Goal: Task Accomplishment & Management: Manage account settings

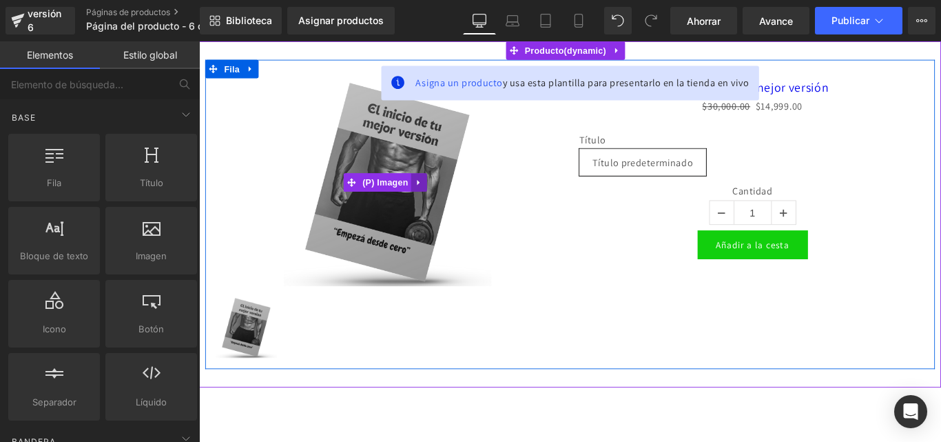
click at [446, 201] on icon at bounding box center [447, 199] width 10 height 10
click at [458, 196] on icon at bounding box center [456, 200] width 10 height 10
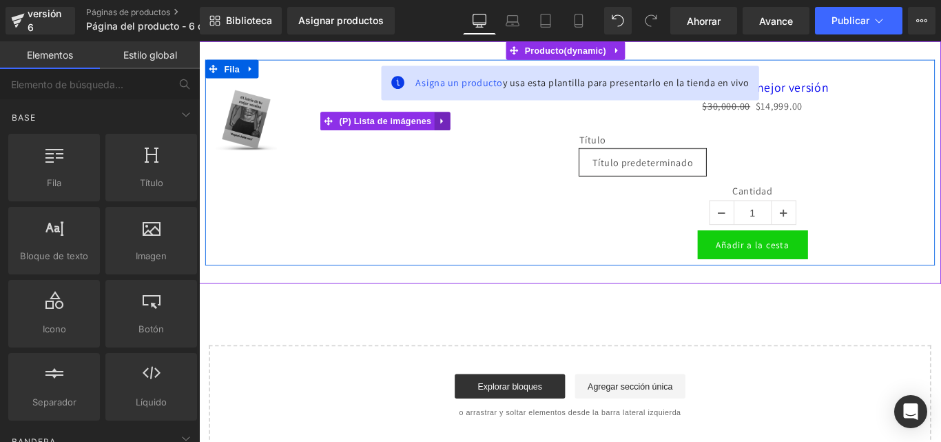
click at [467, 132] on link at bounding box center [473, 131] width 18 height 21
click at [256, 69] on icon at bounding box center [257, 73] width 10 height 10
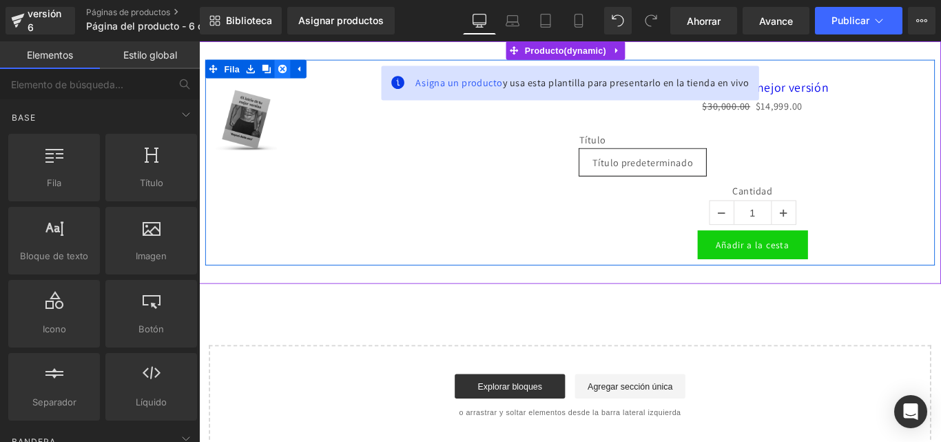
click at [294, 68] on icon at bounding box center [293, 73] width 10 height 10
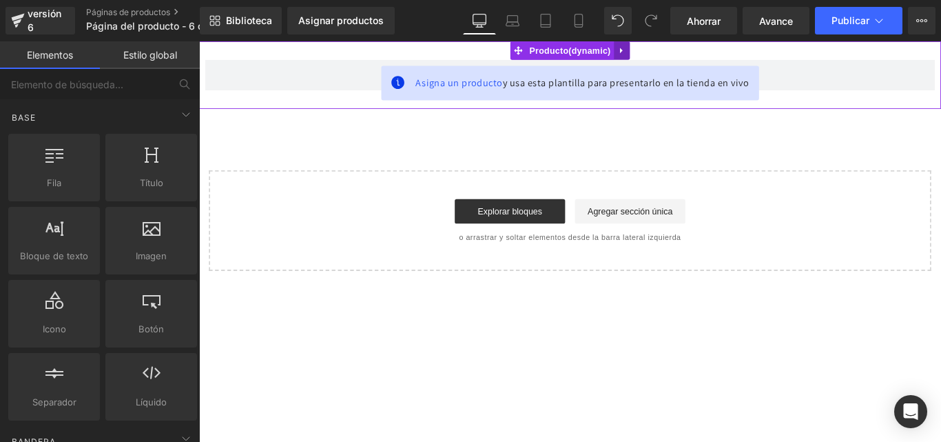
click at [673, 53] on icon at bounding box center [674, 52] width 10 height 10
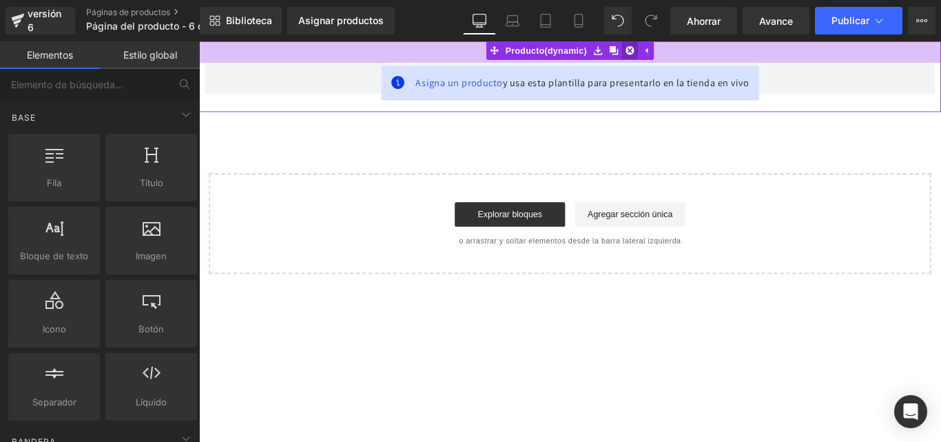
drag, startPoint x: 709, startPoint y: 54, endPoint x: 686, endPoint y: 56, distance: 23.5
click at [708, 65] on div "35px" at bounding box center [616, 53] width 834 height 24
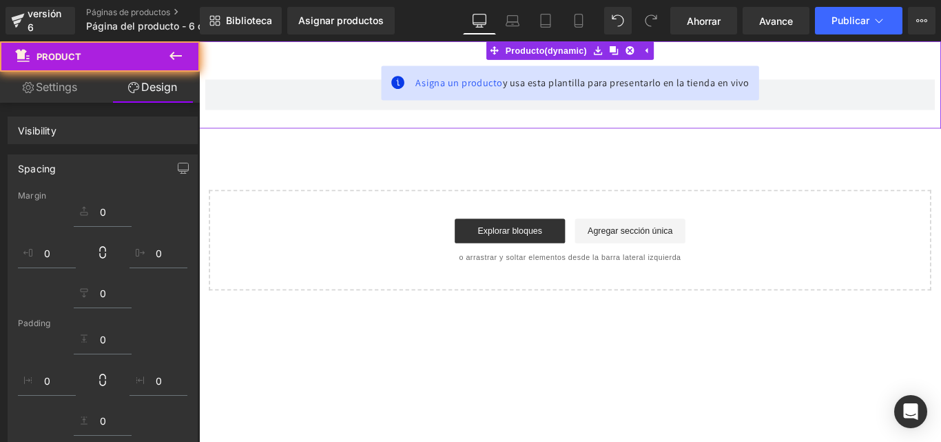
click at [684, 54] on icon at bounding box center [683, 52] width 10 height 10
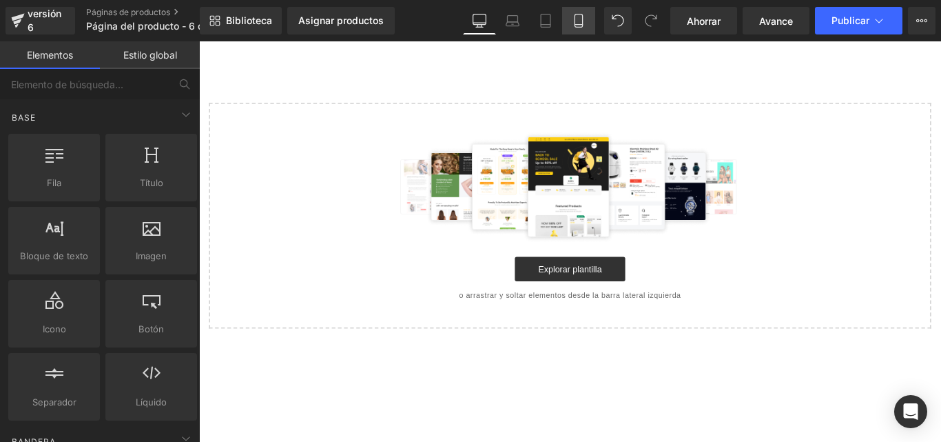
click at [569, 23] on link "Móvil" at bounding box center [578, 21] width 33 height 28
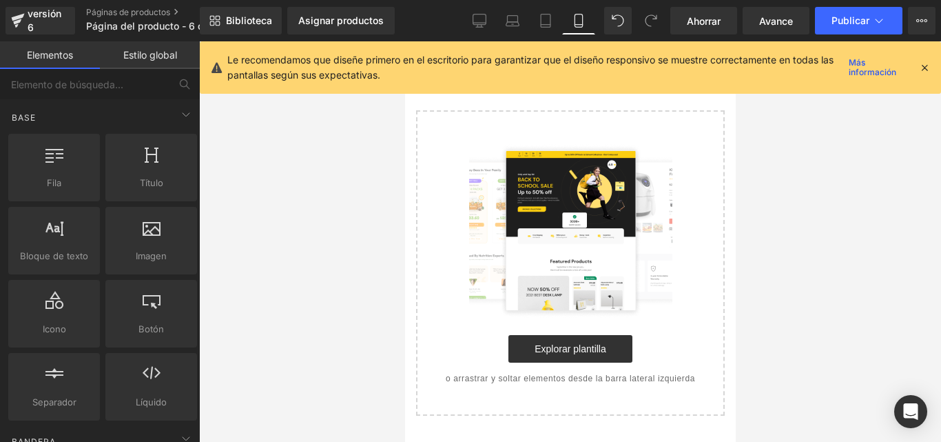
click at [920, 68] on icon at bounding box center [925, 67] width 12 height 12
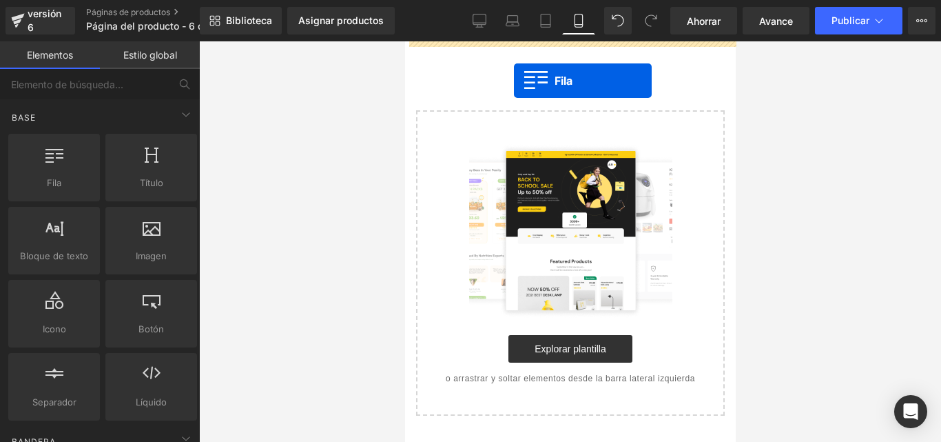
drag, startPoint x: 440, startPoint y: 215, endPoint x: 513, endPoint y: 81, distance: 152.6
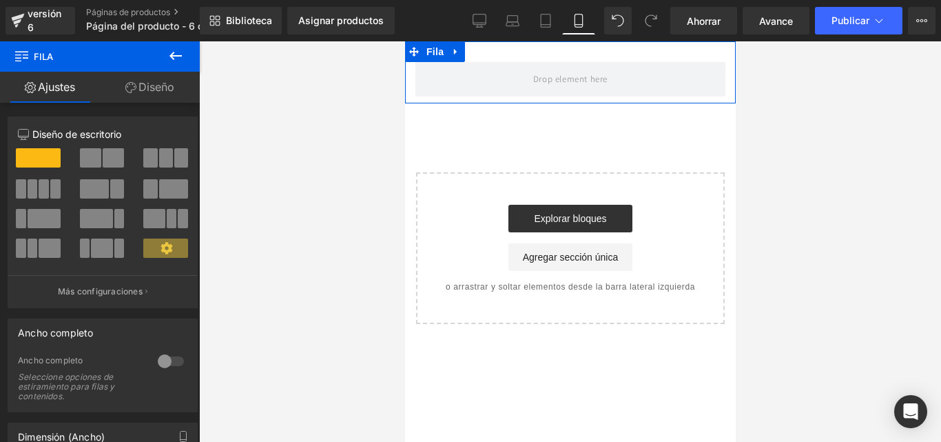
click at [133, 88] on icon at bounding box center [130, 87] width 11 height 11
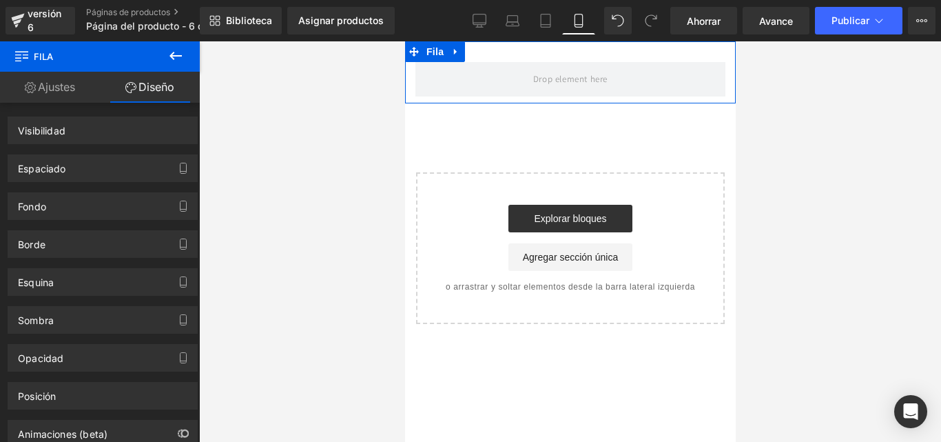
click at [62, 87] on font "Ajustes" at bounding box center [56, 87] width 37 height 14
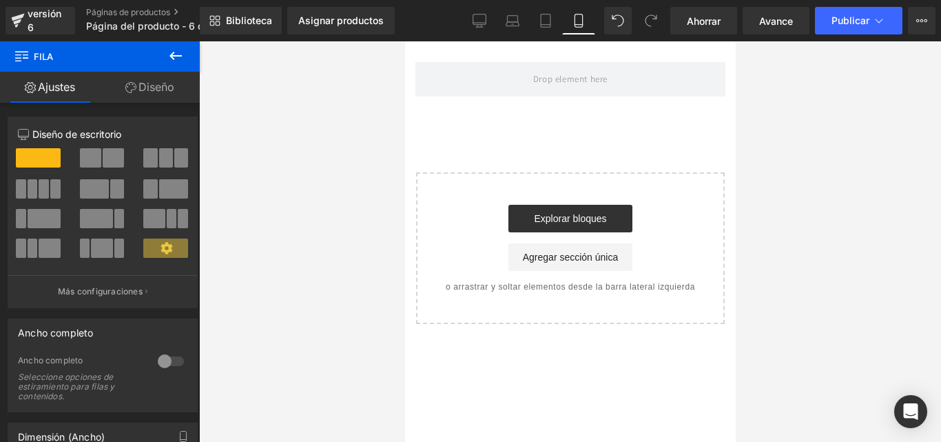
click at [176, 57] on icon at bounding box center [176, 56] width 12 height 8
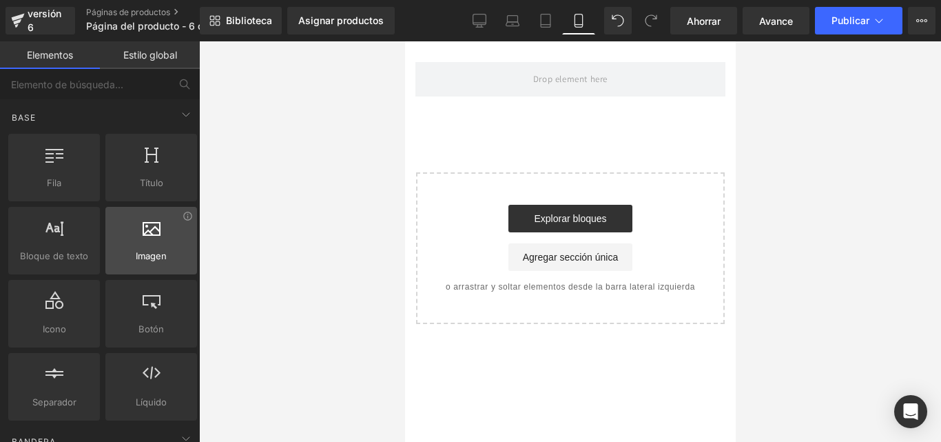
scroll to position [69, 0]
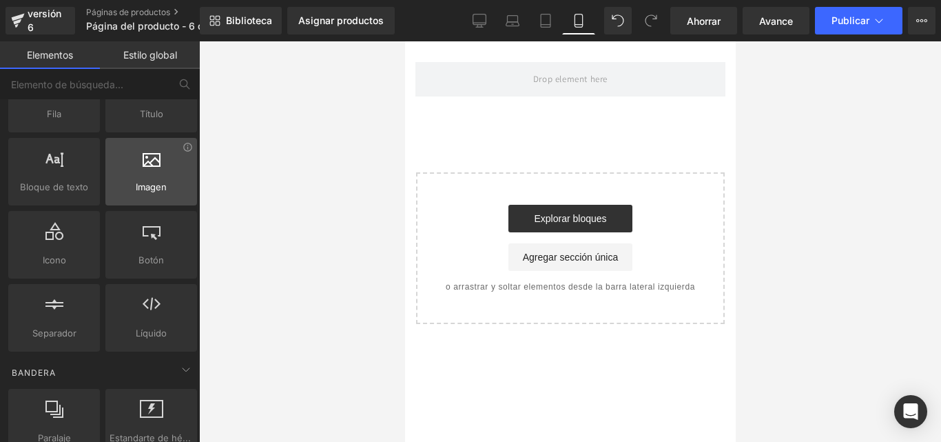
click at [161, 167] on div at bounding box center [151, 164] width 83 height 31
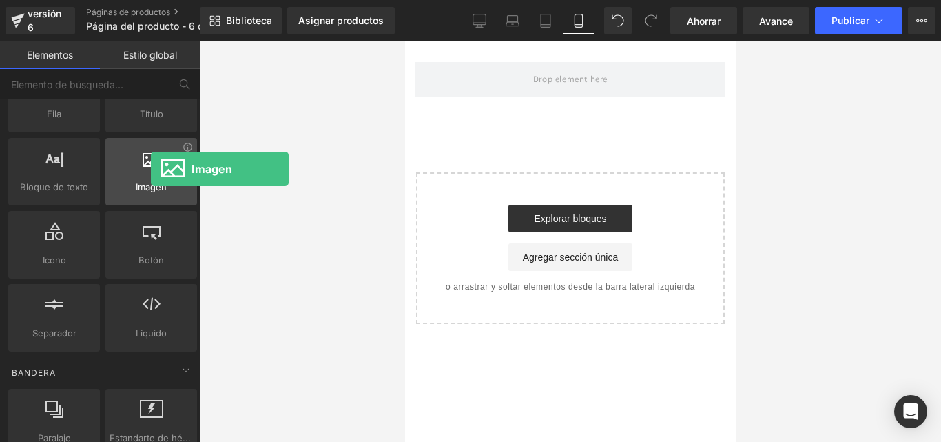
click at [151, 169] on div at bounding box center [151, 164] width 83 height 31
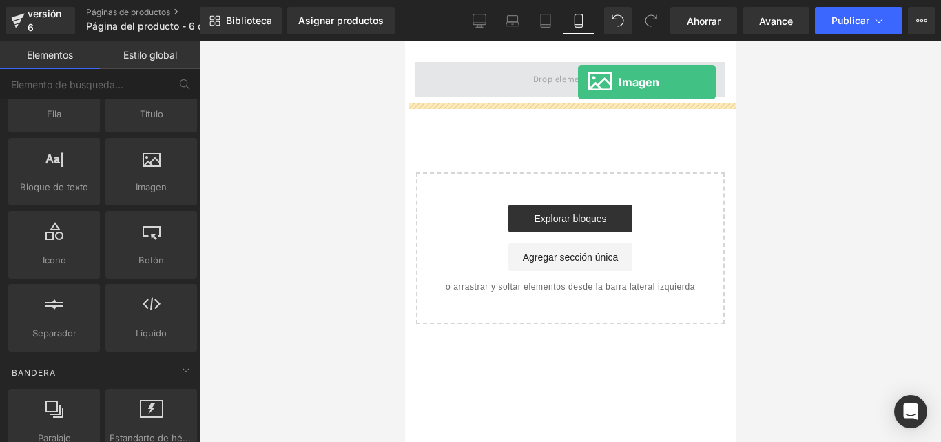
drag, startPoint x: 555, startPoint y: 210, endPoint x: 578, endPoint y: 82, distance: 130.2
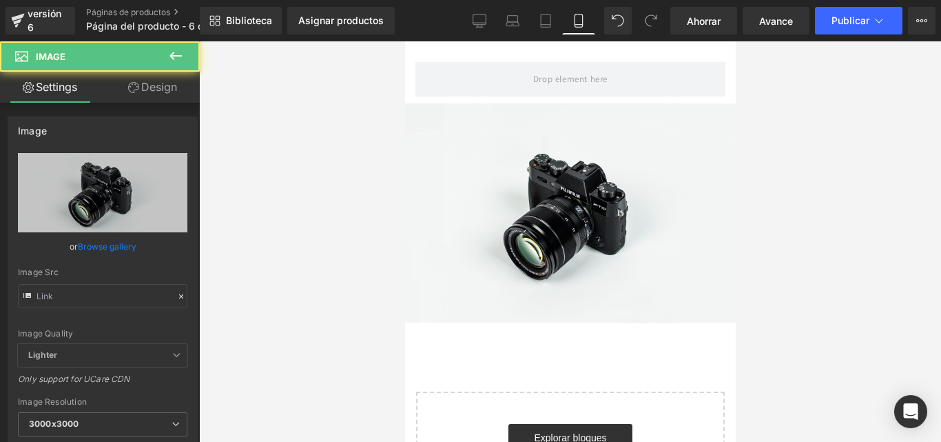
type input "//d1um8515vdn9kb.cloudfront.net/images/parallax.jpg"
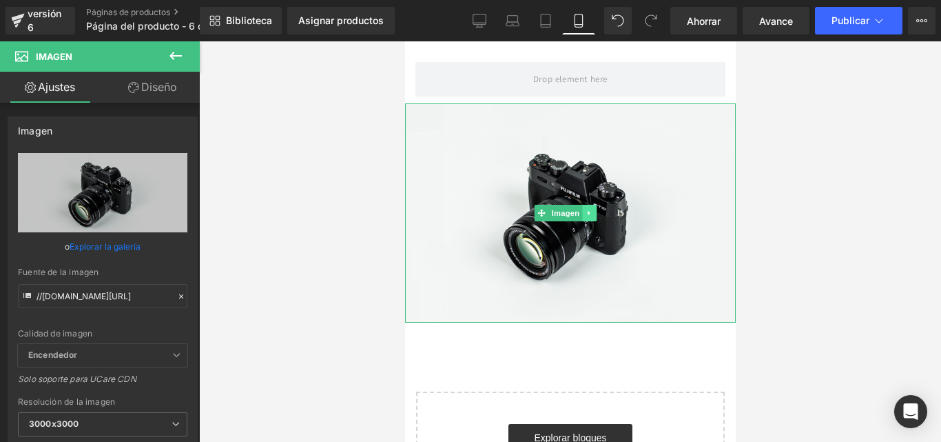
click at [589, 211] on icon at bounding box center [589, 213] width 8 height 8
click at [596, 209] on icon at bounding box center [596, 213] width 8 height 8
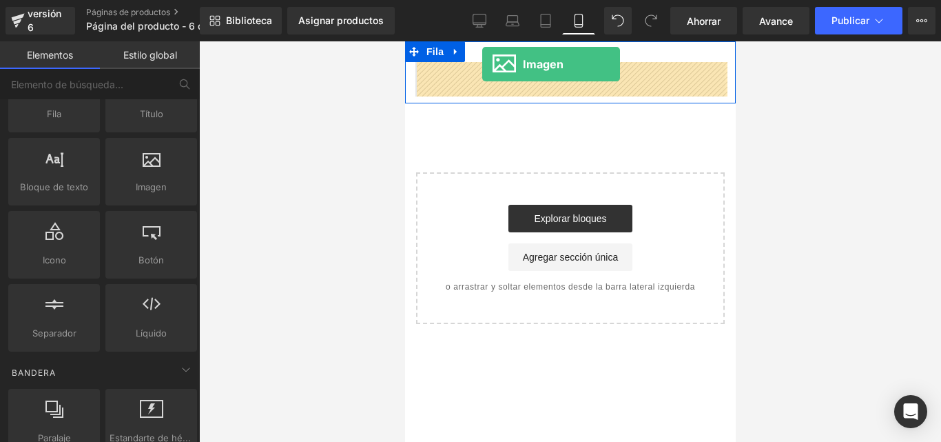
drag, startPoint x: 556, startPoint y: 210, endPoint x: 482, endPoint y: 64, distance: 163.4
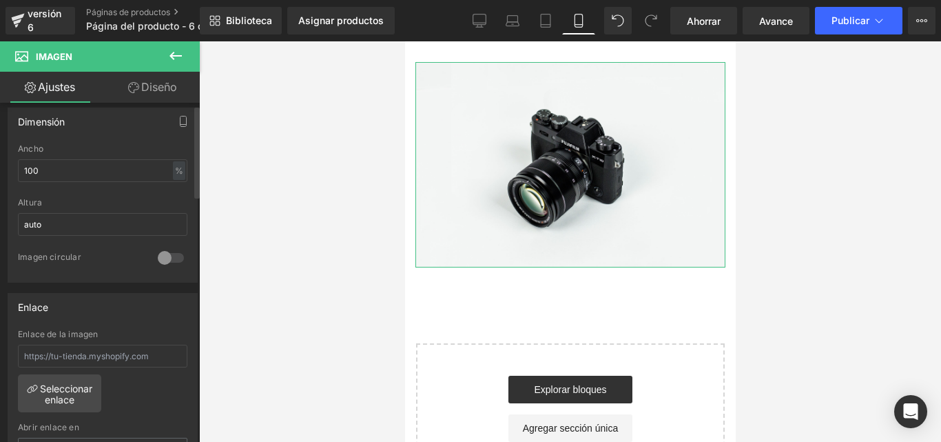
scroll to position [0, 0]
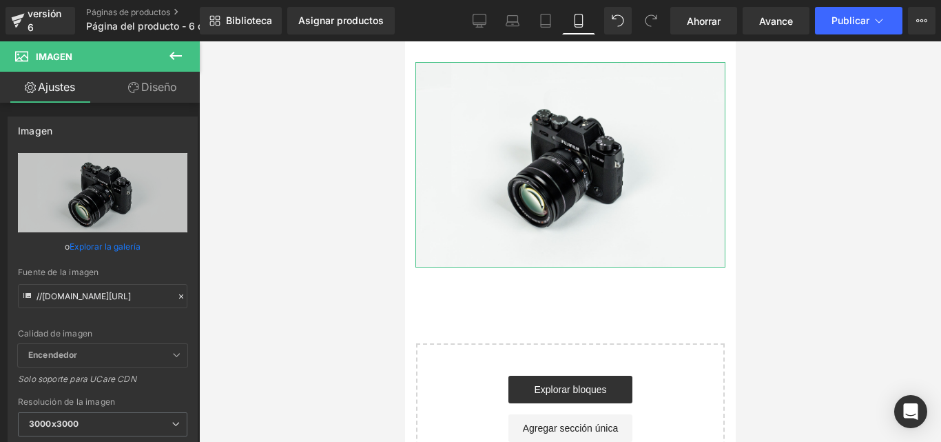
click at [122, 91] on link "Diseño" at bounding box center [153, 87] width 100 height 31
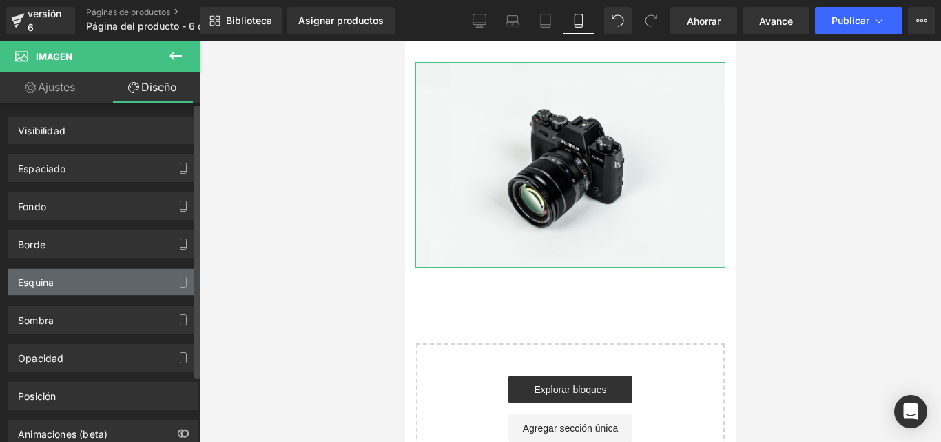
click at [72, 285] on div "Esquina" at bounding box center [102, 282] width 189 height 26
click at [88, 286] on div "Esquina" at bounding box center [102, 282] width 189 height 26
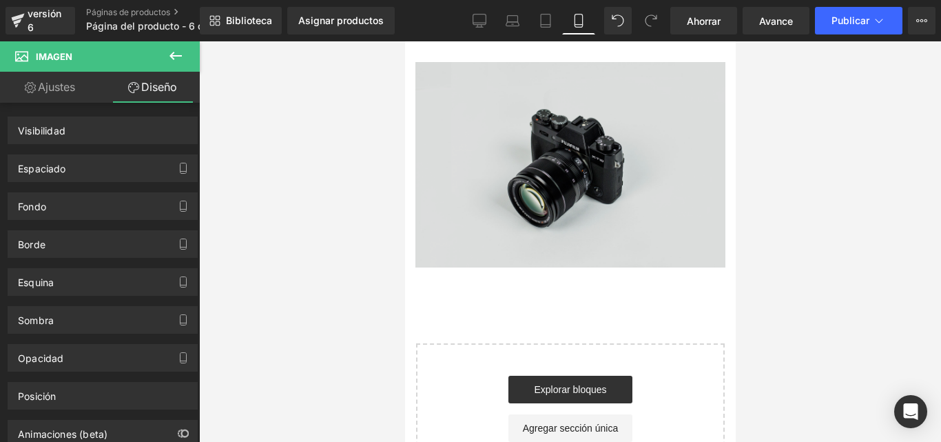
click at [488, 156] on img at bounding box center [570, 164] width 310 height 205
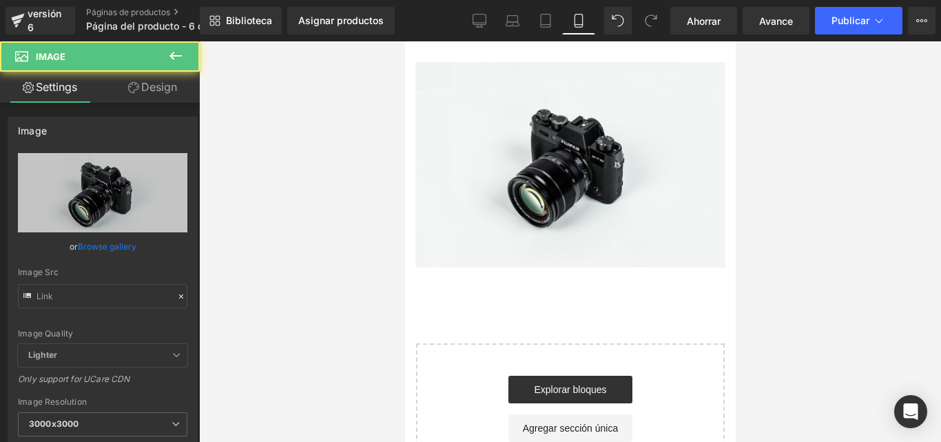
type input "//d1um8515vdn9kb.cloudfront.net/images/parallax.jpg"
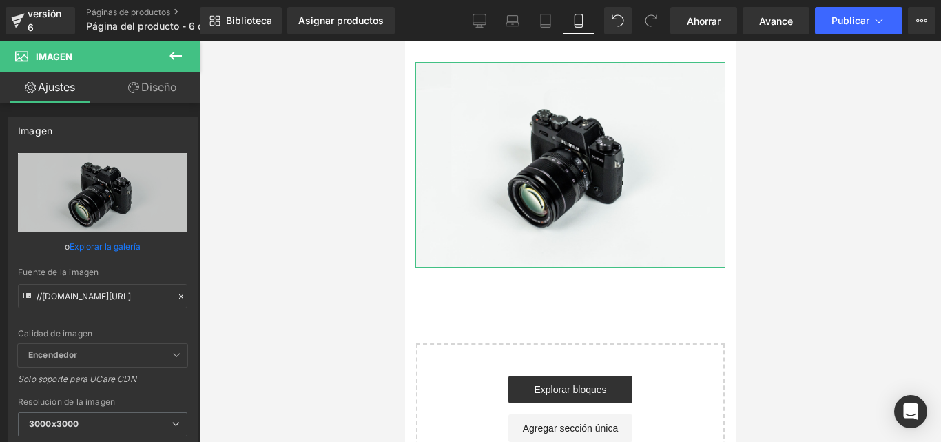
click at [161, 91] on font "Diseño" at bounding box center [159, 87] width 36 height 14
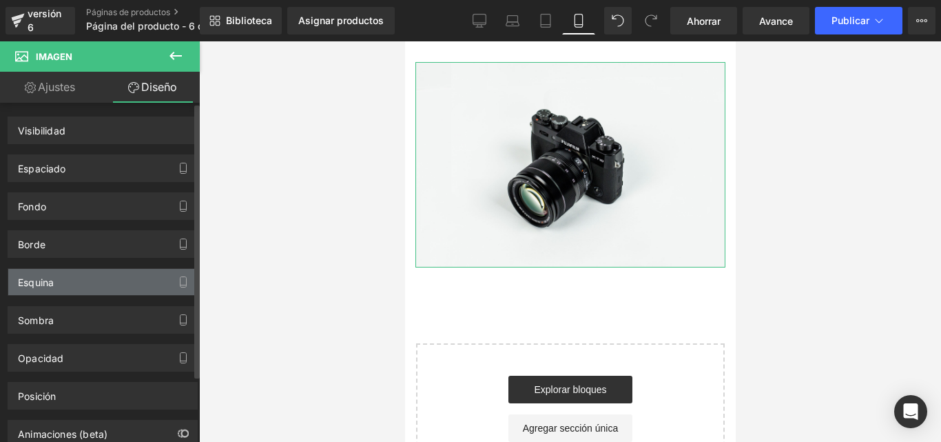
click at [87, 274] on div "Esquina" at bounding box center [102, 282] width 189 height 26
click at [99, 272] on div "Esquina" at bounding box center [102, 282] width 189 height 26
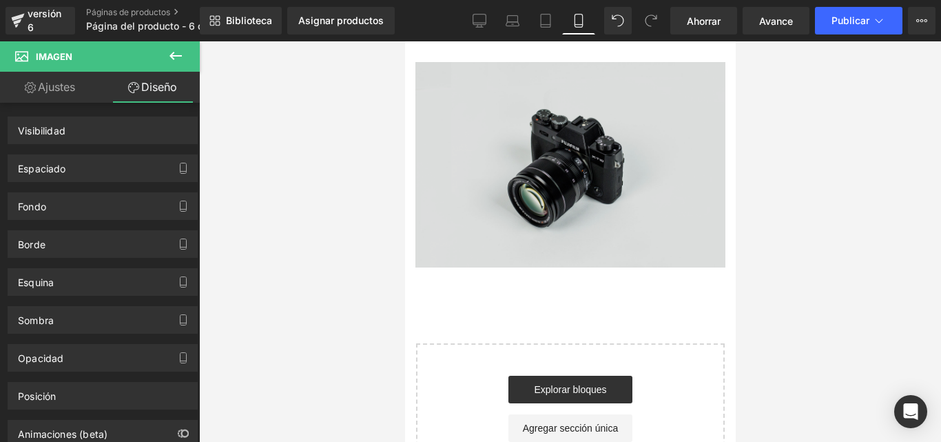
click at [405, 41] on div at bounding box center [405, 41] width 0 height 0
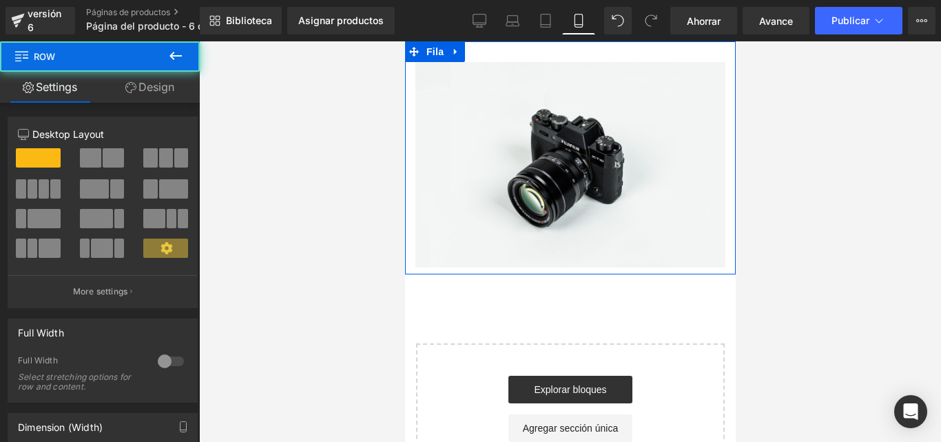
click at [715, 255] on div "Imagen" at bounding box center [570, 164] width 331 height 205
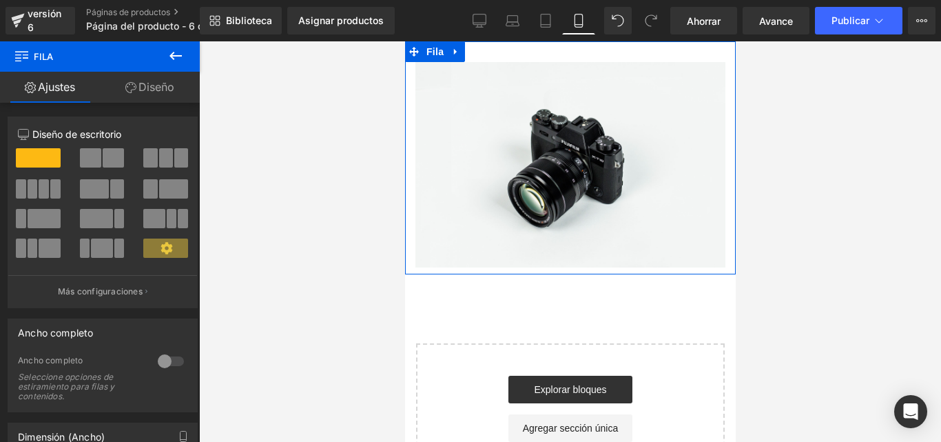
click at [145, 88] on font "Diseño" at bounding box center [157, 87] width 36 height 14
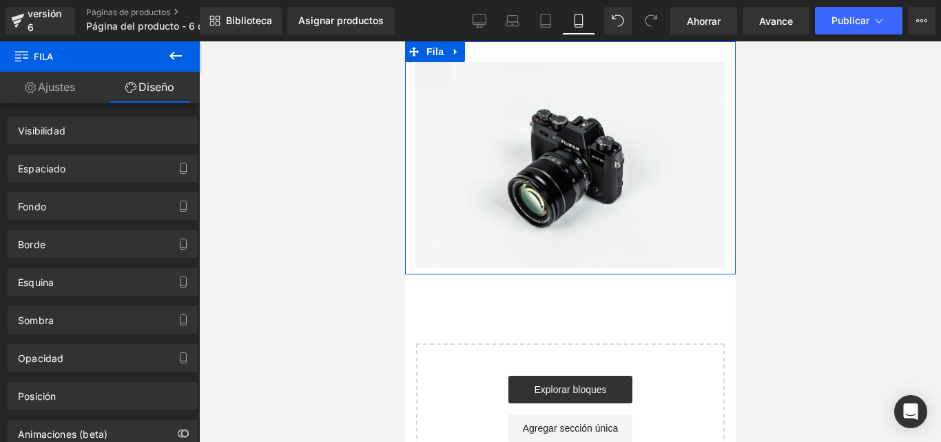
click at [156, 82] on font "Diseño" at bounding box center [157, 87] width 36 height 14
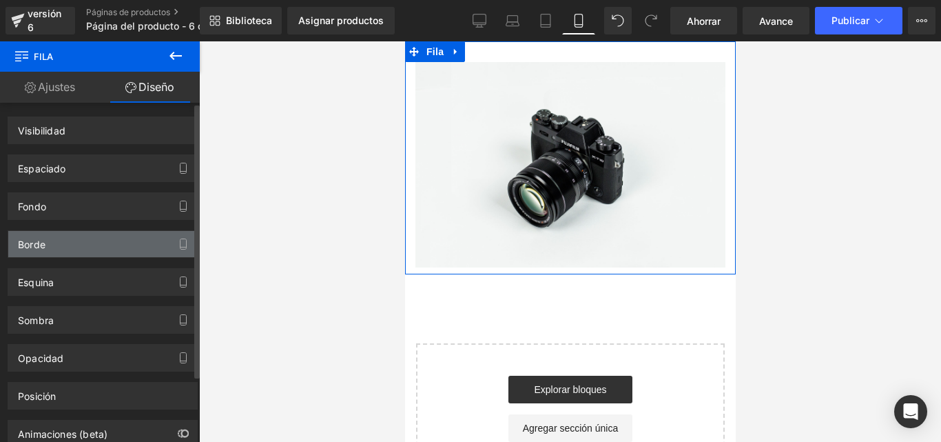
click at [79, 243] on div "Borde" at bounding box center [102, 244] width 189 height 26
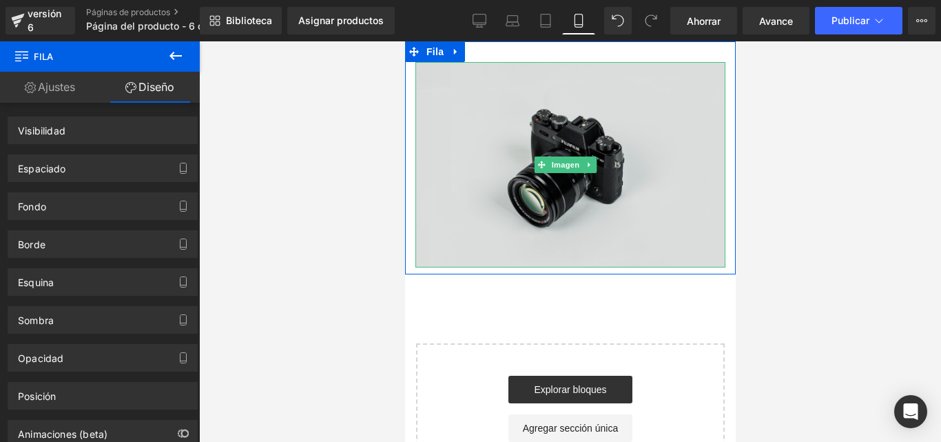
drag, startPoint x: 516, startPoint y: 285, endPoint x: 430, endPoint y: 226, distance: 104.2
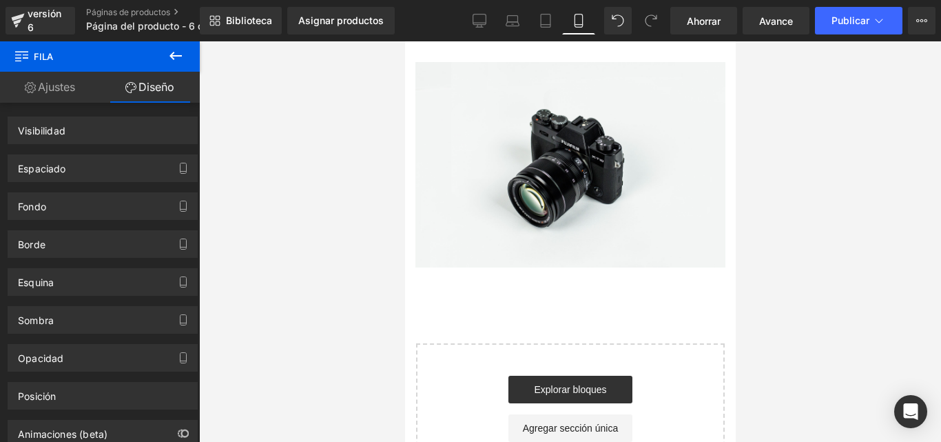
drag, startPoint x: 96, startPoint y: 276, endPoint x: 312, endPoint y: 269, distance: 215.8
click at [312, 271] on div "Imagen Estás previsualizando cómo funciona el Reestilizará tu página. No puedes…" at bounding box center [470, 232] width 941 height 465
click at [476, 25] on icon at bounding box center [479, 19] width 13 height 10
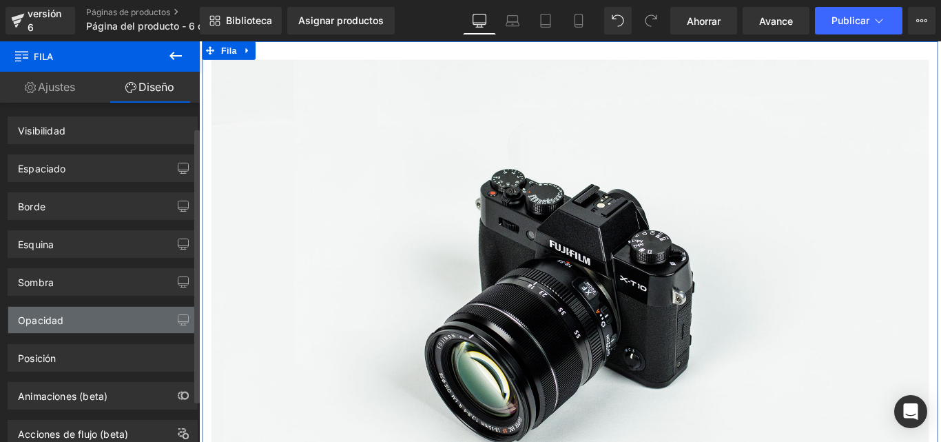
scroll to position [44, 0]
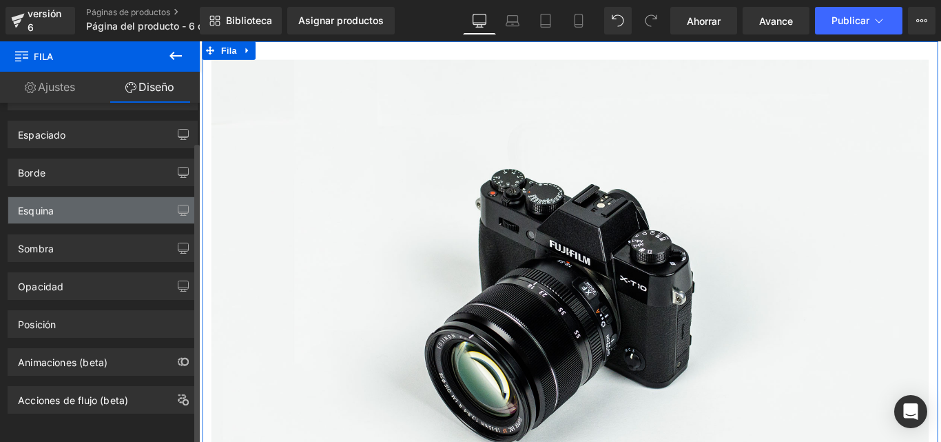
click at [81, 201] on div "Esquina" at bounding box center [102, 210] width 189 height 26
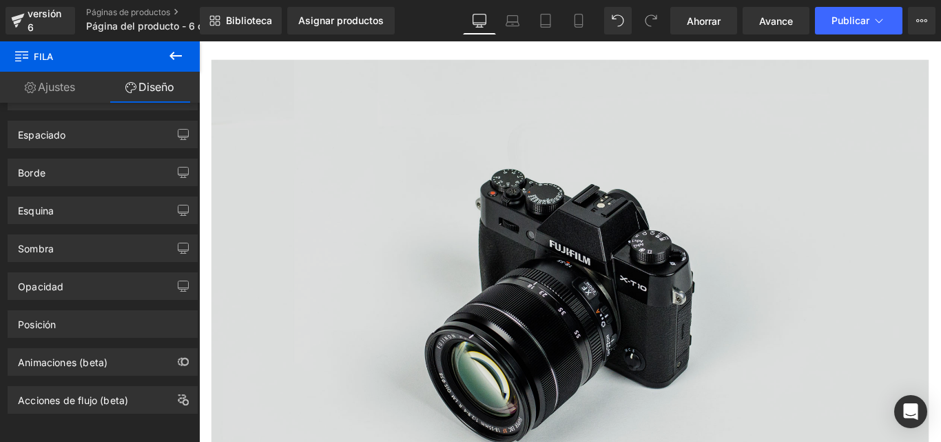
click at [600, 313] on img at bounding box center [616, 329] width 806 height 534
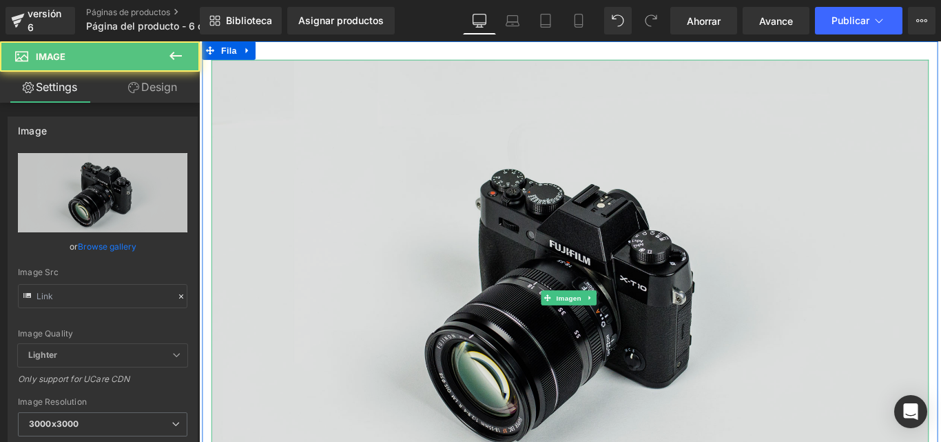
type input "//d1um8515vdn9kb.cloudfront.net/images/parallax.jpg"
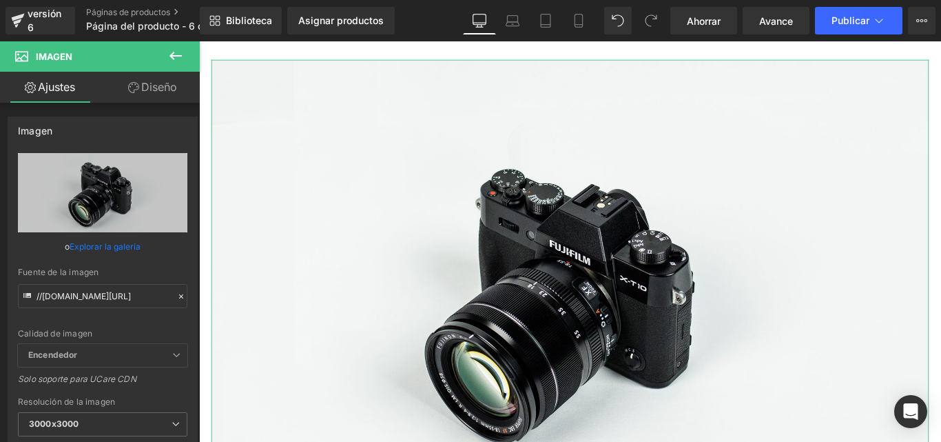
click at [151, 85] on font "Diseño" at bounding box center [159, 87] width 36 height 14
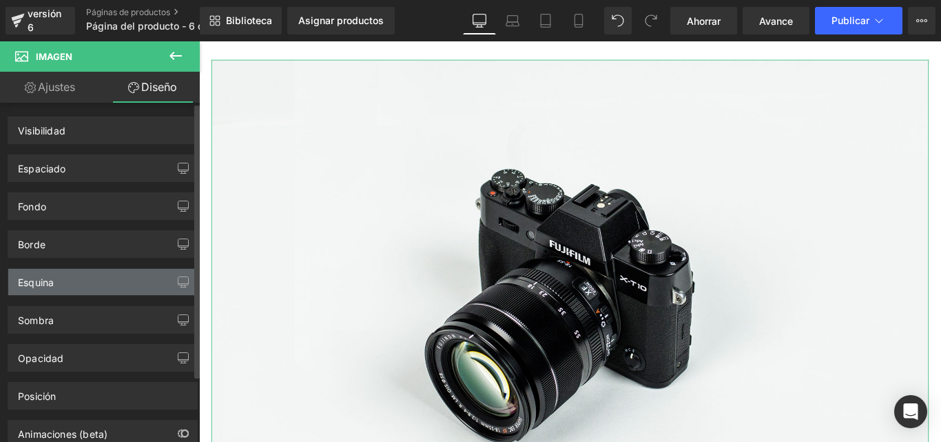
click at [92, 285] on div "Esquina" at bounding box center [102, 282] width 189 height 26
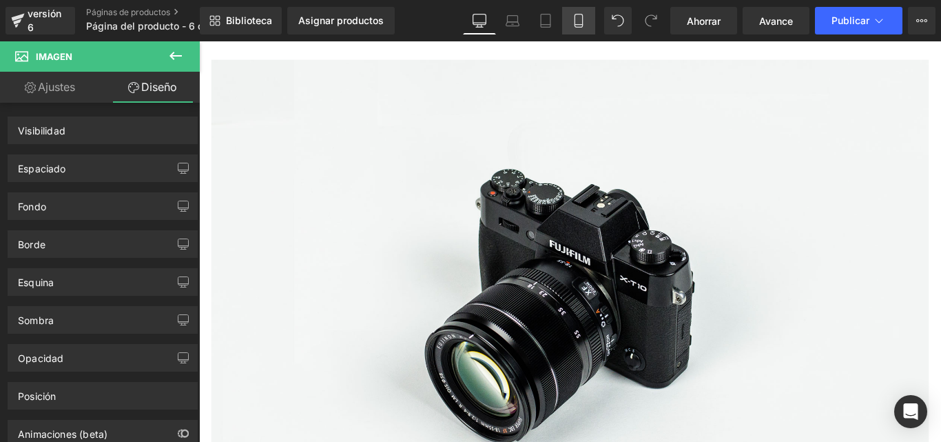
click at [579, 30] on link "Móvil" at bounding box center [578, 21] width 33 height 28
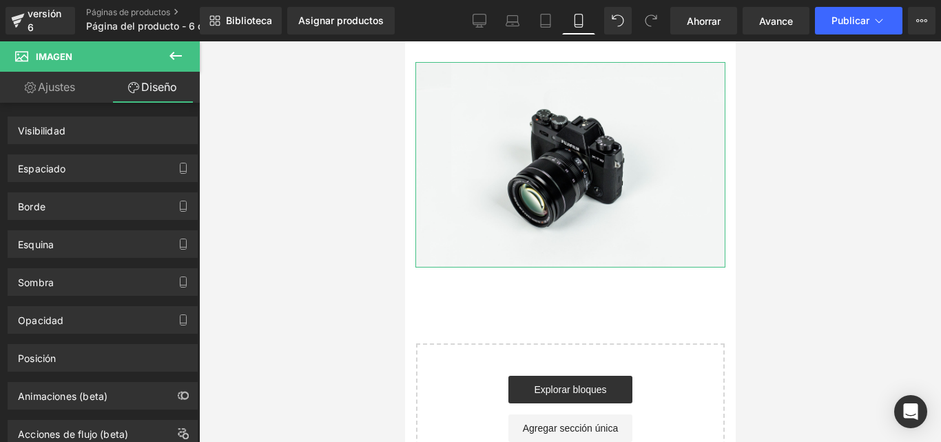
click at [51, 85] on font "Ajustes" at bounding box center [56, 87] width 37 height 14
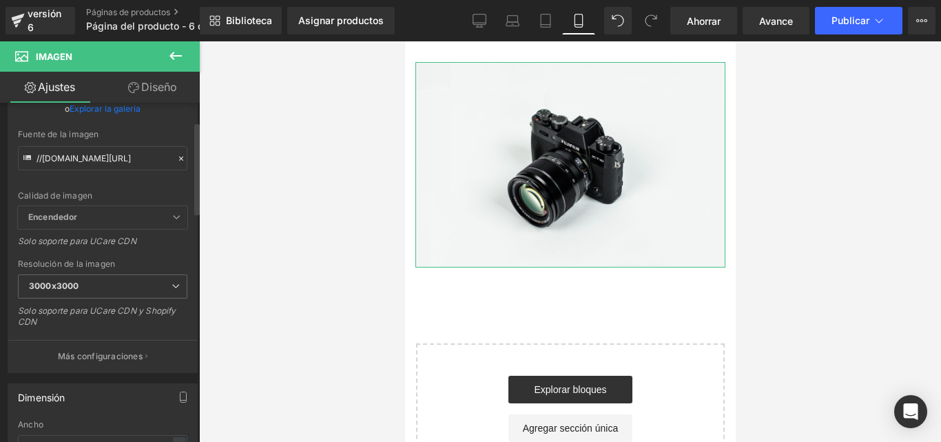
scroll to position [69, 0]
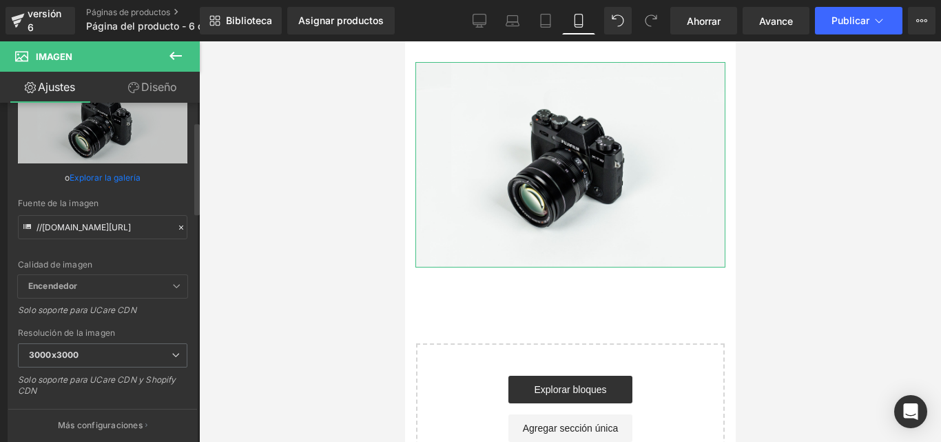
click at [176, 230] on icon at bounding box center [181, 228] width 10 height 10
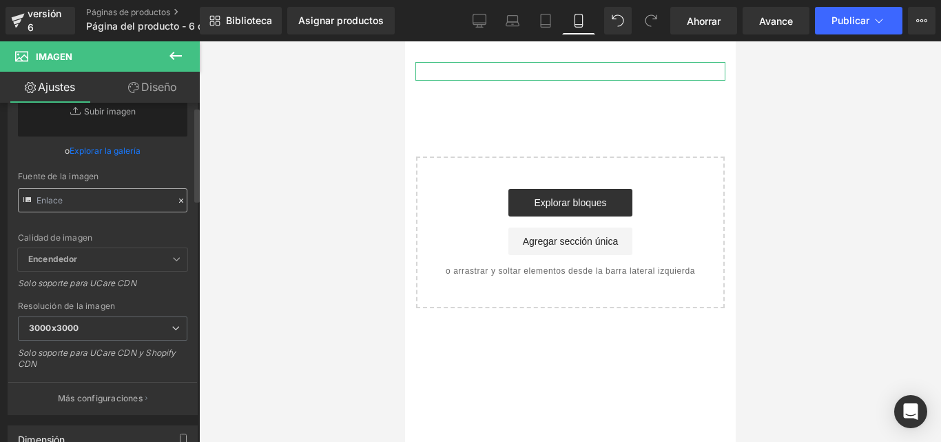
scroll to position [0, 0]
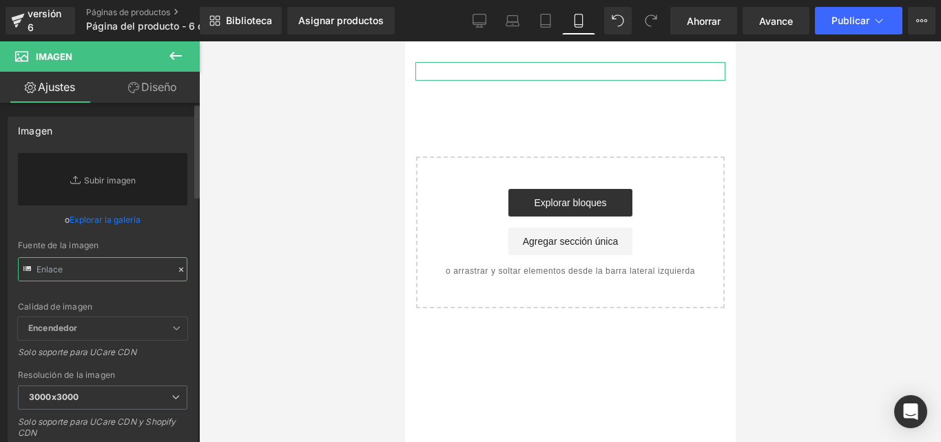
click at [108, 273] on input "text" at bounding box center [103, 269] width 170 height 24
paste input "https://i.postimg.cc/VNS4MCGN/Gracias-por-tu-compra.png"
type input "https://i.postimg.cc/VNS4MCGN/Gracias-por-tu-compra.png"
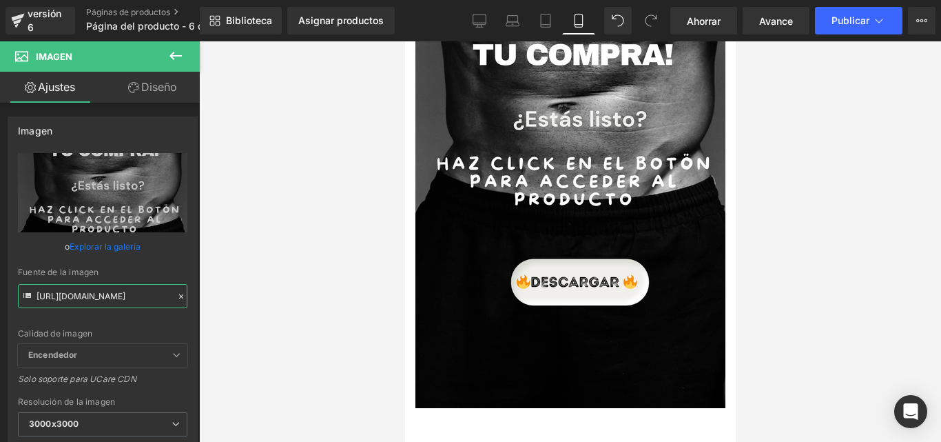
scroll to position [218, 0]
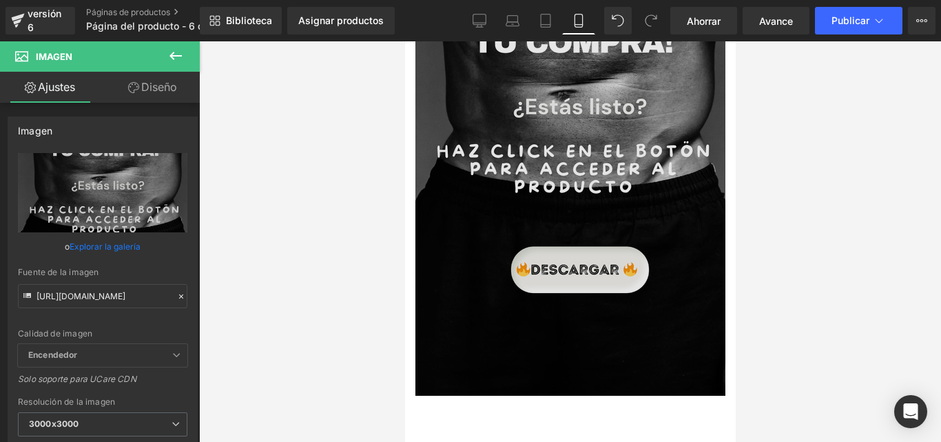
click at [580, 255] on img at bounding box center [570, 119] width 310 height 551
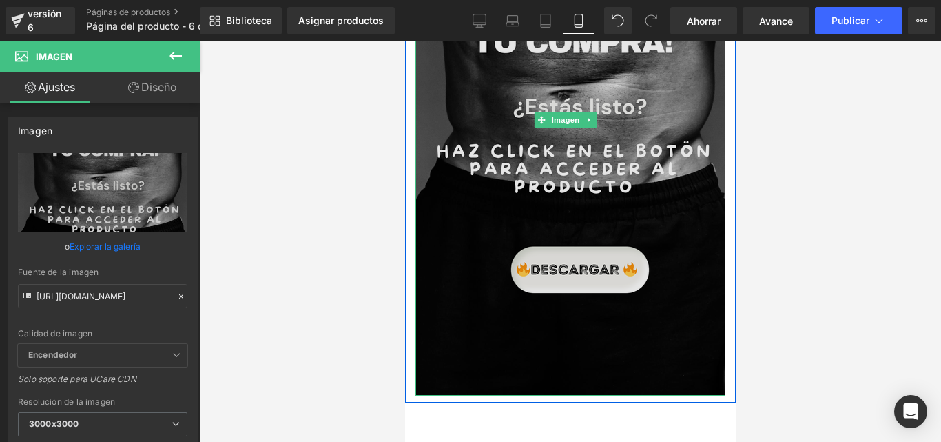
click at [578, 252] on img at bounding box center [570, 119] width 310 height 551
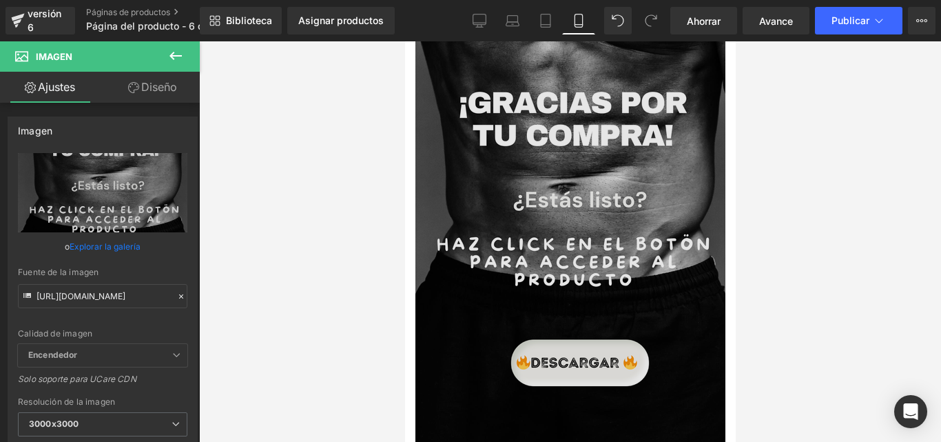
scroll to position [132, 0]
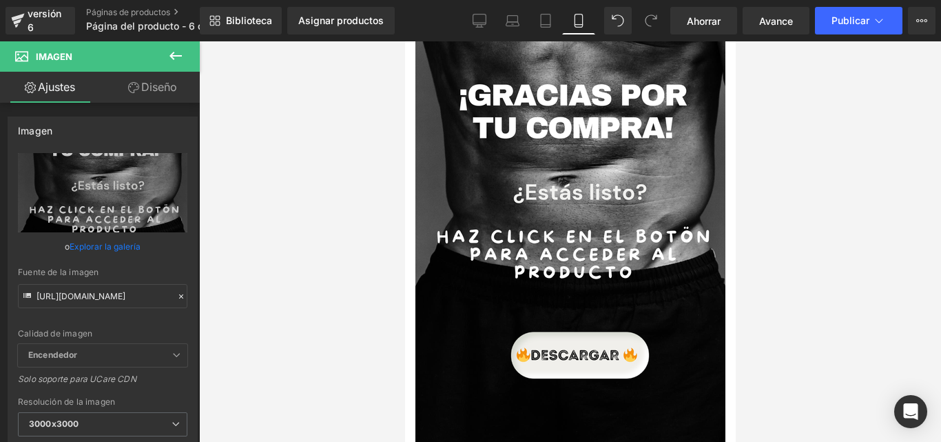
click at [172, 58] on icon at bounding box center [176, 56] width 12 height 8
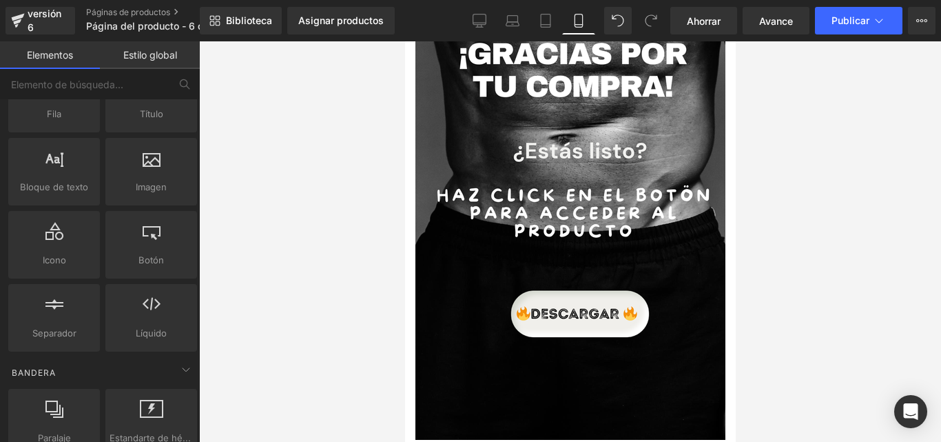
scroll to position [190, 0]
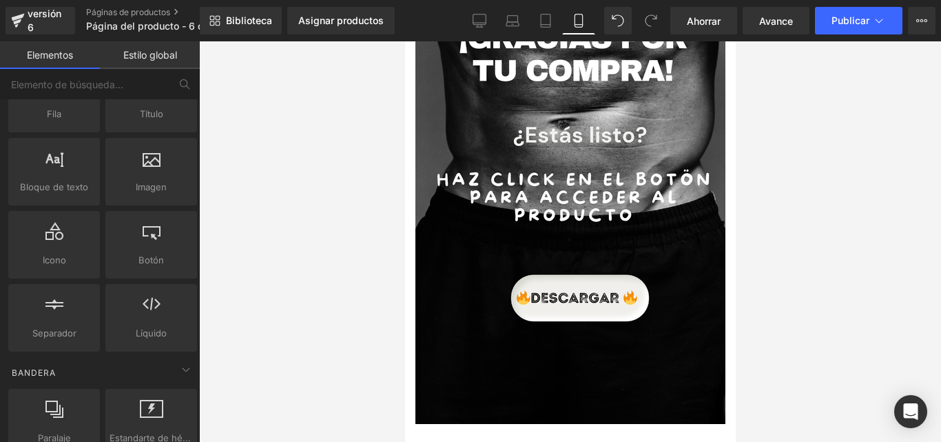
drag, startPoint x: 730, startPoint y: 201, endPoint x: 1148, endPoint y: 270, distance: 423.3
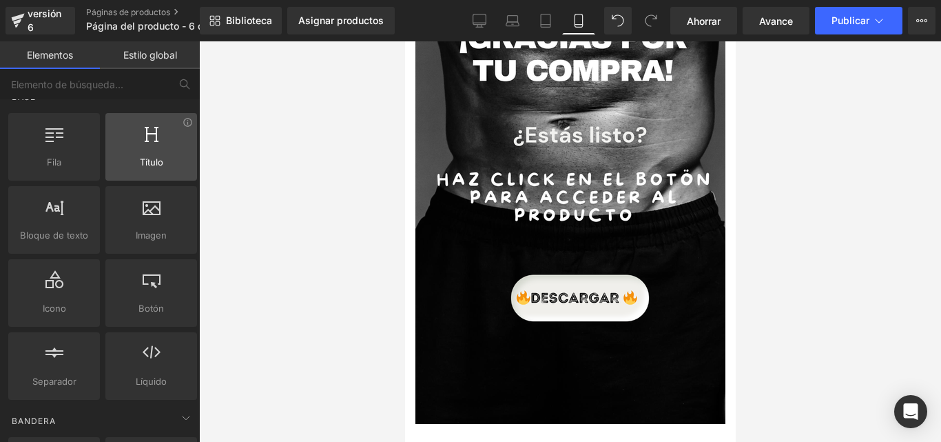
scroll to position [0, 0]
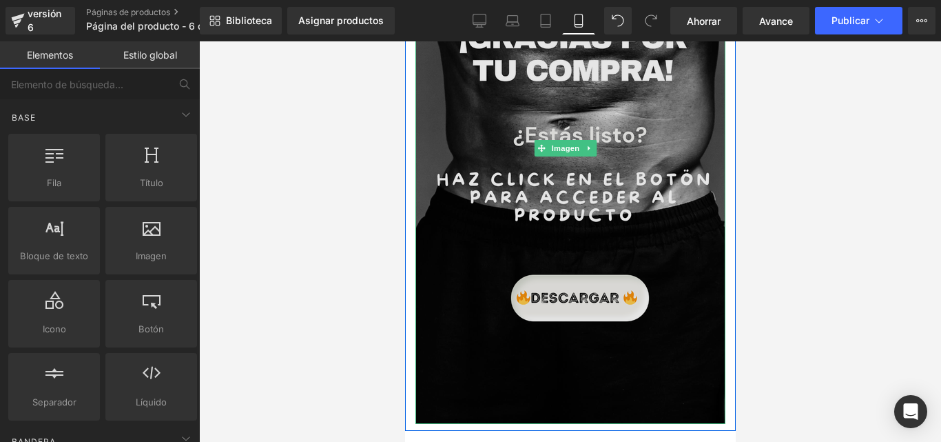
click at [588, 294] on img at bounding box center [570, 147] width 310 height 551
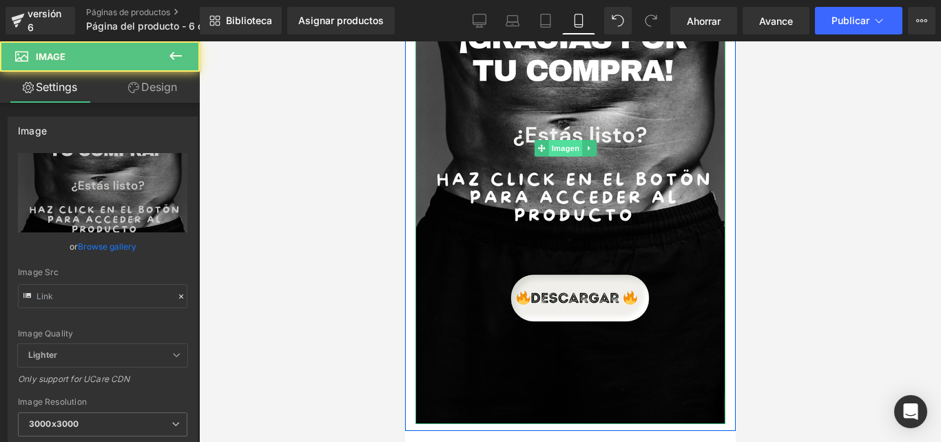
type input "https://i.postimg.cc/VNS4MCGN/Gracias-por-tu-compra.png"
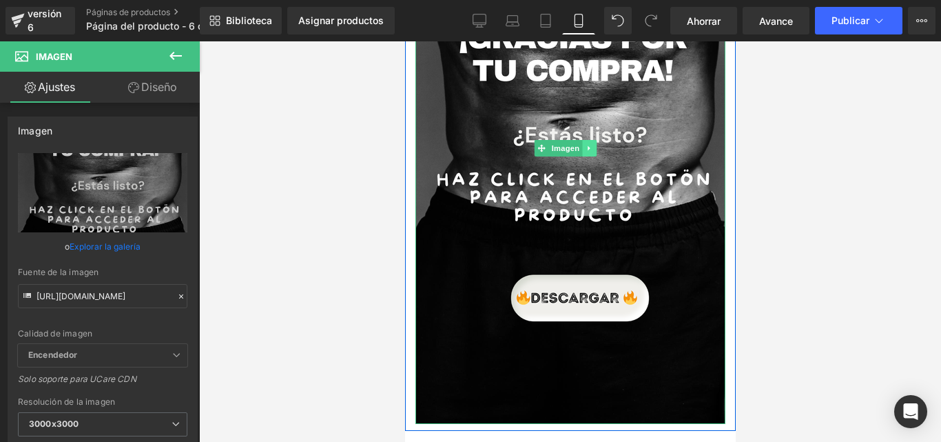
click at [587, 144] on icon at bounding box center [589, 148] width 8 height 8
click at [535, 140] on link "Imagen" at bounding box center [536, 148] width 48 height 17
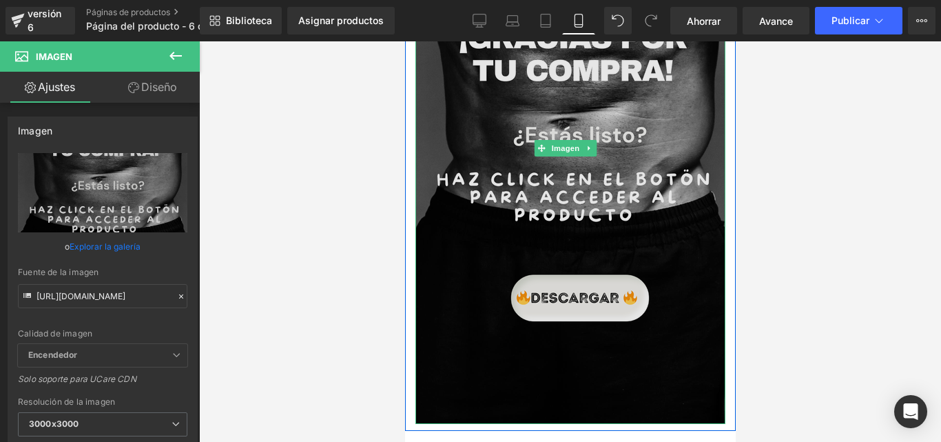
click at [569, 274] on img at bounding box center [570, 147] width 310 height 551
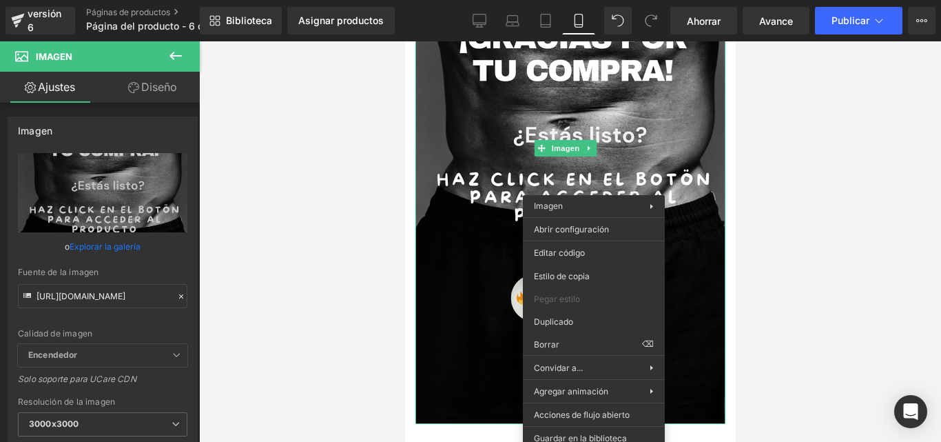
click at [778, 241] on div at bounding box center [570, 241] width 742 height 400
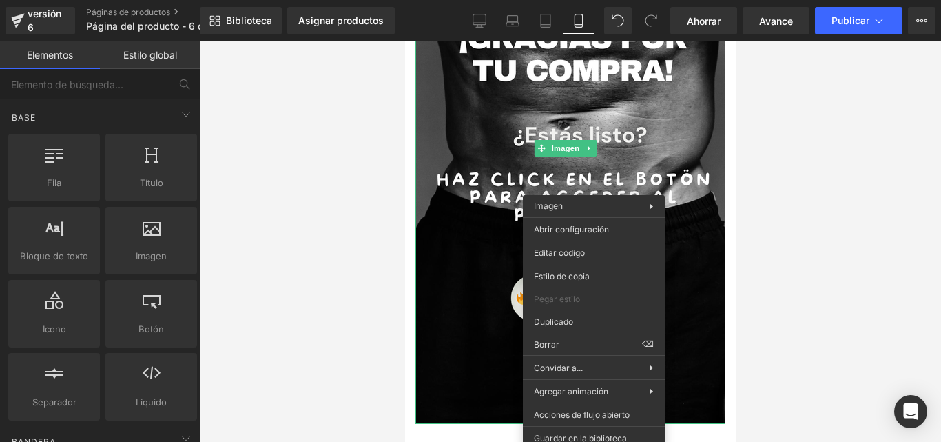
click at [345, 194] on div at bounding box center [570, 241] width 742 height 400
drag, startPoint x: 767, startPoint y: 223, endPoint x: 820, endPoint y: 182, distance: 67.3
click at [820, 183] on div at bounding box center [570, 241] width 742 height 400
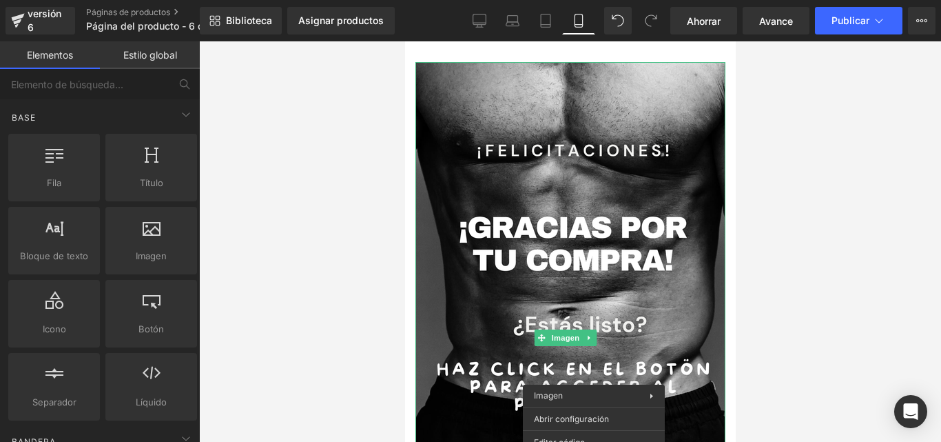
click at [906, 139] on div at bounding box center [570, 241] width 742 height 400
click at [742, 354] on div at bounding box center [570, 241] width 742 height 400
click at [240, 249] on div at bounding box center [570, 241] width 742 height 400
click at [280, 88] on div at bounding box center [570, 241] width 742 height 400
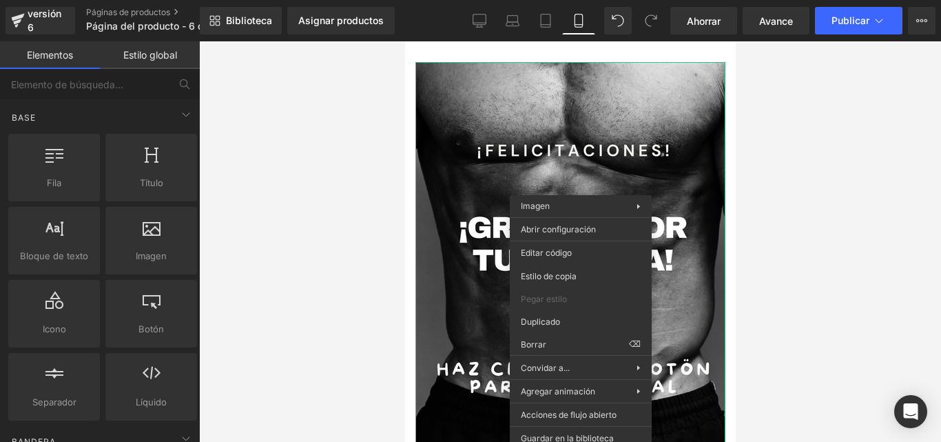
click at [810, 259] on div at bounding box center [570, 241] width 742 height 400
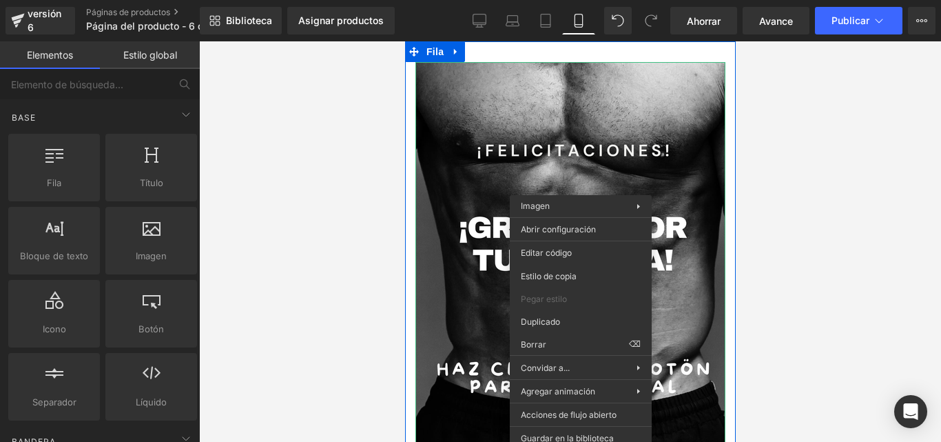
click at [750, 194] on div at bounding box center [570, 241] width 742 height 400
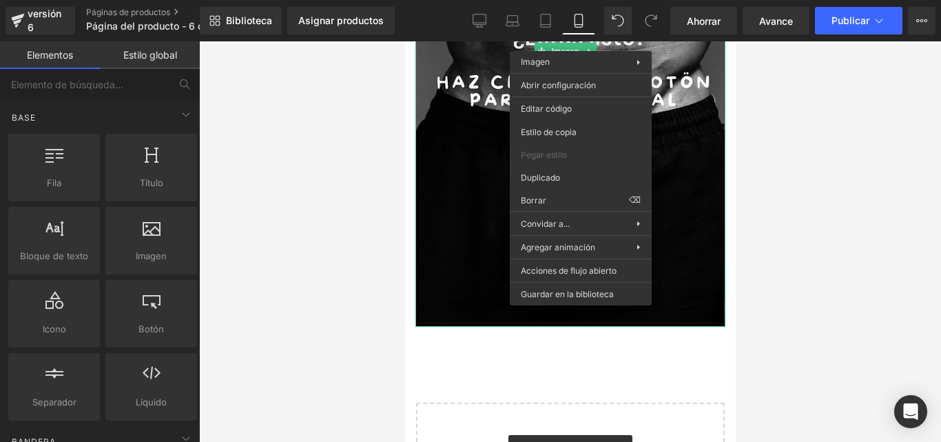
scroll to position [125, 0]
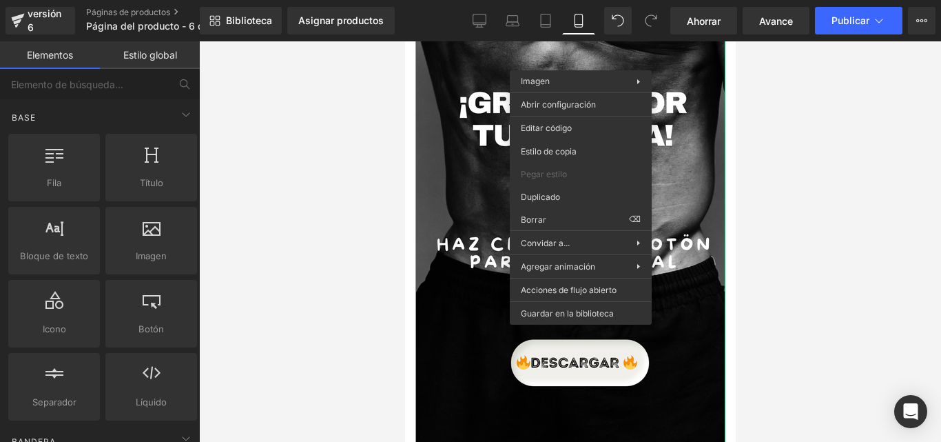
click at [765, 191] on div at bounding box center [570, 241] width 742 height 400
click at [837, 170] on div at bounding box center [570, 241] width 742 height 400
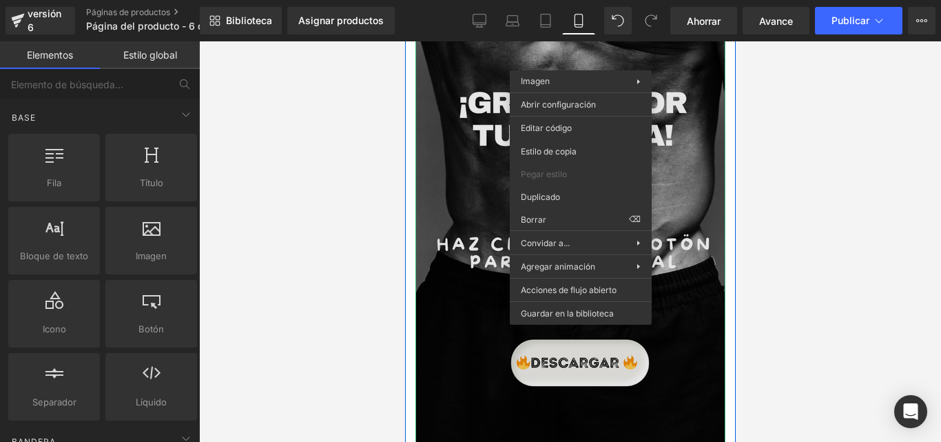
click at [605, 374] on img at bounding box center [570, 212] width 310 height 551
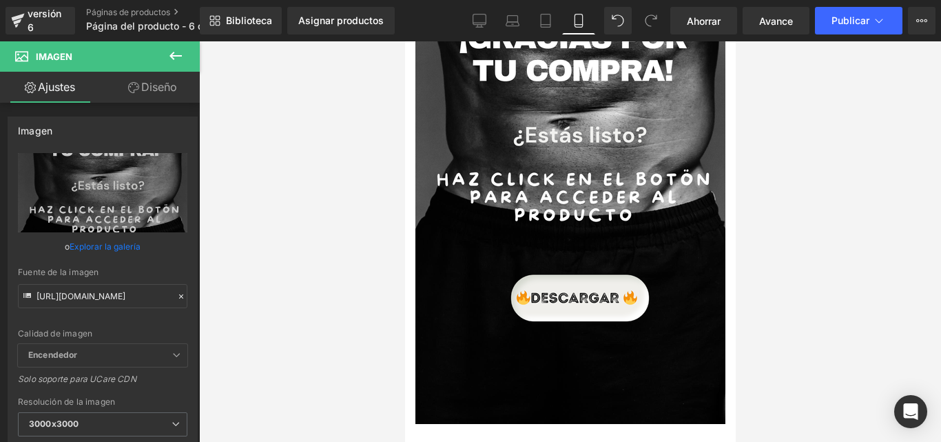
scroll to position [259, 0]
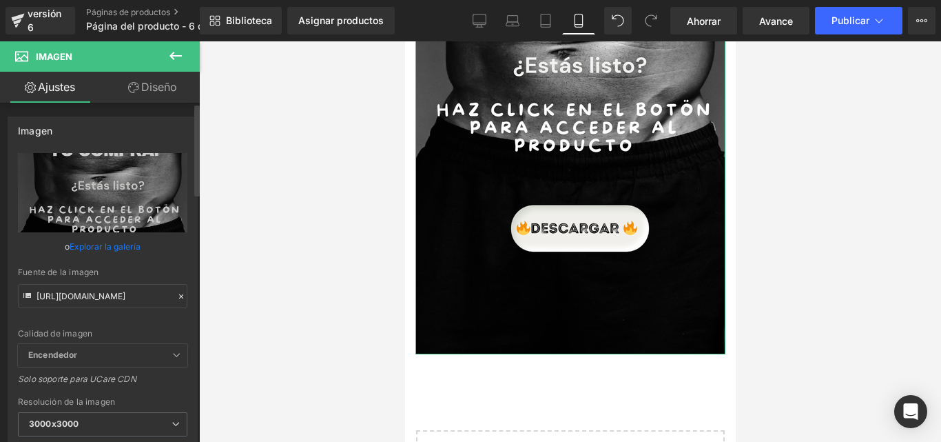
click at [176, 298] on icon at bounding box center [181, 297] width 10 height 10
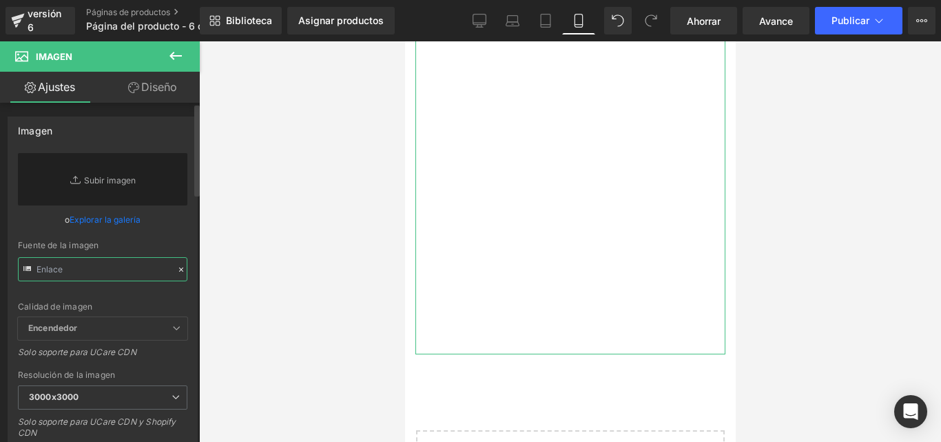
click at [120, 268] on input "text" at bounding box center [103, 269] width 170 height 24
paste input "https://i.postimg.cc/QxGpYz6h/Historia-de-Instagram-Sorteo-Atencion-Ropa-Minima…"
type input "https://i.postimg.cc/QxGpYz6h/Historia-de-Instagram-Sorteo-Atencion-Ropa-Minima…"
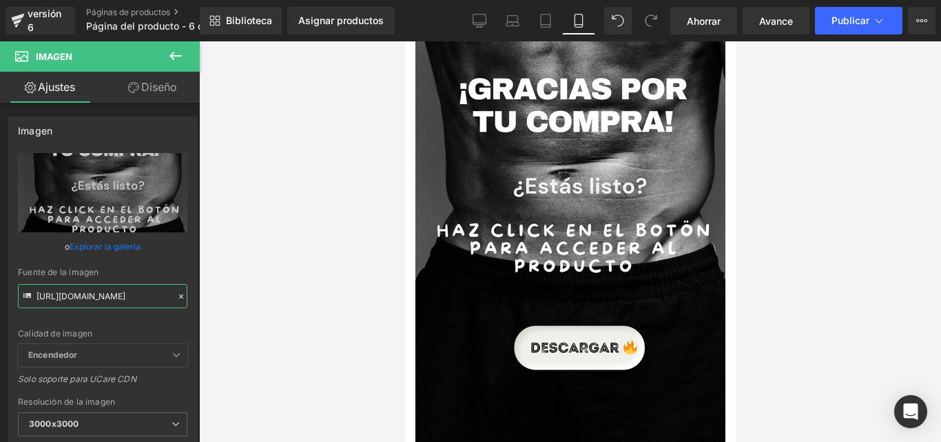
scroll to position [144, 0]
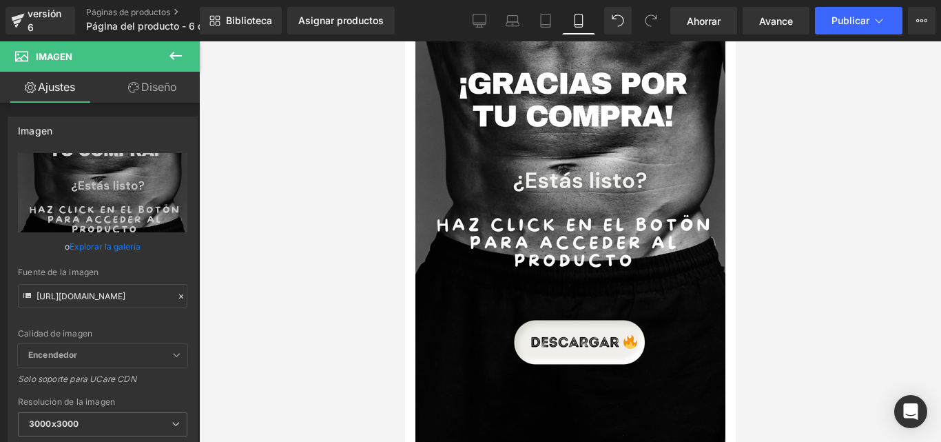
click at [825, 225] on div at bounding box center [570, 241] width 742 height 400
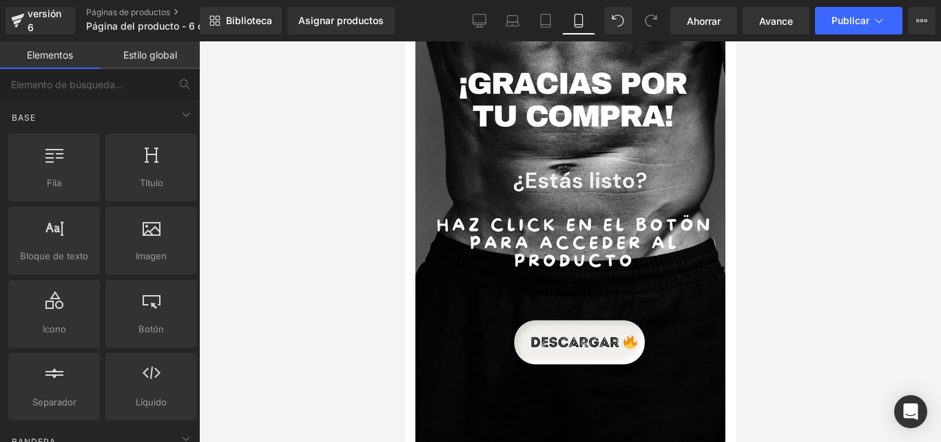
scroll to position [0, 0]
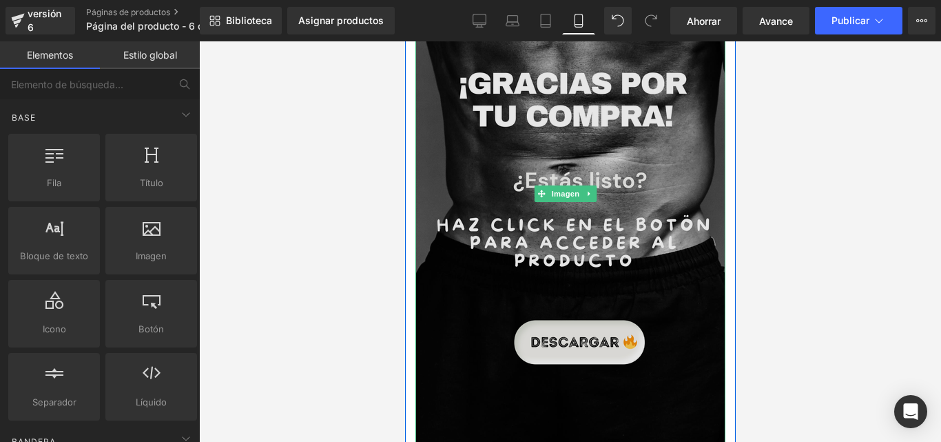
click at [689, 214] on img at bounding box center [570, 193] width 310 height 551
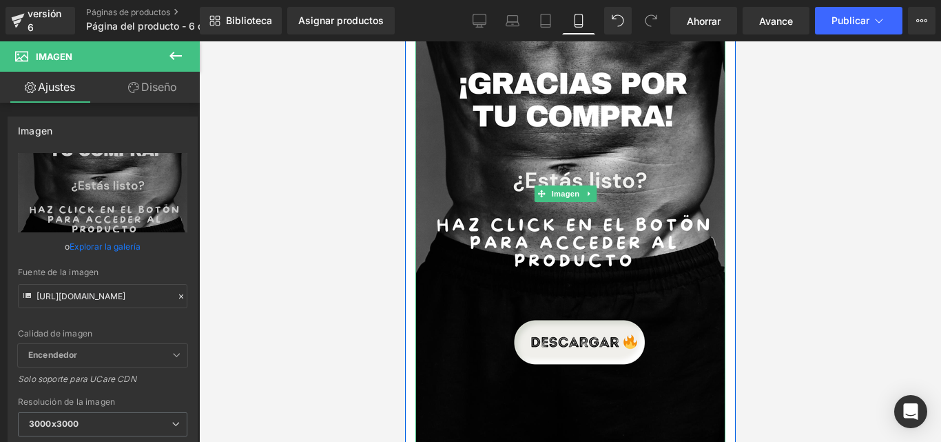
click at [777, 189] on div at bounding box center [570, 241] width 742 height 400
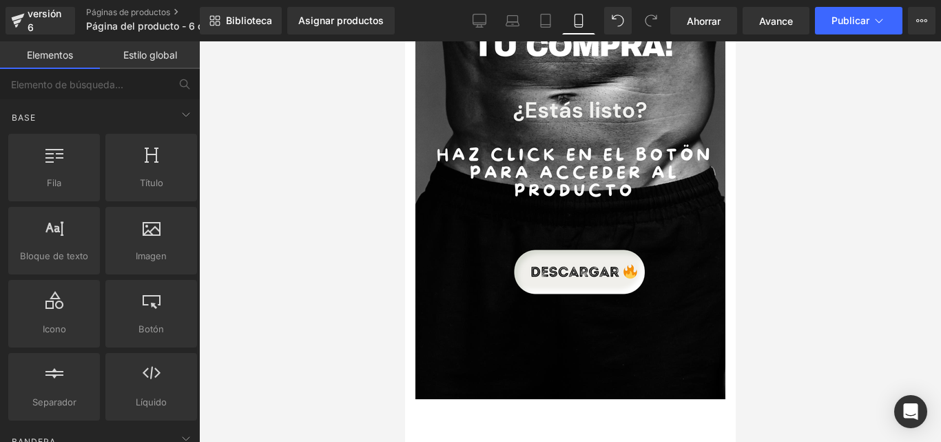
scroll to position [401, 0]
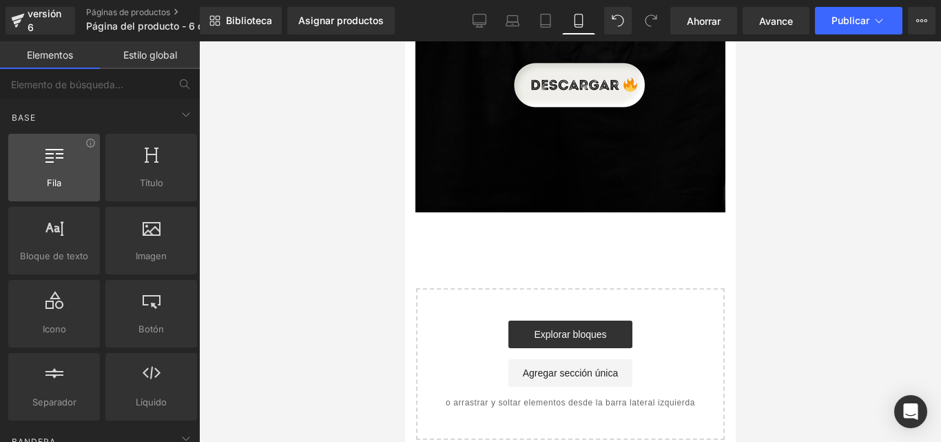
click at [54, 182] on font "Fila" at bounding box center [54, 182] width 14 height 11
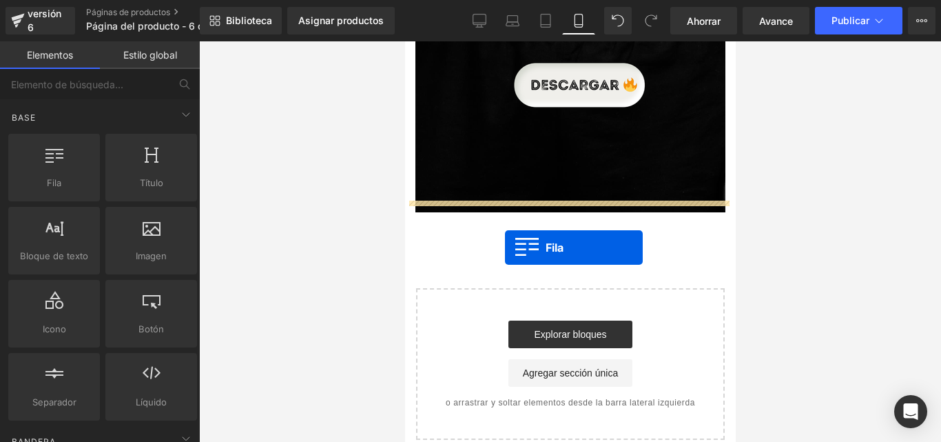
drag, startPoint x: 453, startPoint y: 208, endPoint x: 504, endPoint y: 247, distance: 64.4
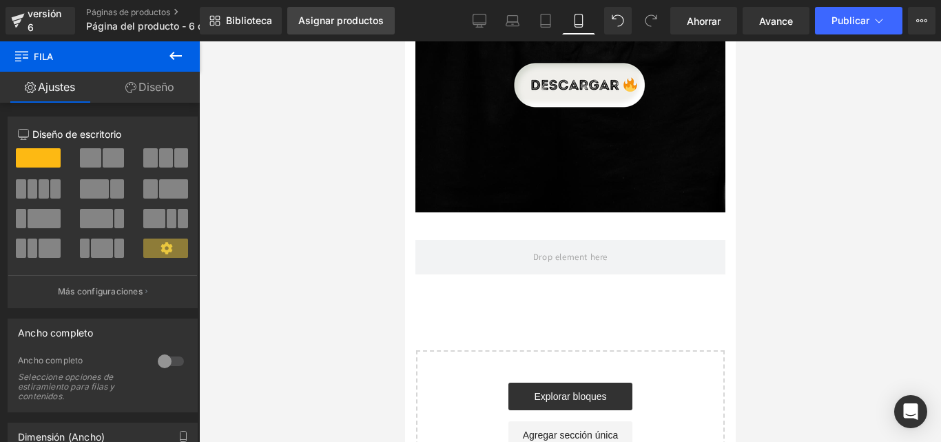
click at [315, 22] on font "Asignar productos" at bounding box center [340, 20] width 85 height 12
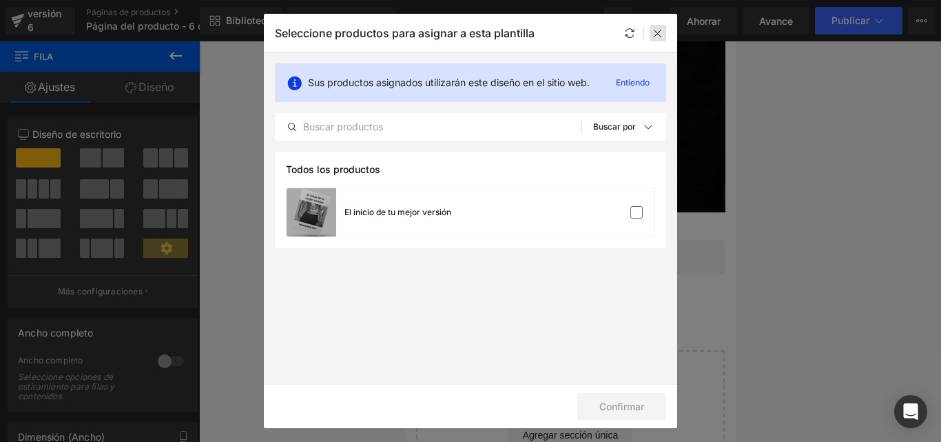
click at [659, 32] on icon at bounding box center [658, 33] width 11 height 11
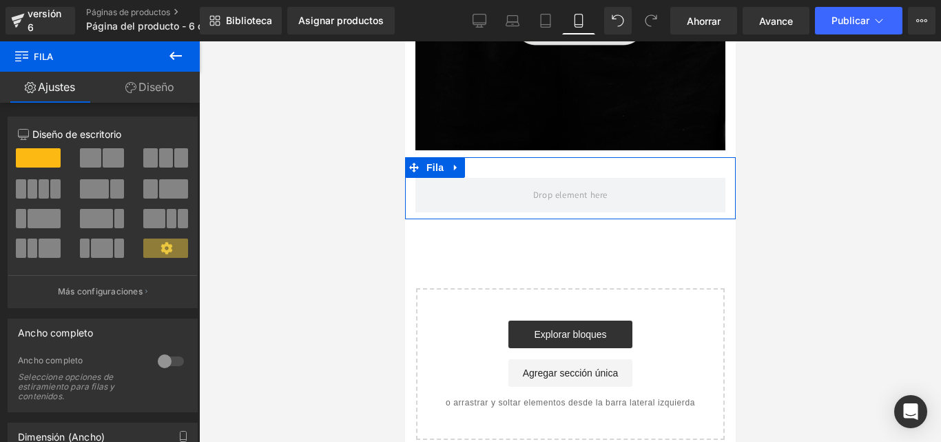
scroll to position [394, 0]
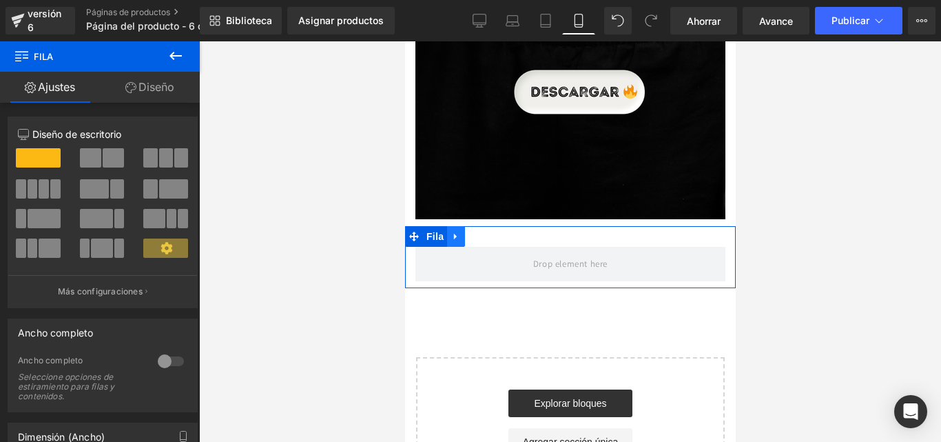
click at [458, 232] on icon at bounding box center [456, 237] width 10 height 10
click at [494, 232] on icon at bounding box center [492, 237] width 10 height 10
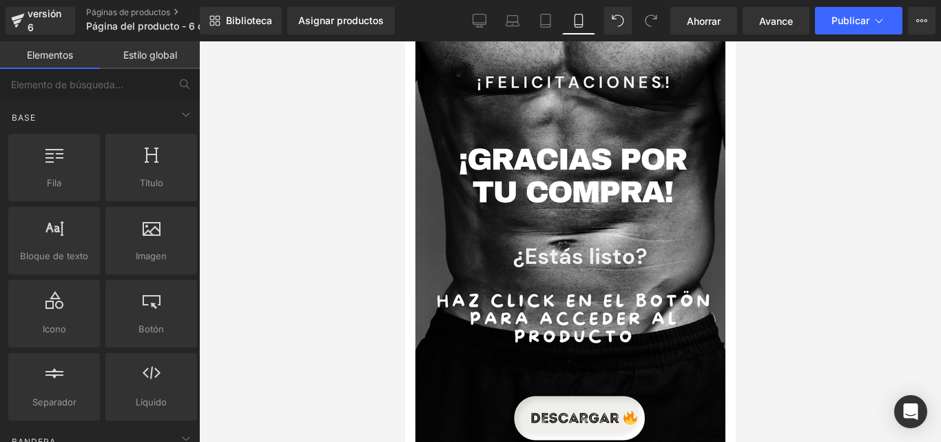
scroll to position [0, 0]
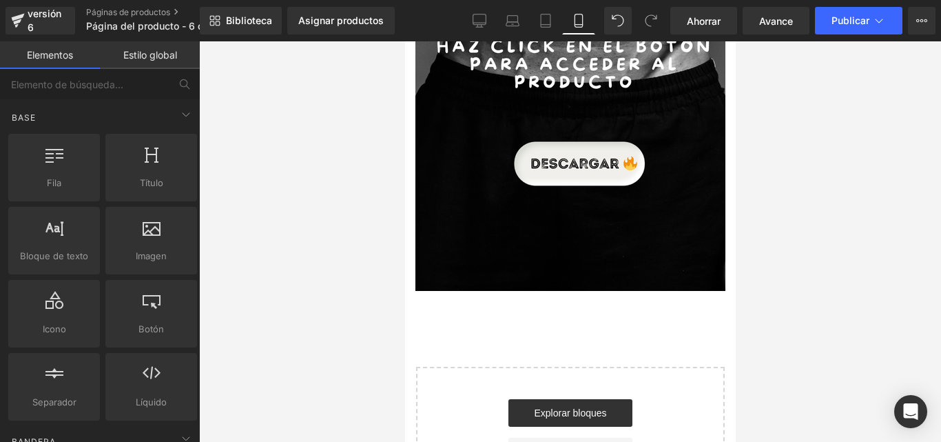
drag, startPoint x: 727, startPoint y: 229, endPoint x: 1148, endPoint y: 383, distance: 447.6
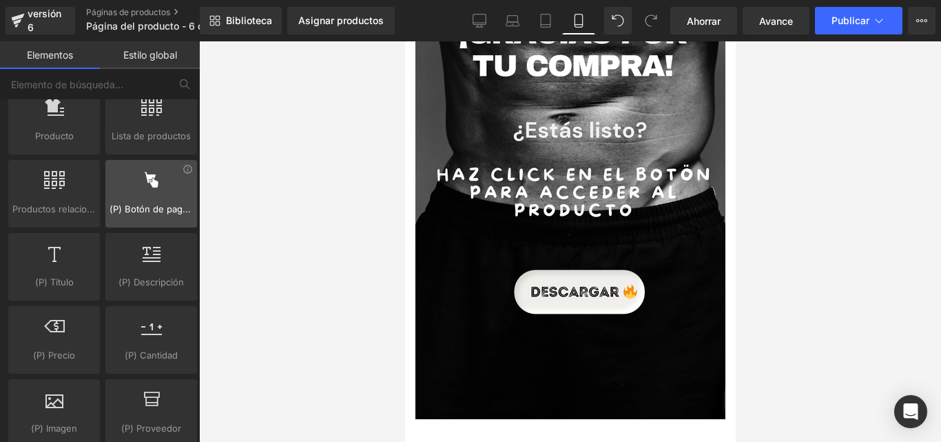
scroll to position [1241, 0]
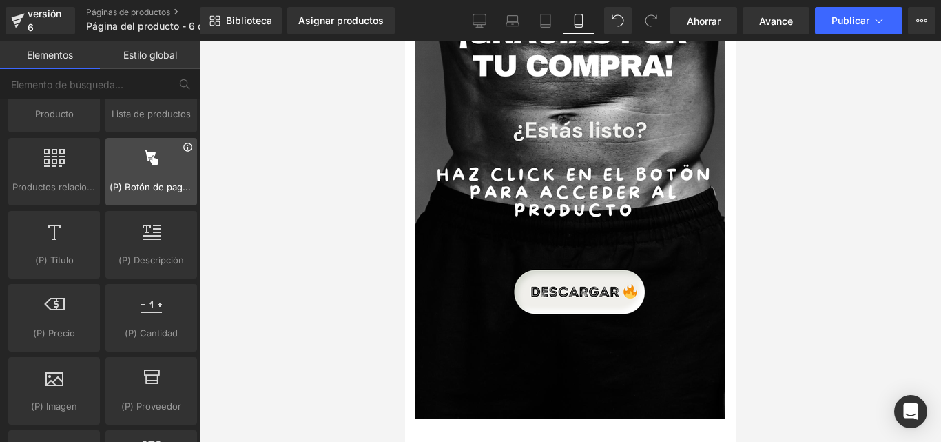
click at [184, 148] on icon at bounding box center [188, 147] width 10 height 10
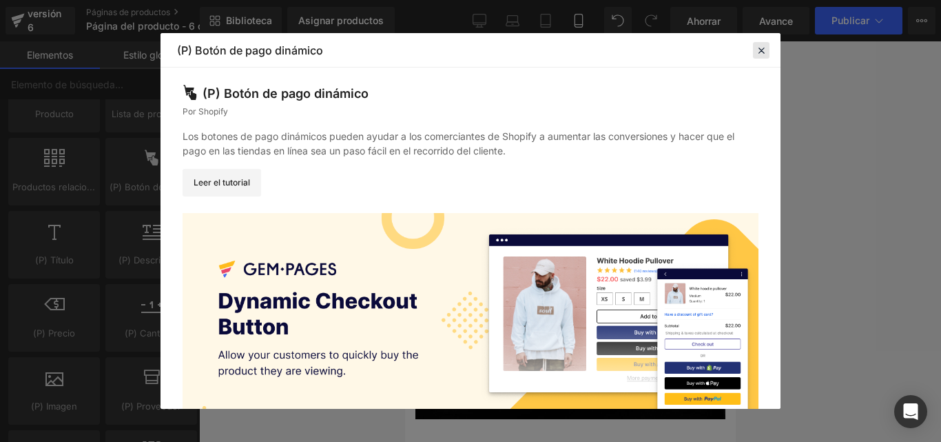
click at [763, 48] on icon at bounding box center [761, 50] width 12 height 12
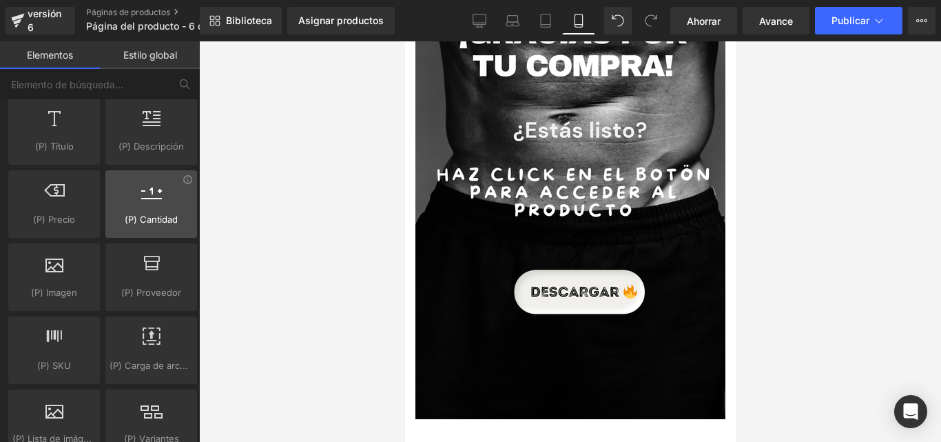
scroll to position [1378, 0]
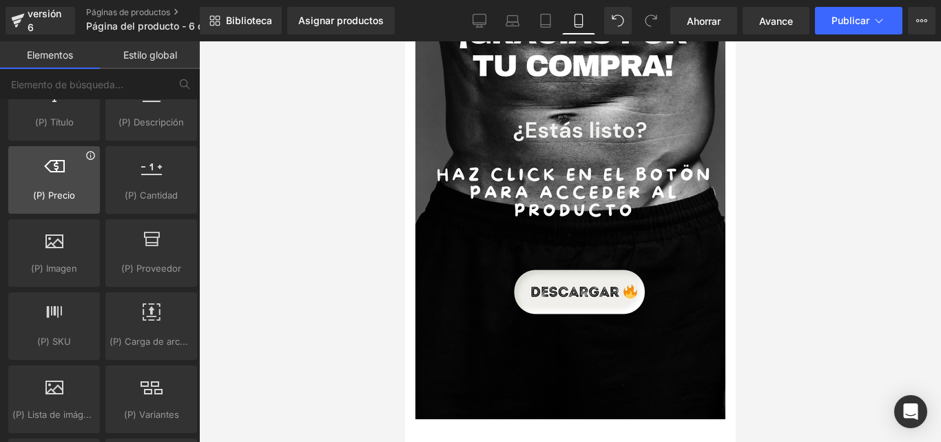
click at [88, 156] on icon at bounding box center [90, 155] width 8 height 8
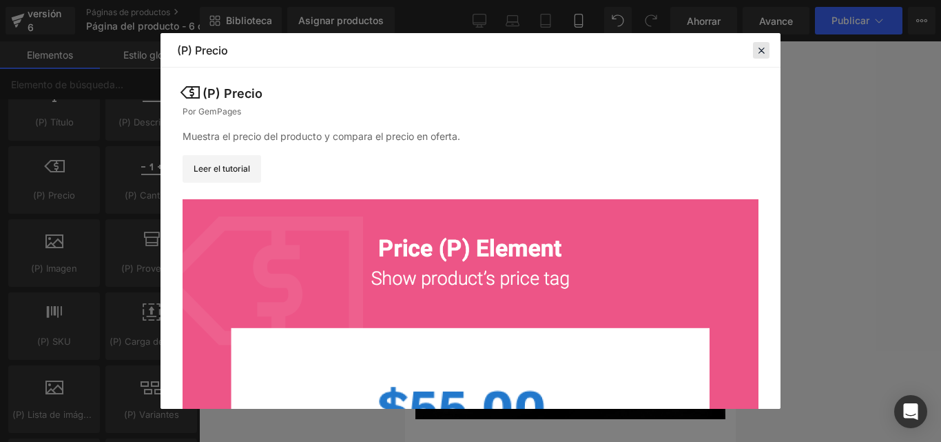
drag, startPoint x: 759, startPoint y: 47, endPoint x: 326, endPoint y: 11, distance: 434.3
click at [759, 47] on icon at bounding box center [761, 50] width 12 height 12
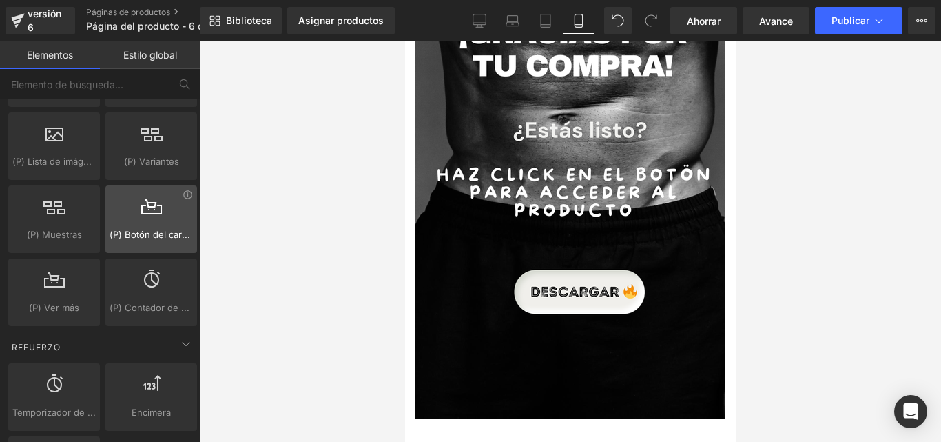
scroll to position [1654, 0]
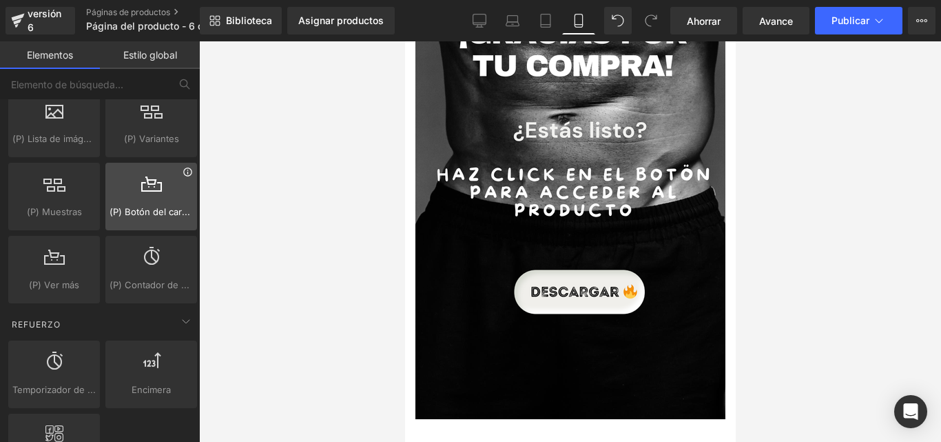
click at [184, 173] on icon at bounding box center [188, 172] width 10 height 10
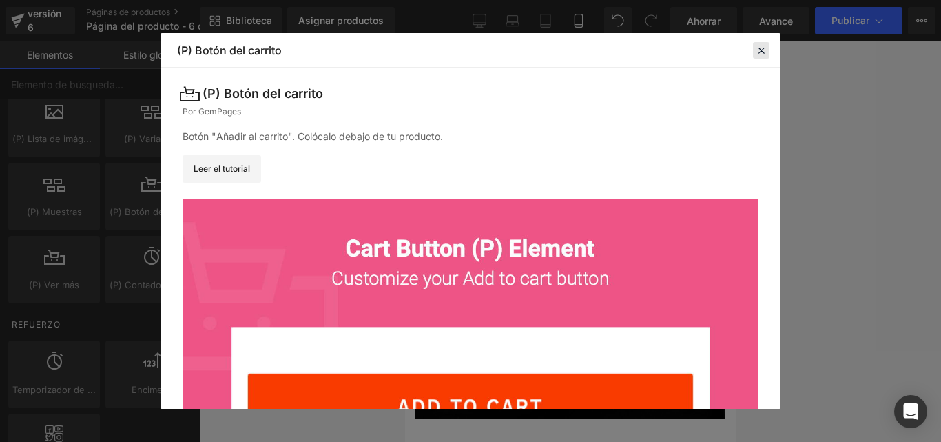
click at [760, 50] on icon at bounding box center [761, 50] width 12 height 12
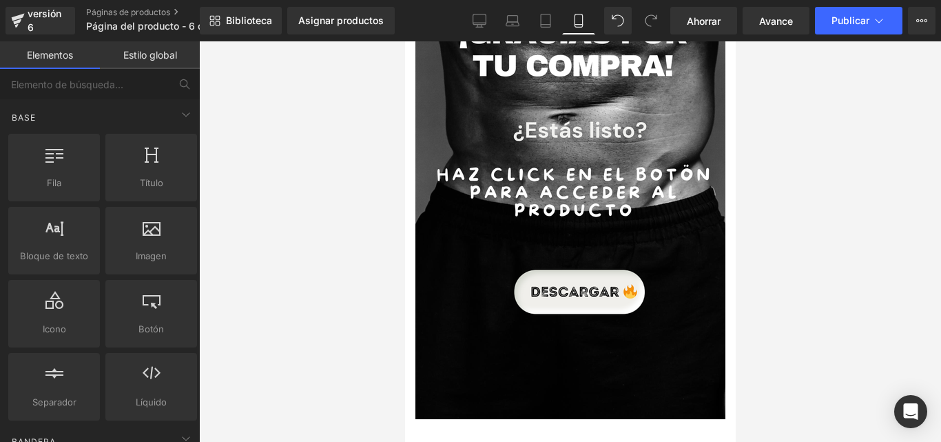
scroll to position [0, 0]
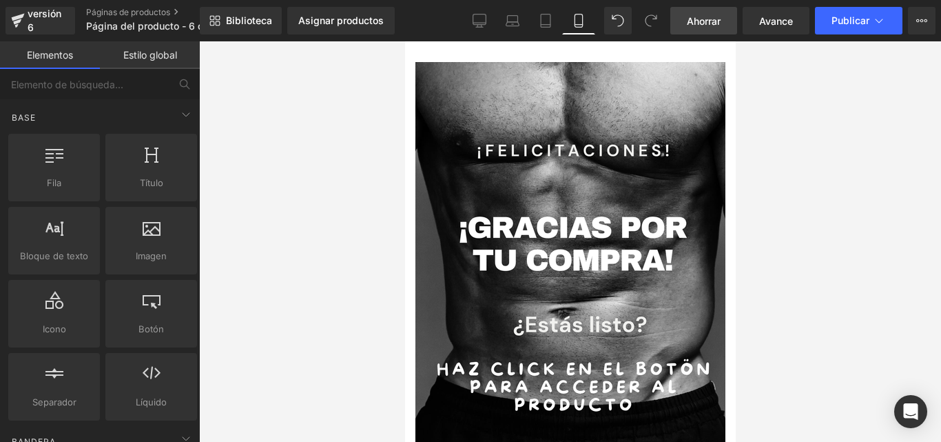
click at [720, 10] on link "Ahorrar" at bounding box center [704, 21] width 67 height 28
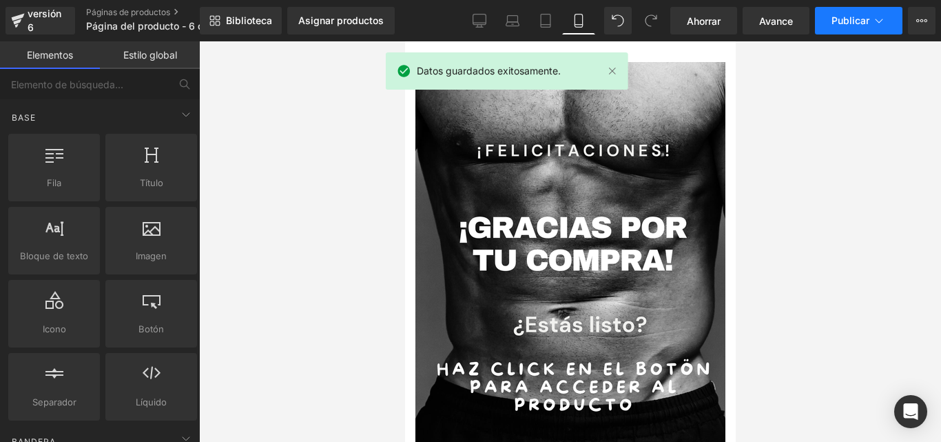
click at [874, 17] on icon at bounding box center [880, 21] width 14 height 14
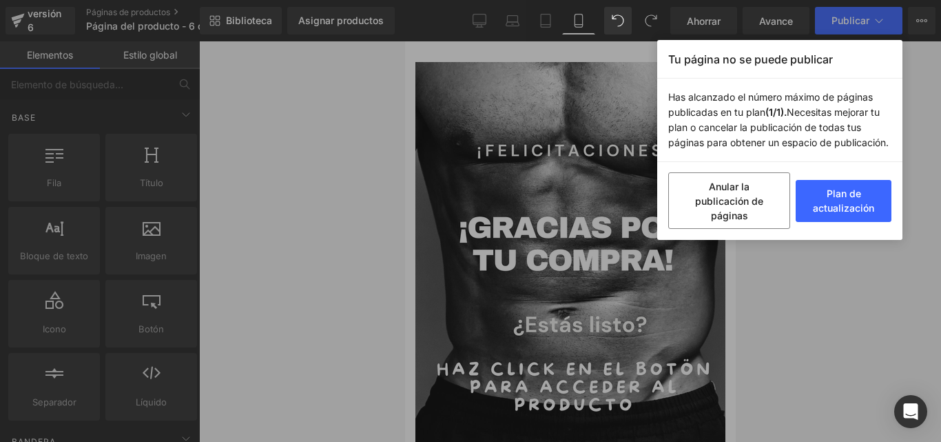
click at [811, 108] on font "Necesitas mejorar tu plan o cancelar la publicación de todas tus páginas para o…" at bounding box center [779, 127] width 221 height 42
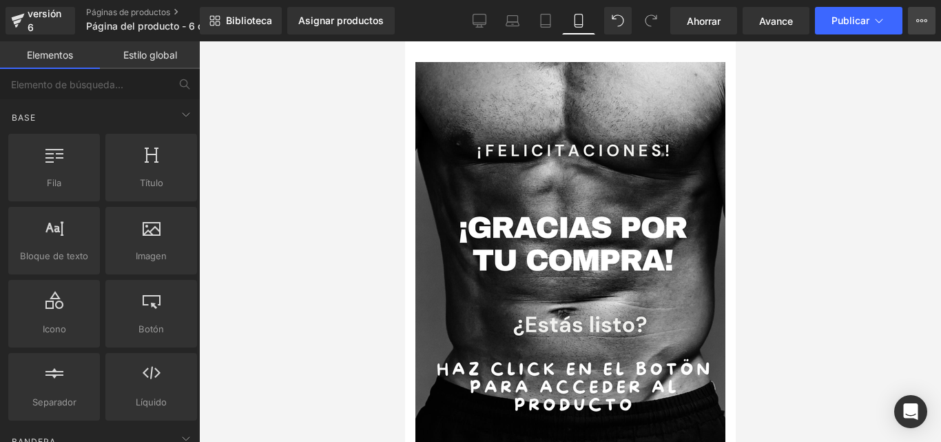
click at [919, 22] on icon at bounding box center [922, 20] width 11 height 11
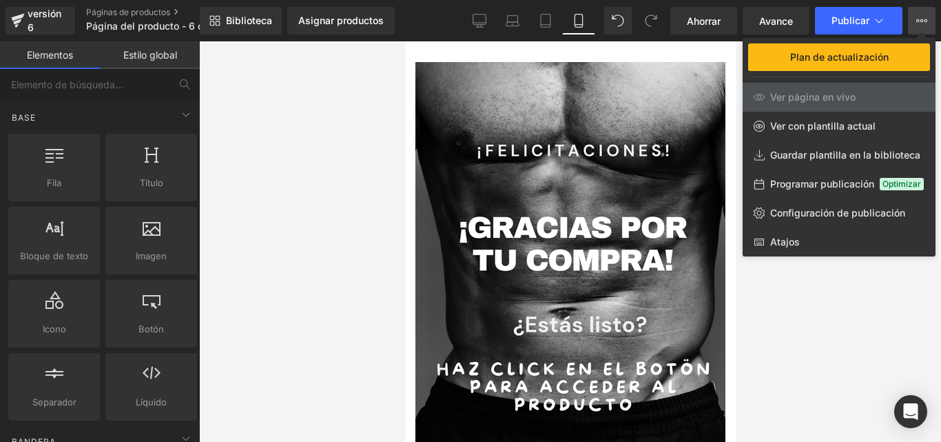
click at [782, 323] on div at bounding box center [570, 241] width 742 height 400
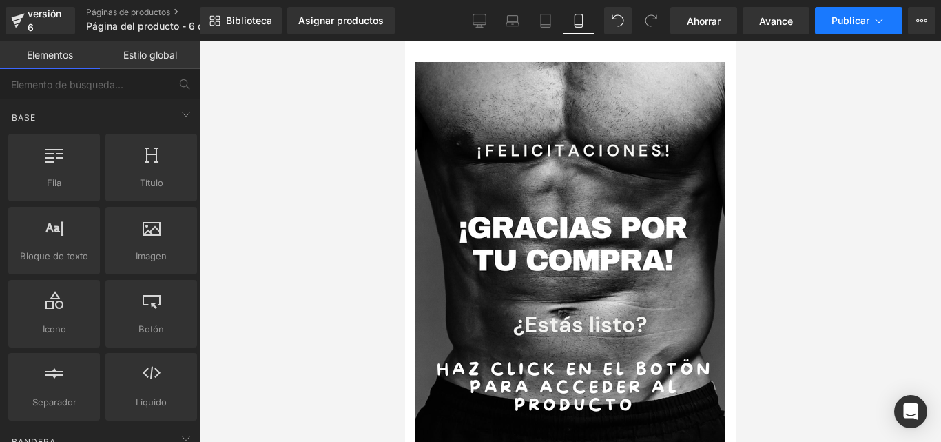
click at [885, 22] on icon at bounding box center [880, 21] width 14 height 14
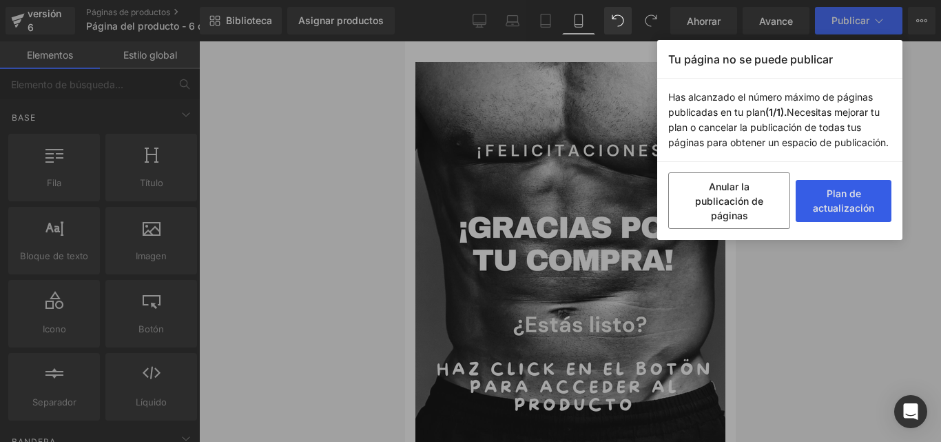
click at [851, 186] on button "Plan de actualización" at bounding box center [844, 201] width 96 height 42
click at [918, 88] on div "Tu página no se puede publicar Has alcanzado el número máximo de páginas public…" at bounding box center [470, 221] width 941 height 442
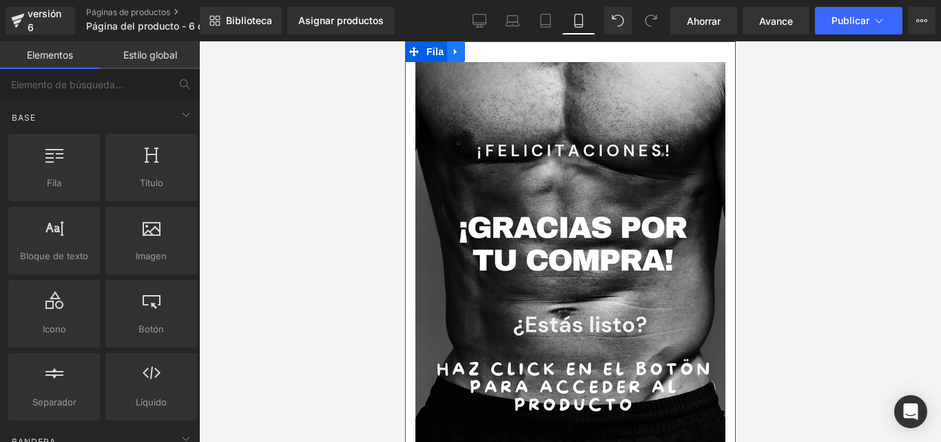
click at [457, 52] on icon at bounding box center [456, 52] width 10 height 10
click at [487, 47] on icon at bounding box center [492, 52] width 10 height 10
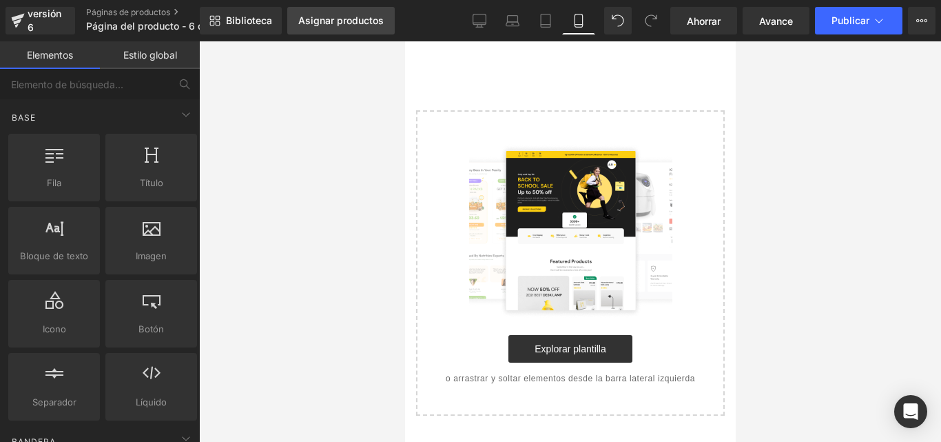
click at [309, 28] on link "Asignar productos" at bounding box center [341, 21] width 108 height 28
click at [472, 65] on div "Seleccione su diseño" at bounding box center [570, 228] width 331 height 374
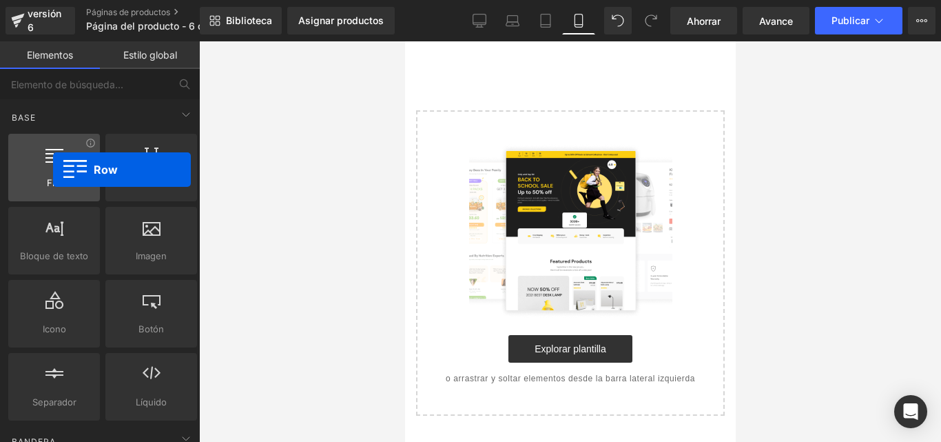
click at [53, 170] on div at bounding box center [53, 160] width 83 height 31
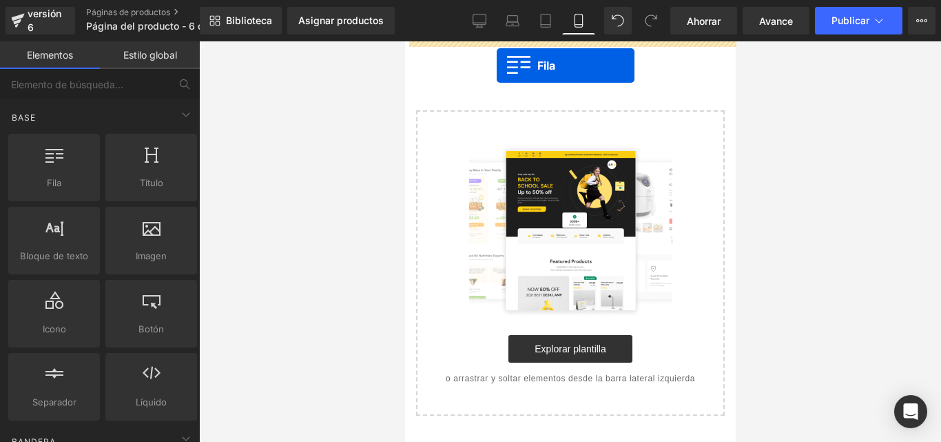
drag, startPoint x: 486, startPoint y: 210, endPoint x: 496, endPoint y: 65, distance: 145.8
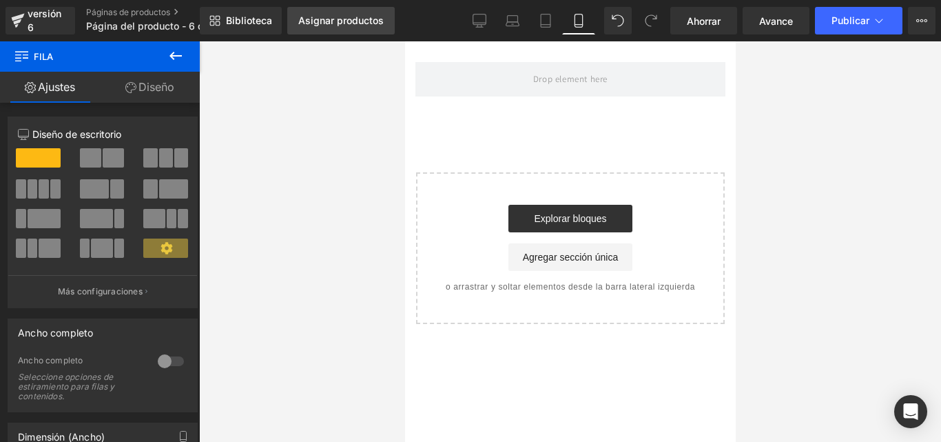
click at [333, 24] on font "Asignar productos" at bounding box center [340, 20] width 85 height 12
click at [171, 50] on icon at bounding box center [175, 56] width 17 height 17
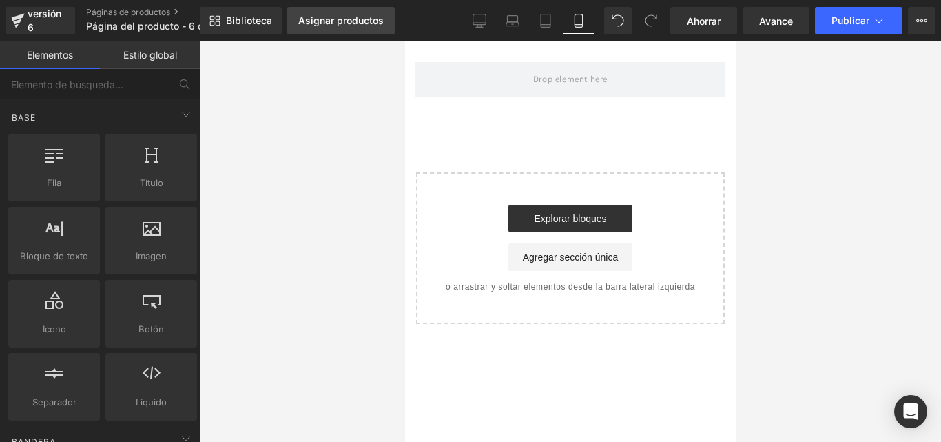
click at [307, 20] on font "Asignar productos" at bounding box center [340, 20] width 85 height 12
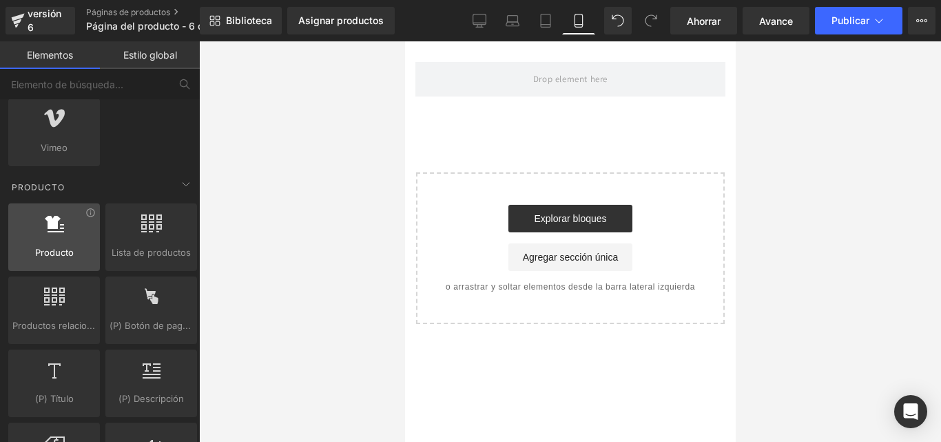
scroll to position [1103, 0]
click at [70, 227] on div at bounding box center [53, 229] width 83 height 31
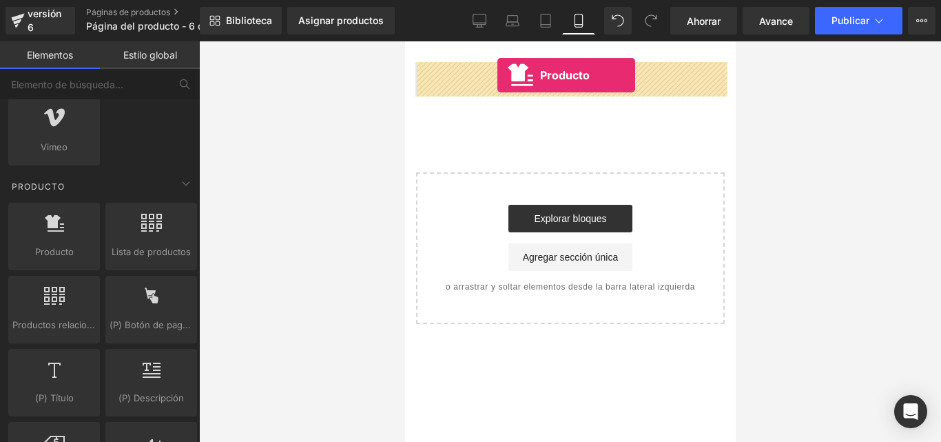
drag, startPoint x: 459, startPoint y: 286, endPoint x: 497, endPoint y: 75, distance: 214.3
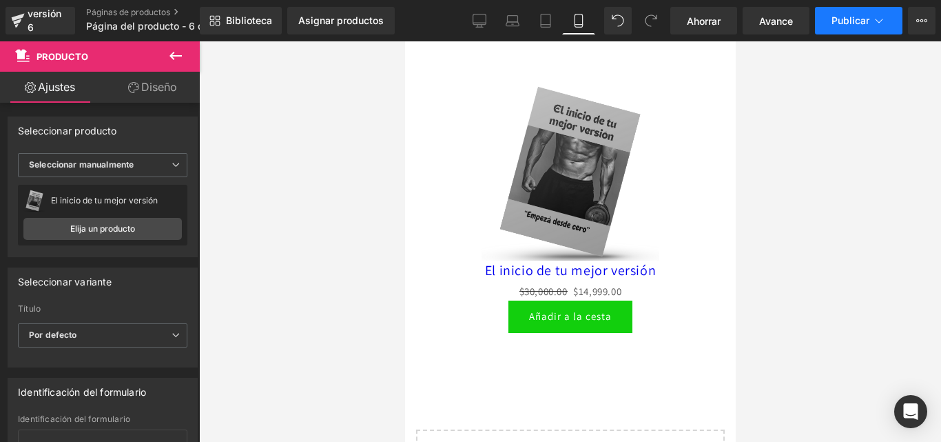
click at [886, 21] on icon at bounding box center [880, 21] width 14 height 14
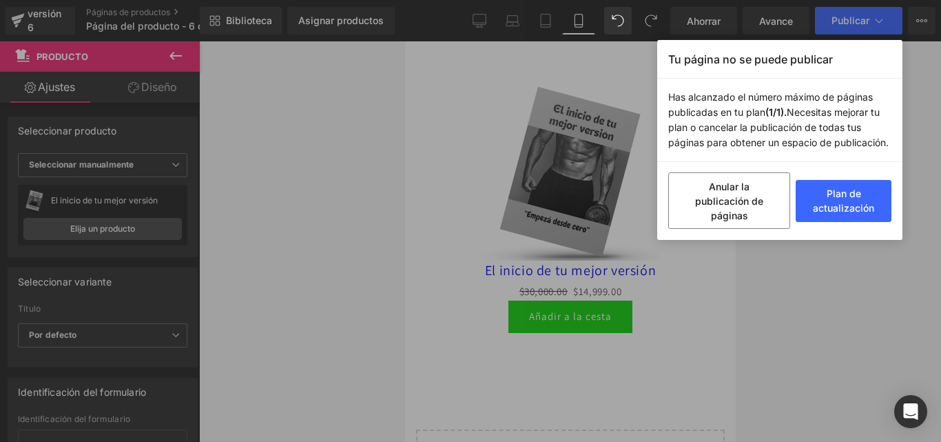
click at [908, 109] on div "Tu página no se puede publicar Has alcanzado el número máximo de páginas public…" at bounding box center [470, 221] width 941 height 442
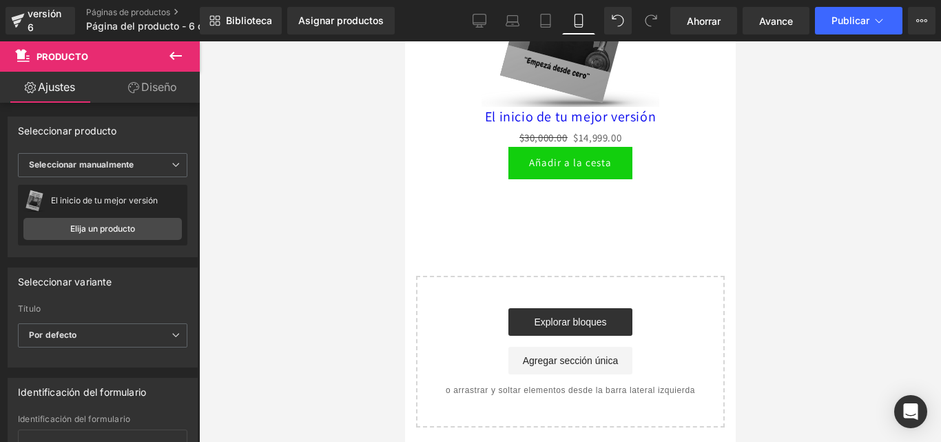
scroll to position [0, 0]
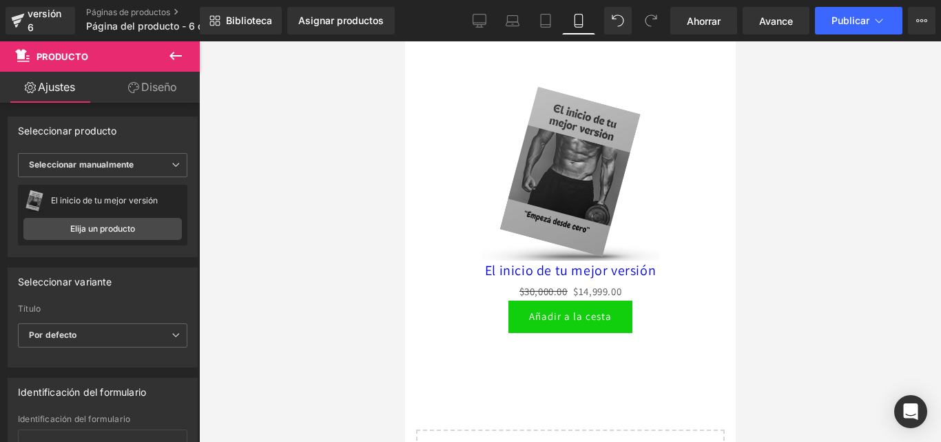
click at [338, 164] on div at bounding box center [570, 241] width 742 height 400
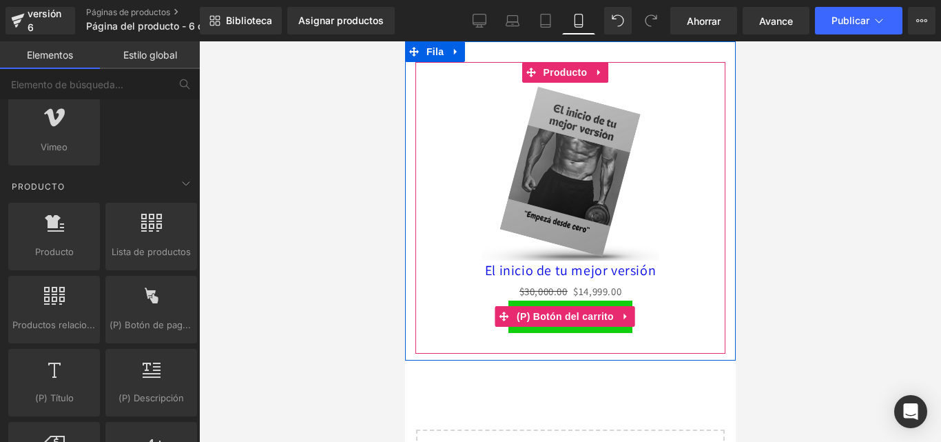
click at [555, 320] on font "(P) Botón del carrito" at bounding box center [564, 316] width 97 height 21
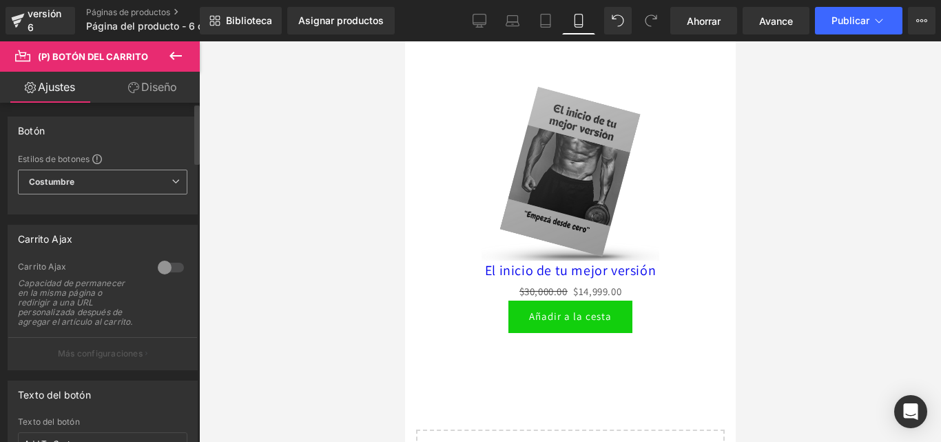
click at [103, 178] on span "Costumbre Configurar estilo global" at bounding box center [103, 182] width 170 height 25
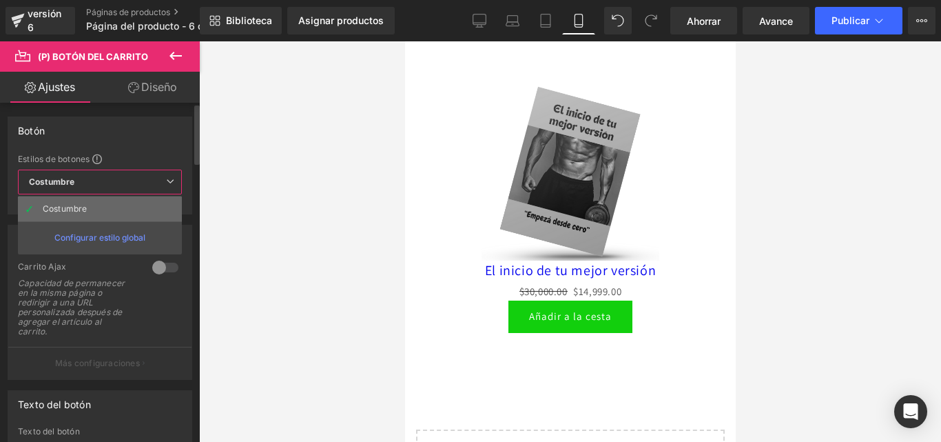
click at [103, 209] on li "Costumbre" at bounding box center [100, 208] width 164 height 25
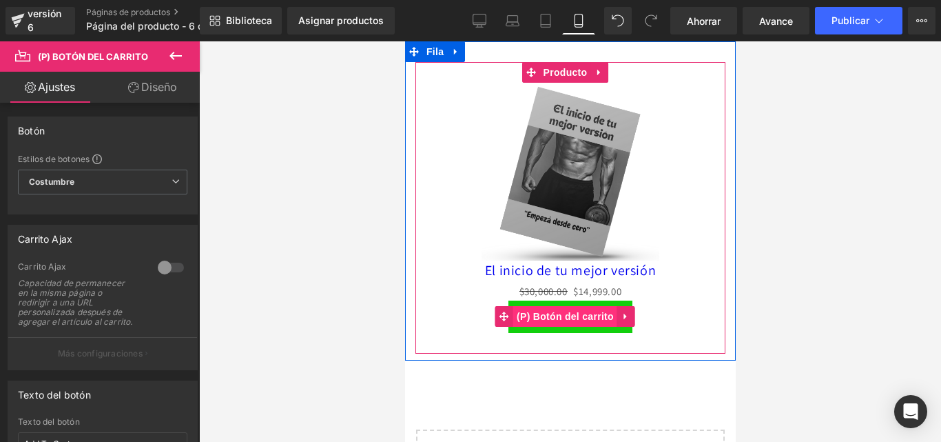
click at [560, 311] on font "(P) Botón del carrito" at bounding box center [564, 316] width 97 height 11
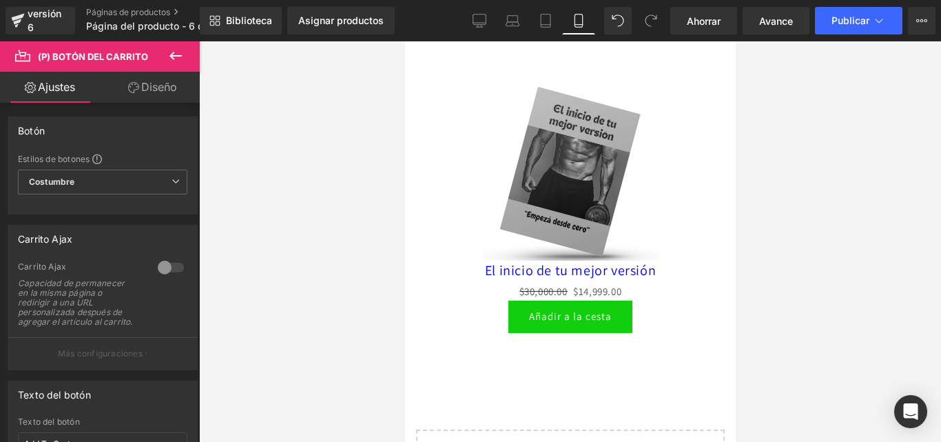
click at [147, 85] on font "Diseño" at bounding box center [159, 87] width 36 height 14
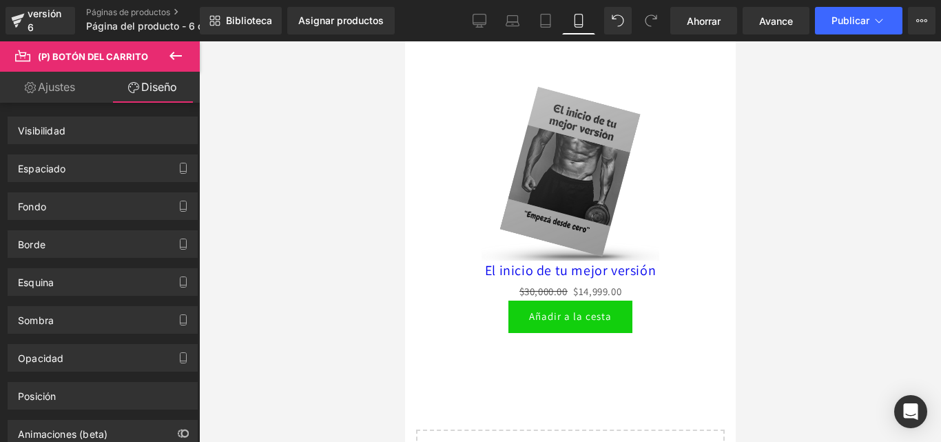
click at [49, 83] on font "Ajustes" at bounding box center [56, 87] width 37 height 14
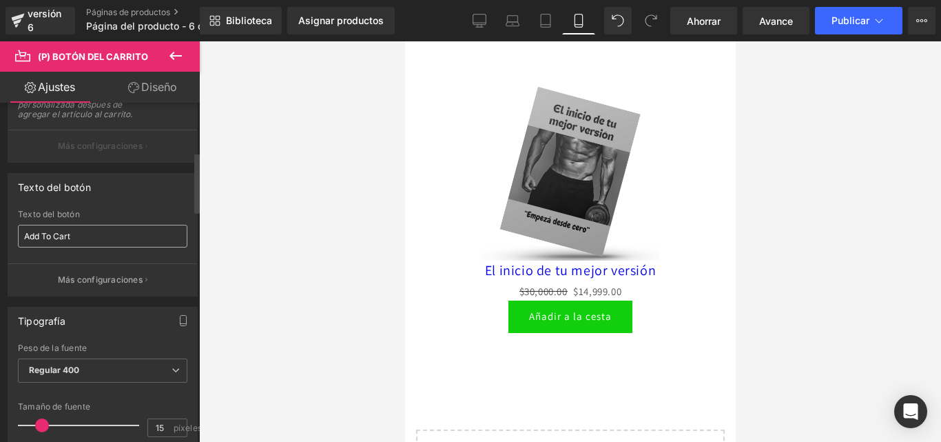
scroll to position [276, 0]
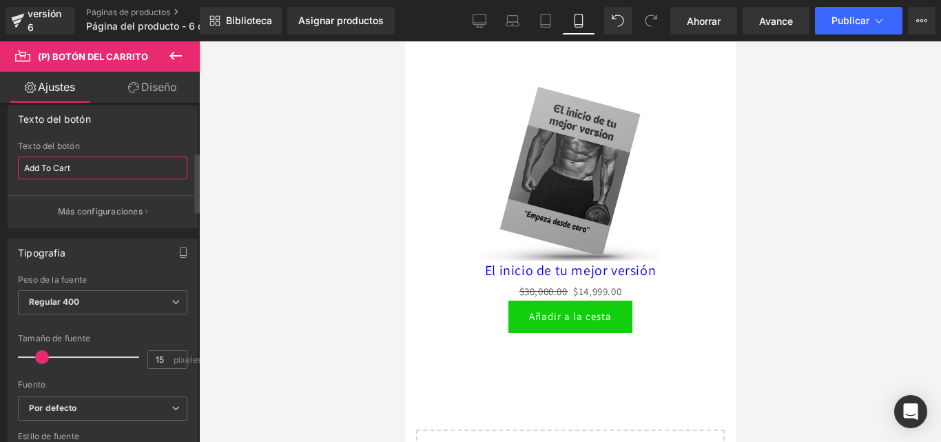
drag, startPoint x: 96, startPoint y: 173, endPoint x: 13, endPoint y: 173, distance: 82.7
click at [13, 173] on div "Add To Cart Texto del botón Add To Cart Más configuraciones" at bounding box center [102, 184] width 189 height 86
type input "A"
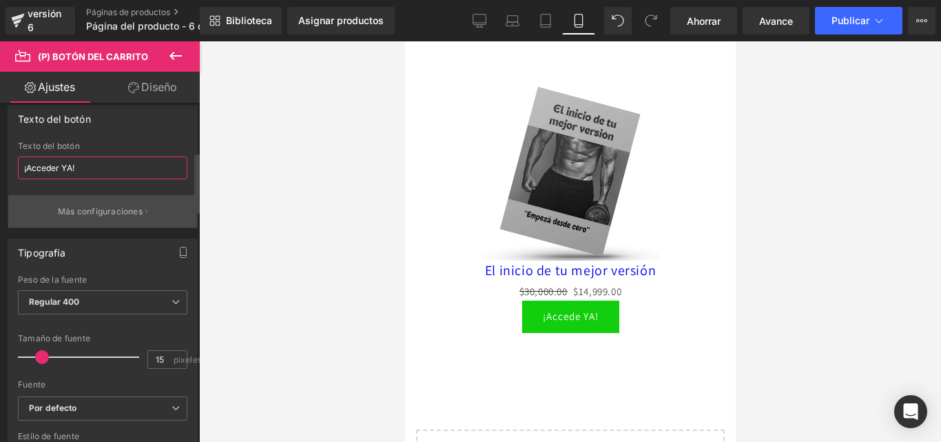
paste input "https://i.postimg.cc/QxGpYz6h/Historia-de-Instagram-Sorteo-Atencion-Ropa-Minima…"
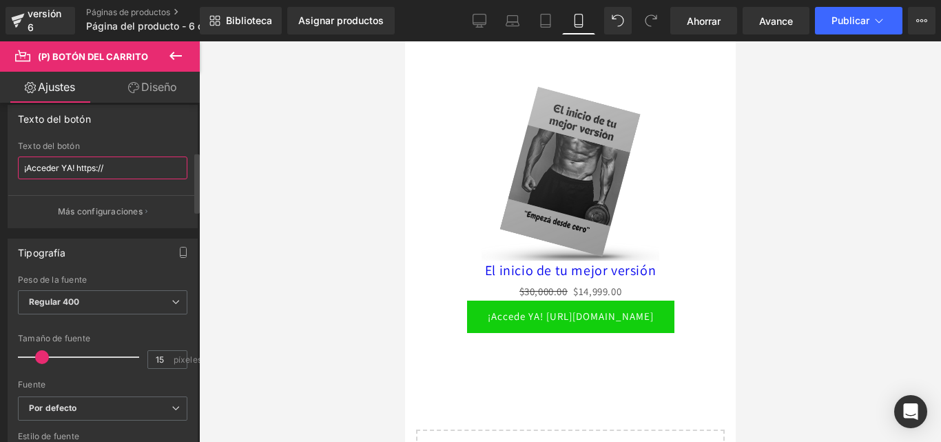
scroll to position [0, 0]
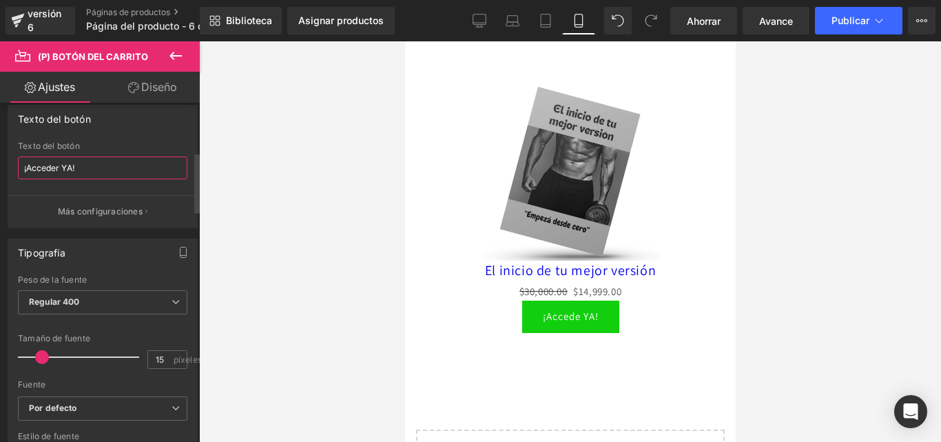
click at [114, 172] on input "¡Acceder YA!" at bounding box center [103, 167] width 170 height 23
paste input "🔥"
type input "¡Acceder YA! 🔥"
click at [787, 208] on div at bounding box center [570, 241] width 742 height 400
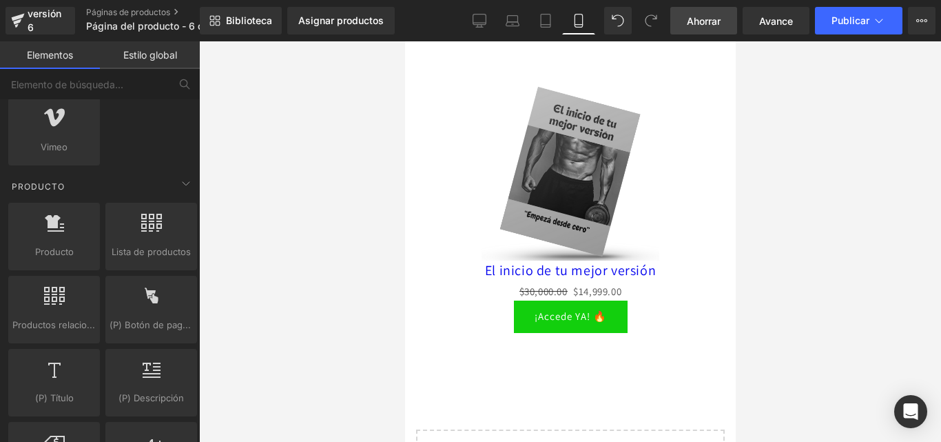
click at [713, 23] on font "Ahorrar" at bounding box center [704, 21] width 34 height 12
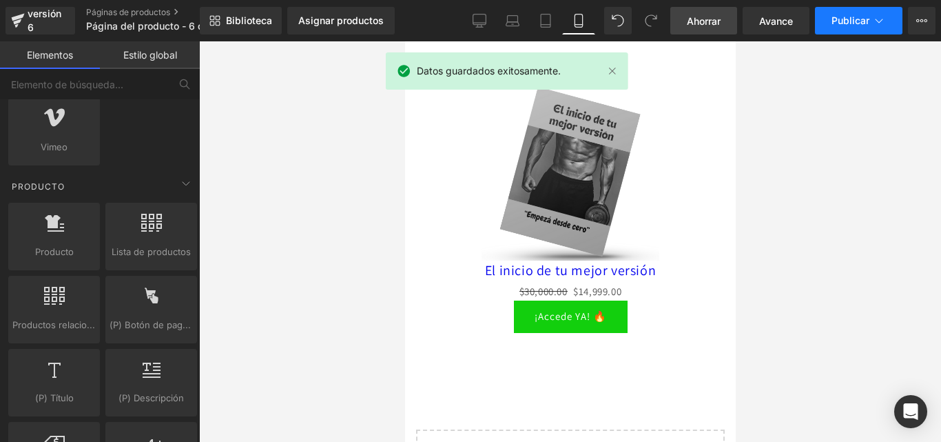
click at [847, 17] on font "Publicar" at bounding box center [851, 20] width 38 height 12
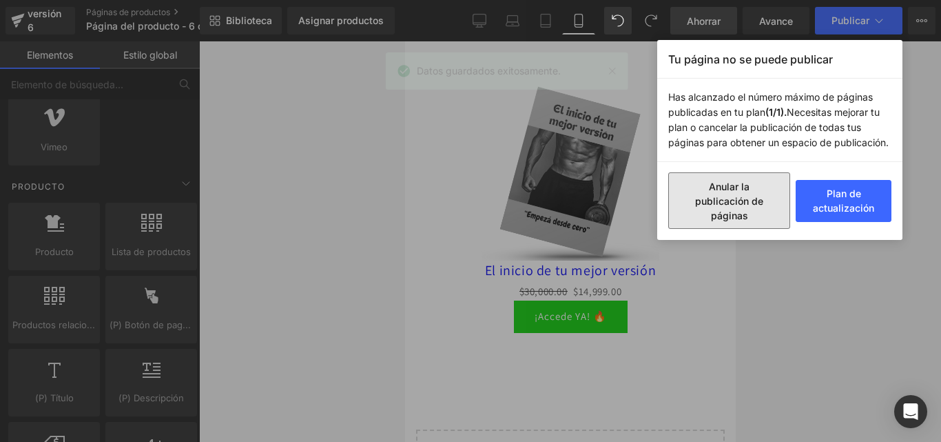
click at [728, 193] on button "Anular la publicación de páginas" at bounding box center [730, 200] width 122 height 57
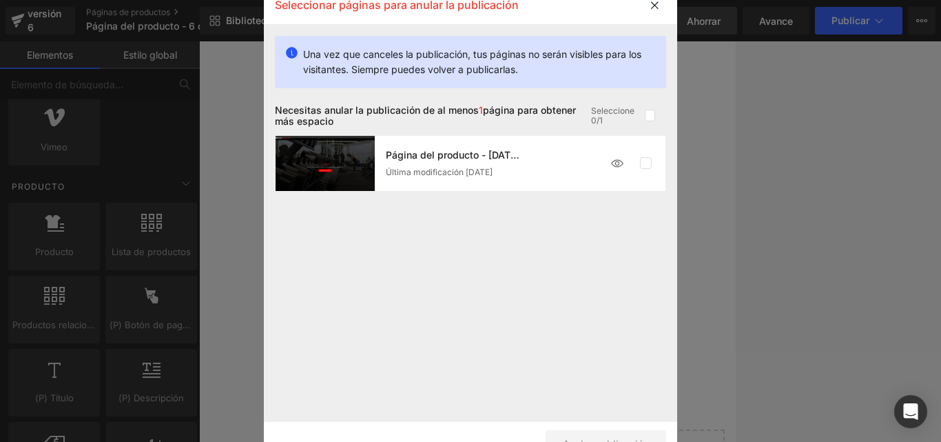
click at [606, 112] on font "Seleccione 0/1" at bounding box center [612, 115] width 43 height 20
click at [352, 161] on img at bounding box center [325, 163] width 99 height 55
click at [614, 161] on img at bounding box center [618, 164] width 28 height 28
click at [597, 119] on font "Seleccione 0/1" at bounding box center [612, 115] width 43 height 20
click at [341, 172] on img at bounding box center [325, 163] width 99 height 55
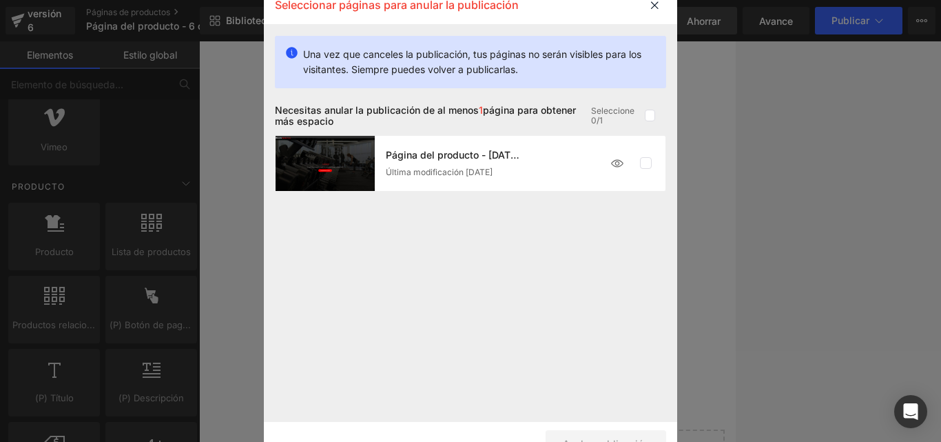
click at [465, 155] on font "Página del producto - 31 [PERSON_NAME], 15:01:25" at bounding box center [512, 155] width 253 height 12
click at [513, 151] on font "Página del producto - 31 [PERSON_NAME], 15:01:25" at bounding box center [512, 155] width 253 height 12
click at [651, 5] on icon at bounding box center [655, 4] width 23 height 23
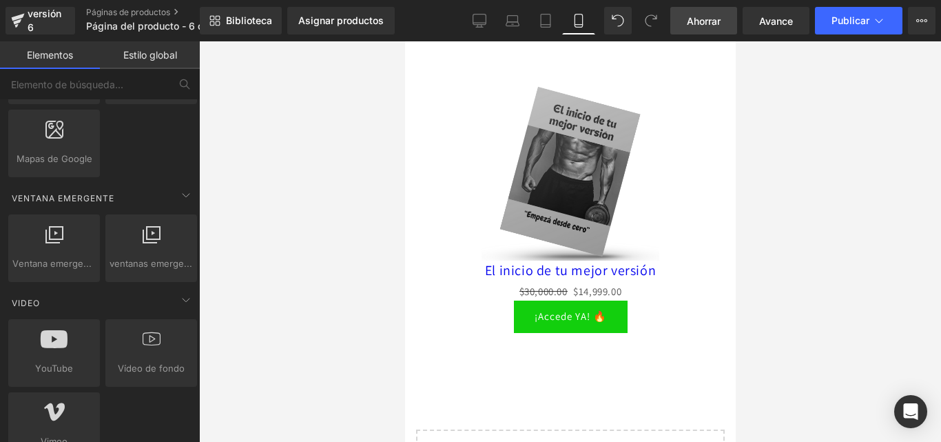
scroll to position [689, 0]
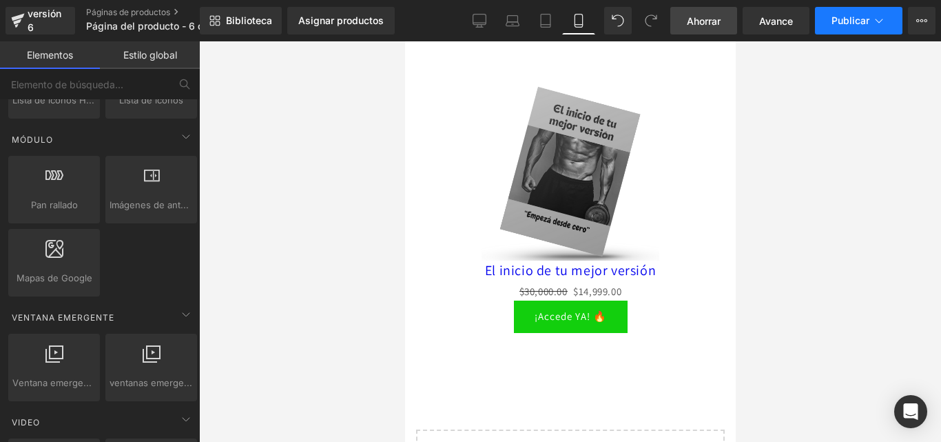
click at [841, 19] on font "Publicar" at bounding box center [851, 20] width 38 height 12
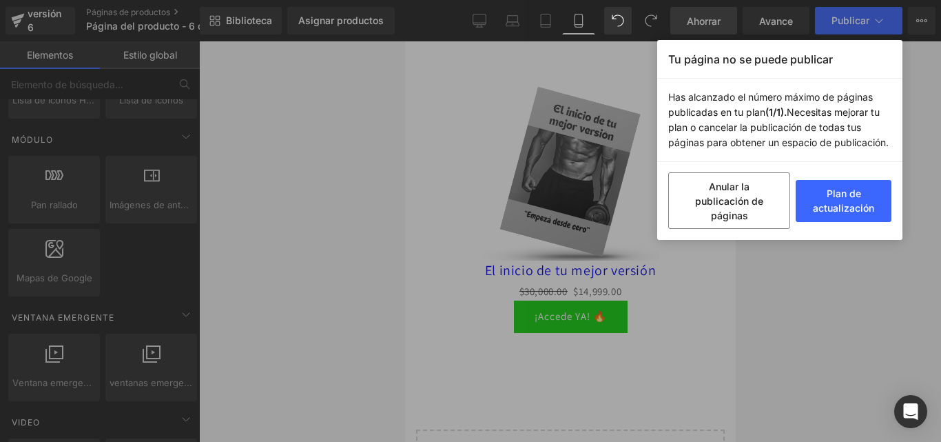
click at [498, 94] on div "Tu página no se puede publicar Has alcanzado el número máximo de páginas public…" at bounding box center [470, 221] width 941 height 442
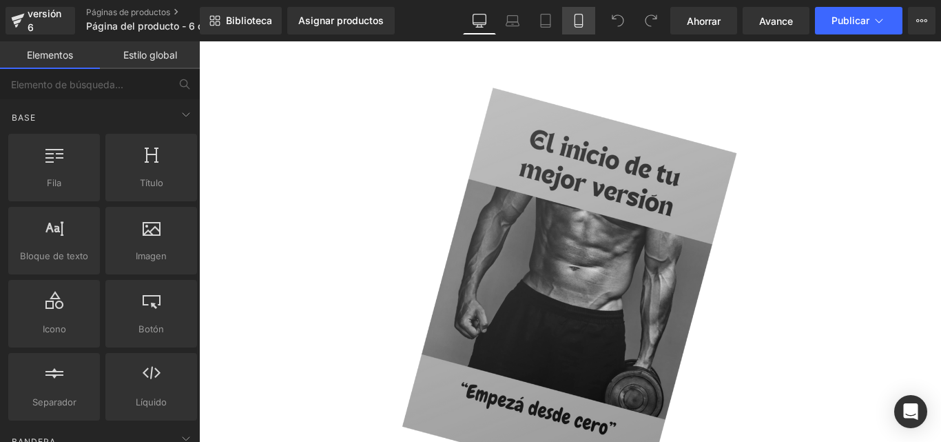
click at [568, 21] on link "Móvil" at bounding box center [578, 21] width 33 height 28
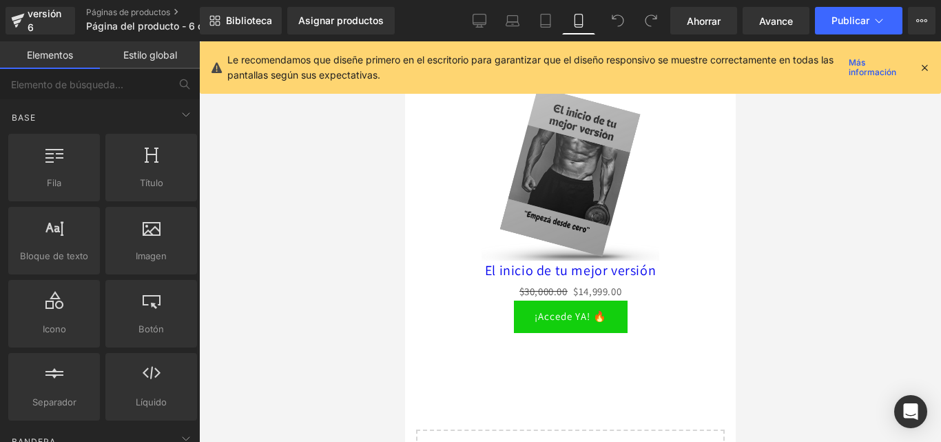
click at [927, 65] on icon at bounding box center [925, 67] width 12 height 12
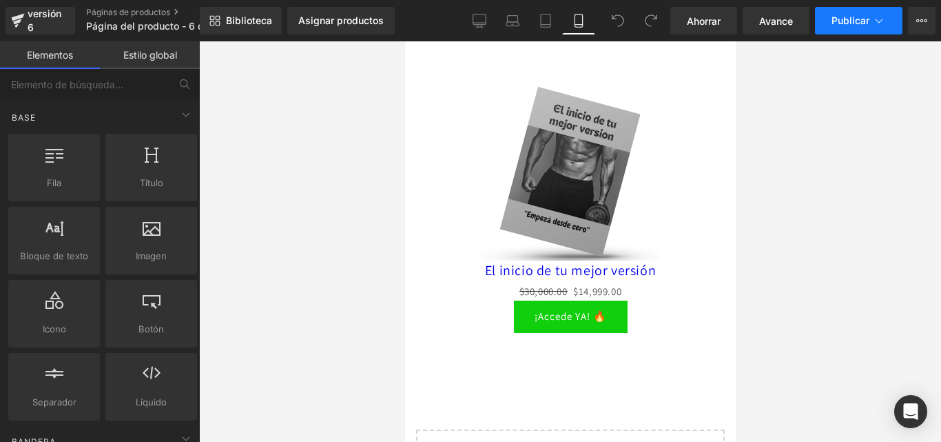
click at [853, 19] on font "Publicar" at bounding box center [851, 20] width 38 height 12
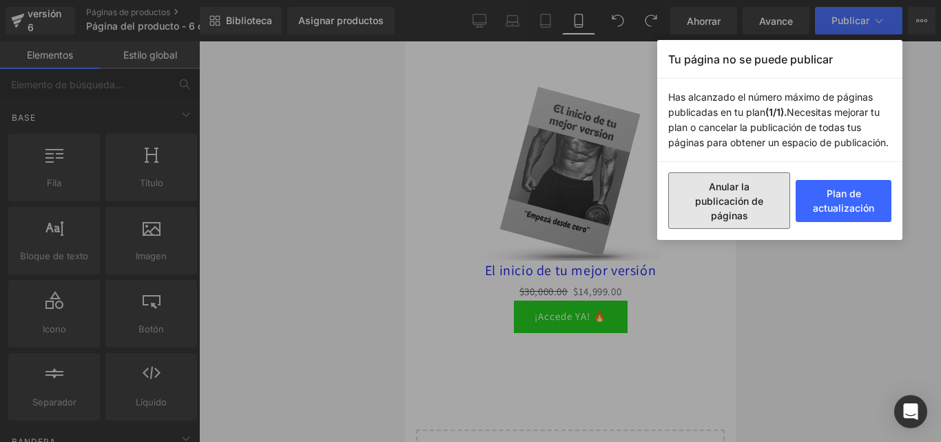
click at [749, 198] on button "Anular la publicación de páginas" at bounding box center [730, 200] width 122 height 57
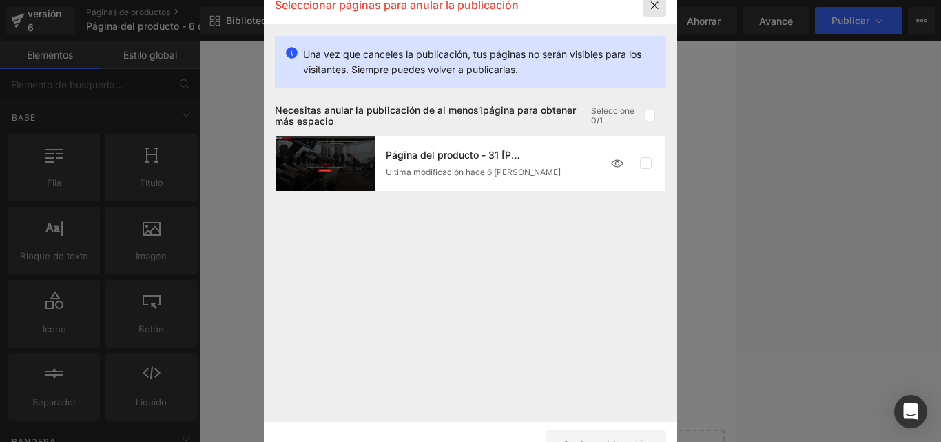
click at [653, 4] on icon at bounding box center [655, 4] width 23 height 23
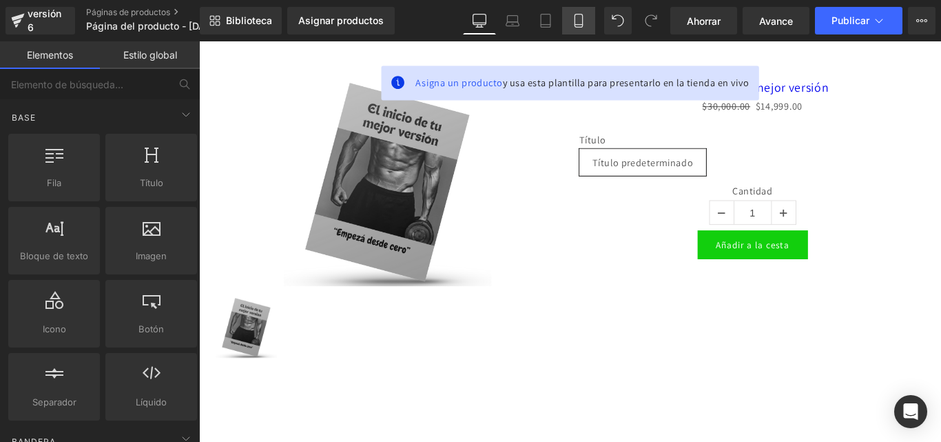
click at [572, 24] on icon at bounding box center [579, 21] width 14 height 14
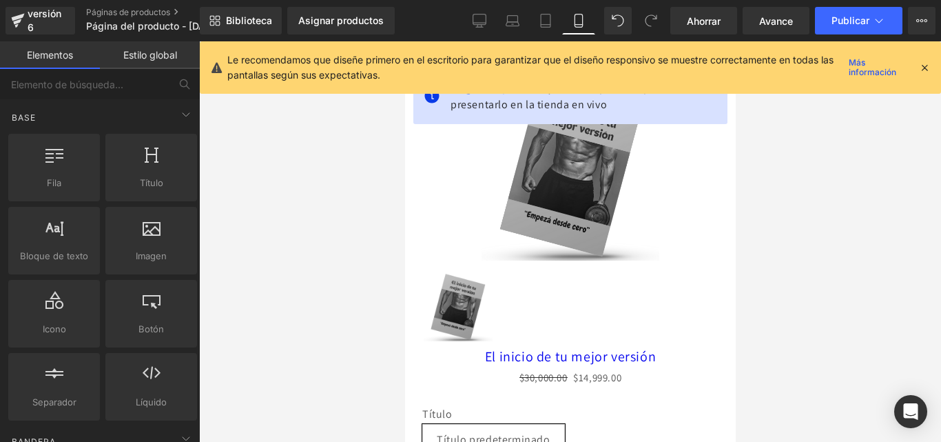
click at [925, 70] on icon at bounding box center [925, 67] width 12 height 12
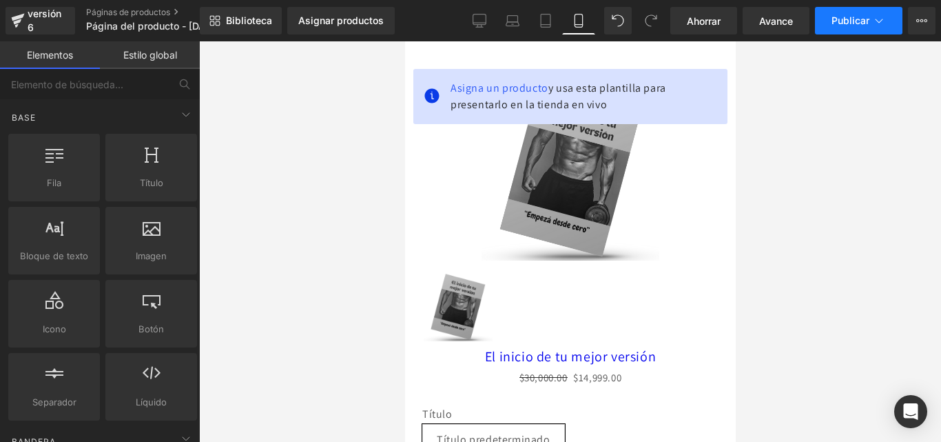
click at [869, 8] on button "Publicar" at bounding box center [859, 21] width 88 height 28
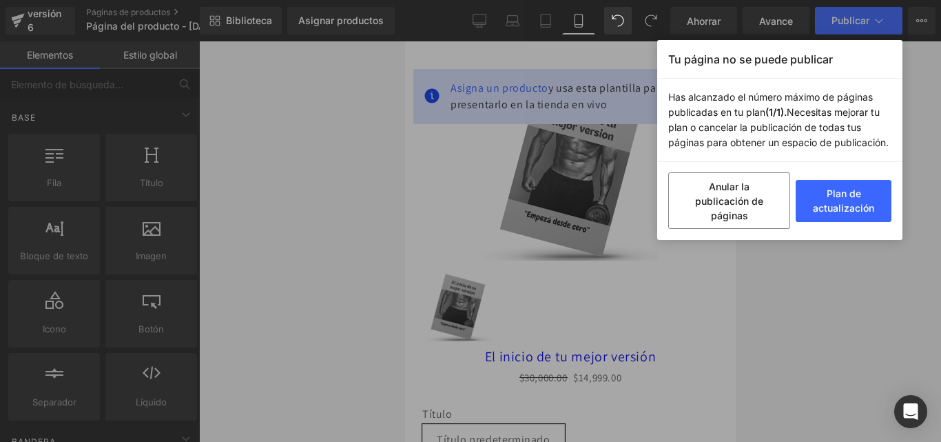
click at [333, 136] on div "Tu página no se puede publicar Has alcanzado el número máximo de páginas public…" at bounding box center [470, 221] width 941 height 442
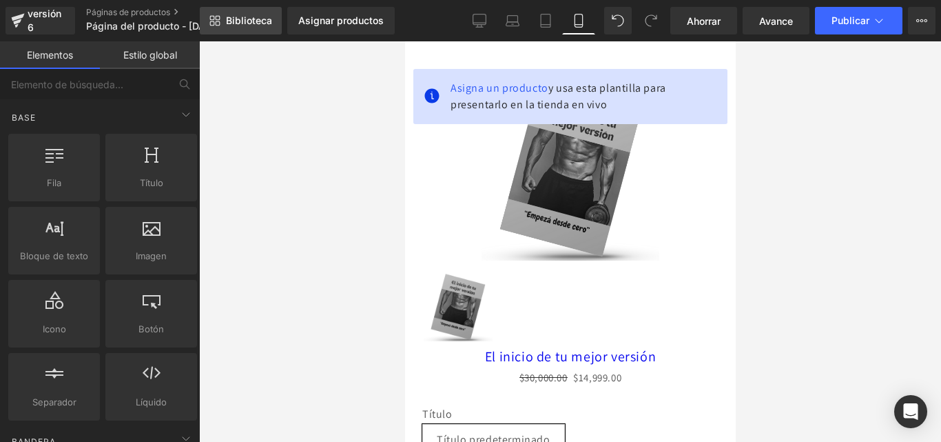
click at [234, 12] on link "Biblioteca" at bounding box center [241, 21] width 82 height 28
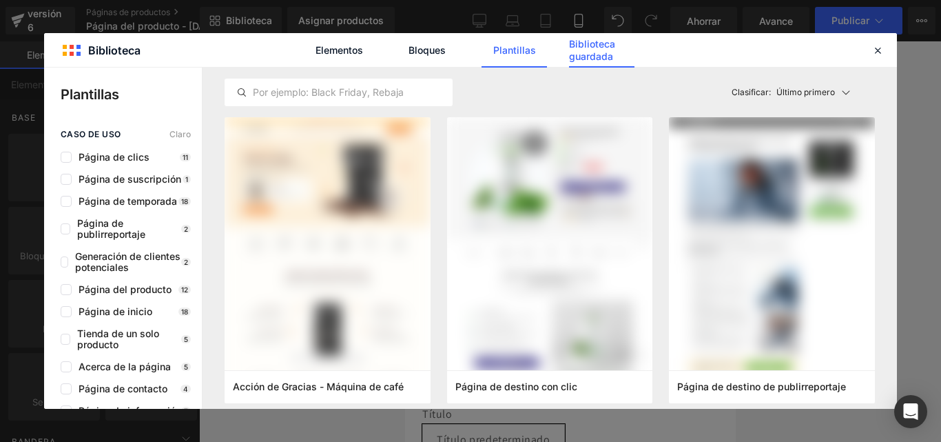
click at [584, 52] on font "Biblioteca guardada" at bounding box center [592, 50] width 46 height 24
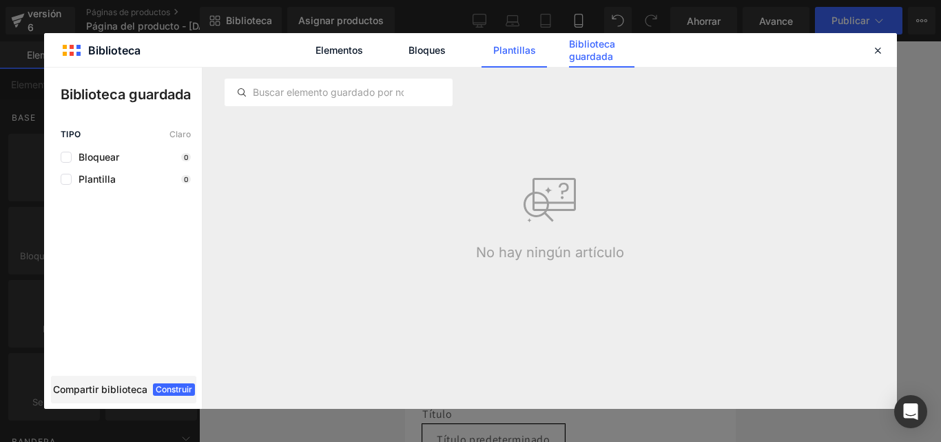
click at [512, 53] on font "Plantillas" at bounding box center [514, 50] width 43 height 12
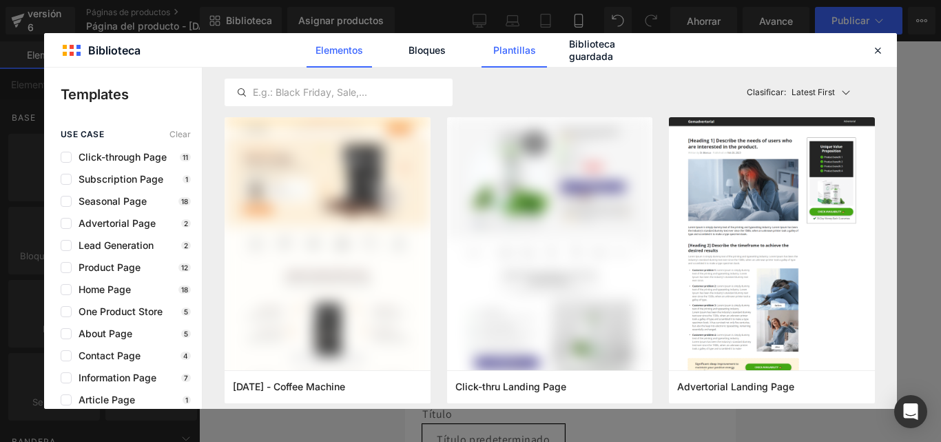
click at [353, 52] on font "Elementos" at bounding box center [340, 50] width 48 height 12
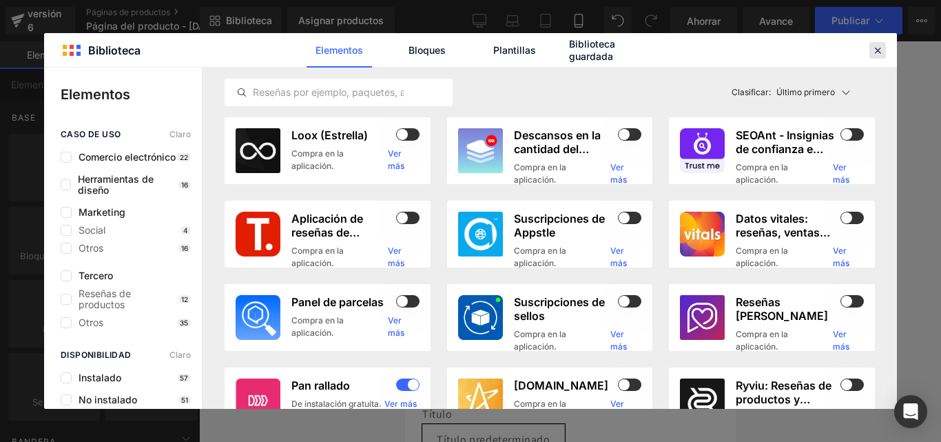
click at [877, 46] on icon at bounding box center [878, 50] width 12 height 12
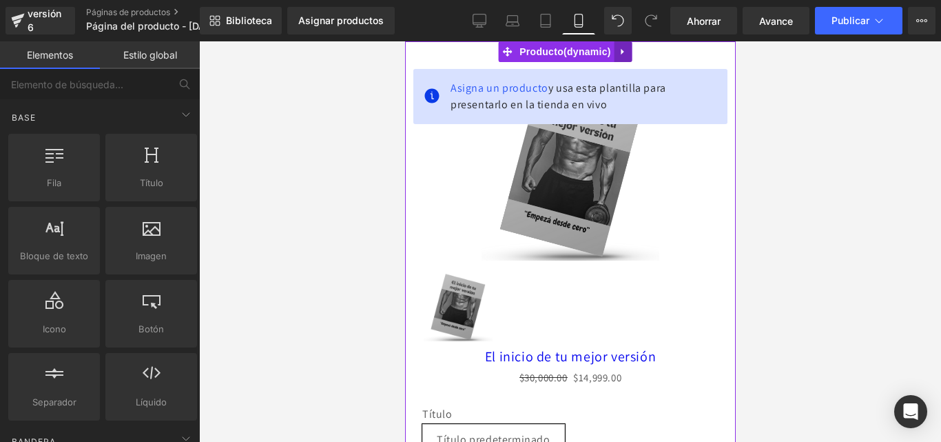
click at [622, 50] on icon at bounding box center [622, 52] width 3 height 6
click at [632, 55] on icon at bounding box center [632, 52] width 10 height 10
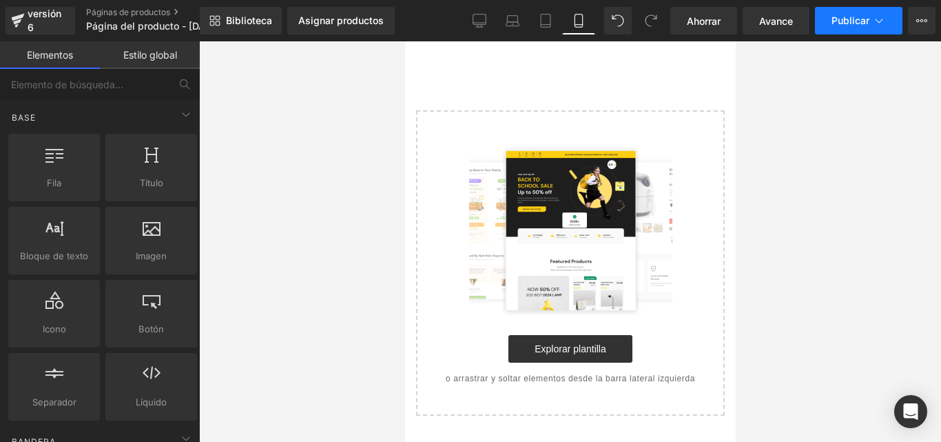
click at [831, 18] on button "Publicar" at bounding box center [859, 21] width 88 height 28
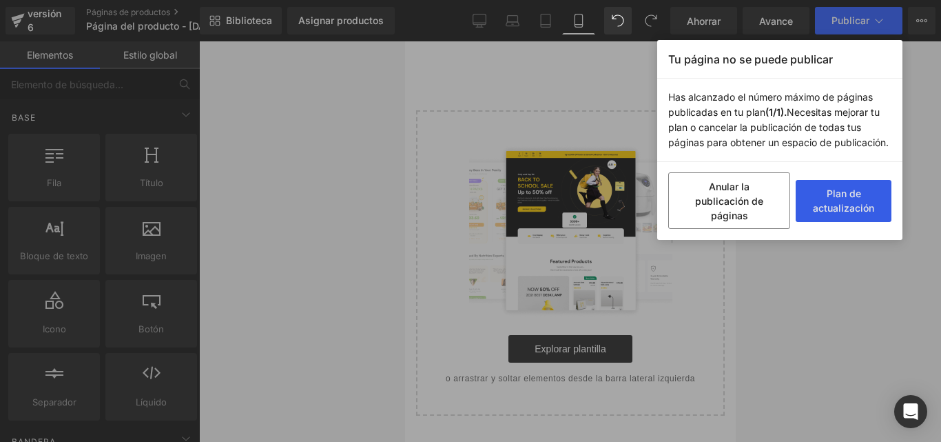
click at [847, 204] on button "Plan de actualización" at bounding box center [844, 201] width 96 height 42
click at [928, 74] on div "Tu página no se puede publicar Has alcanzado el número máximo de páginas public…" at bounding box center [470, 221] width 941 height 442
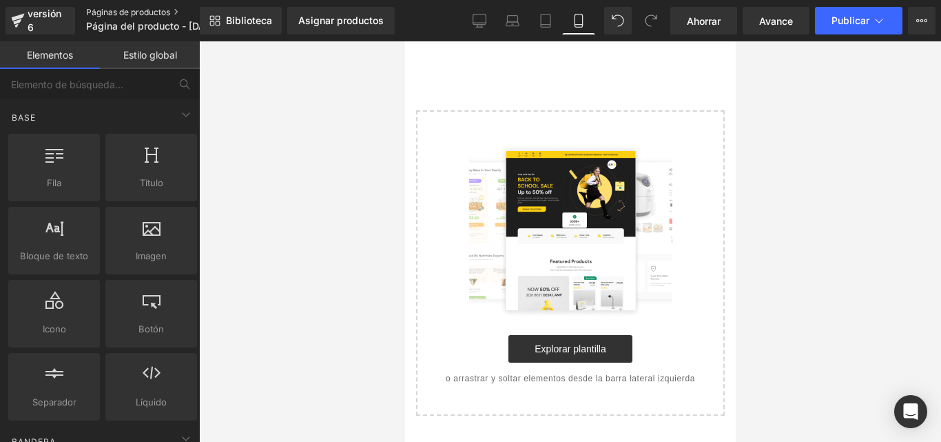
click at [167, 15] on font "Páginas de productos" at bounding box center [128, 12] width 84 height 10
click at [865, 8] on button "Publicar" at bounding box center [859, 21] width 88 height 28
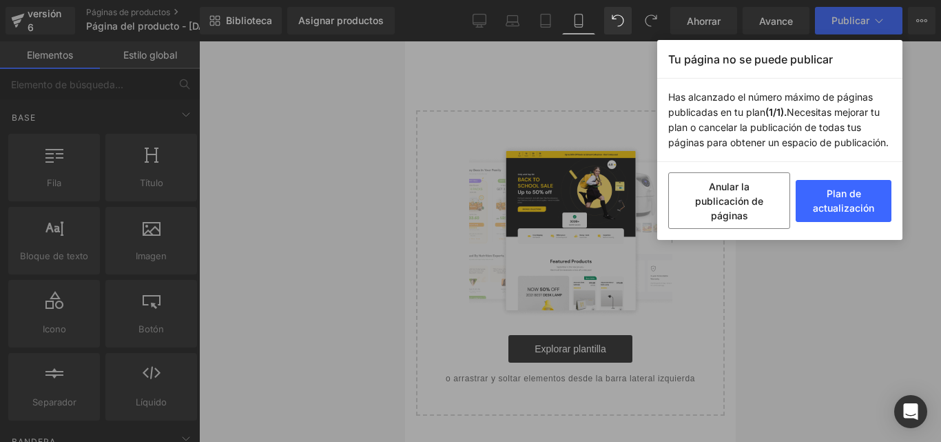
click at [906, 73] on div "Tu página no se puede publicar Has alcanzado el número máximo de páginas public…" at bounding box center [470, 221] width 941 height 442
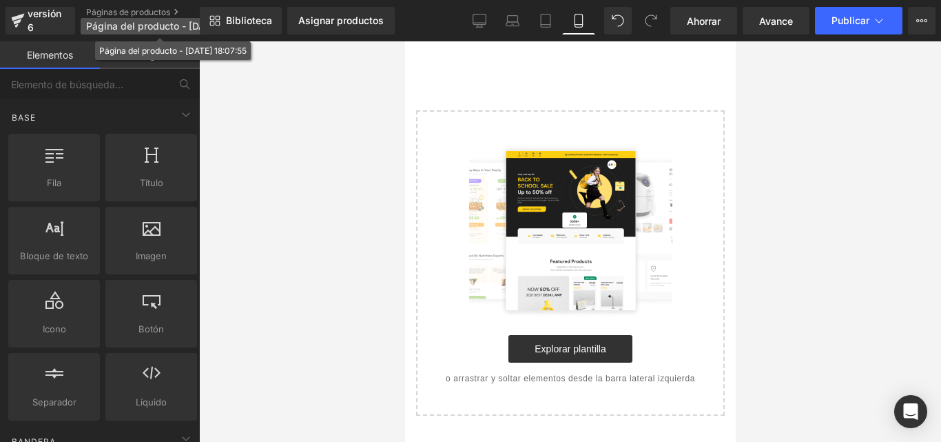
click at [174, 21] on font "Página del producto - 6 de septiembre, 18:07:55" at bounding box center [173, 26] width 175 height 12
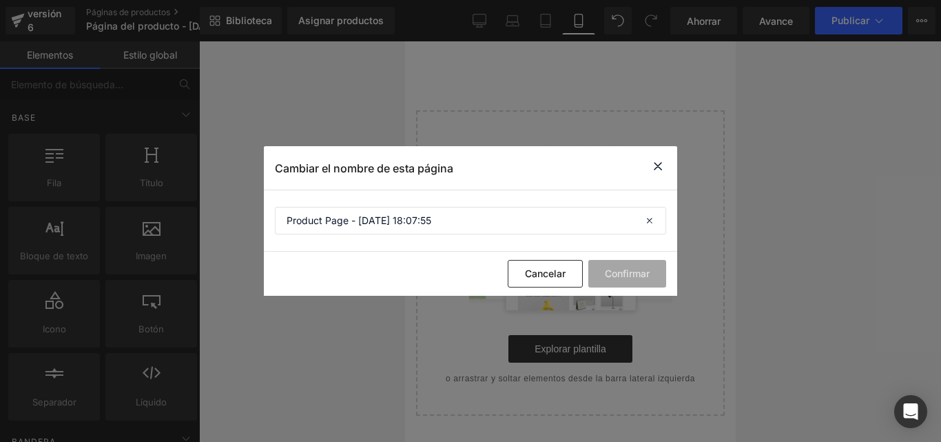
click at [662, 169] on icon at bounding box center [658, 166] width 17 height 17
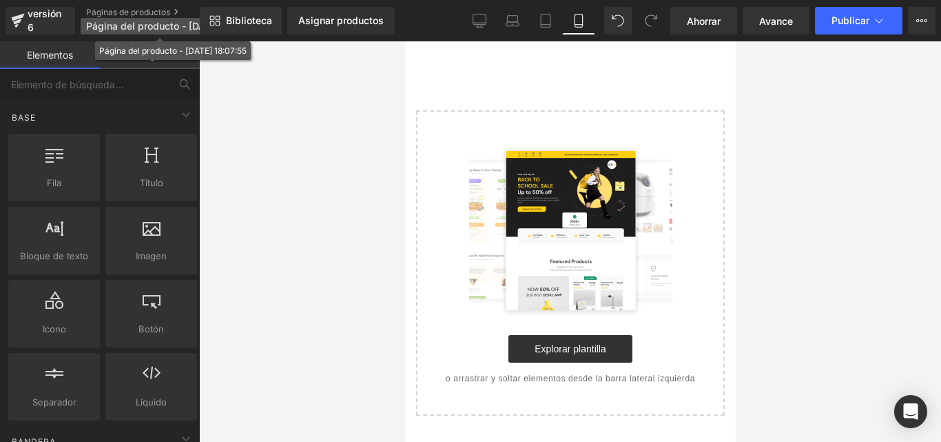
click at [185, 31] on font "Página del producto - 6 de septiembre, 18:07:55" at bounding box center [173, 26] width 175 height 12
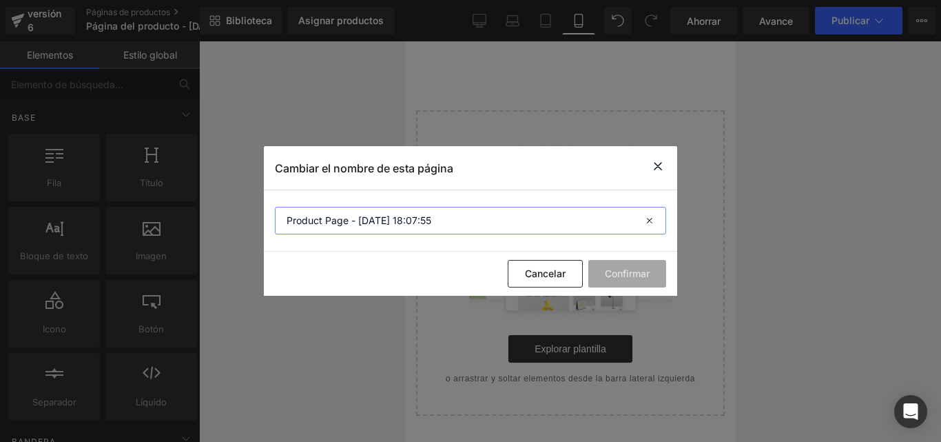
click at [595, 227] on input "Product Page - Sep 6, 18:07:55" at bounding box center [470, 221] width 391 height 28
drag, startPoint x: 473, startPoint y: 222, endPoint x: 226, endPoint y: 210, distance: 247.7
click at [226, 210] on div "Cambiar el nombre de esta página Product Page - Sep 6, 18:07:55 Cancelar Confir…" at bounding box center [470, 221] width 941 height 442
type input "Músculo Desde Cero"
click at [664, 269] on button "Confirmar" at bounding box center [628, 274] width 78 height 28
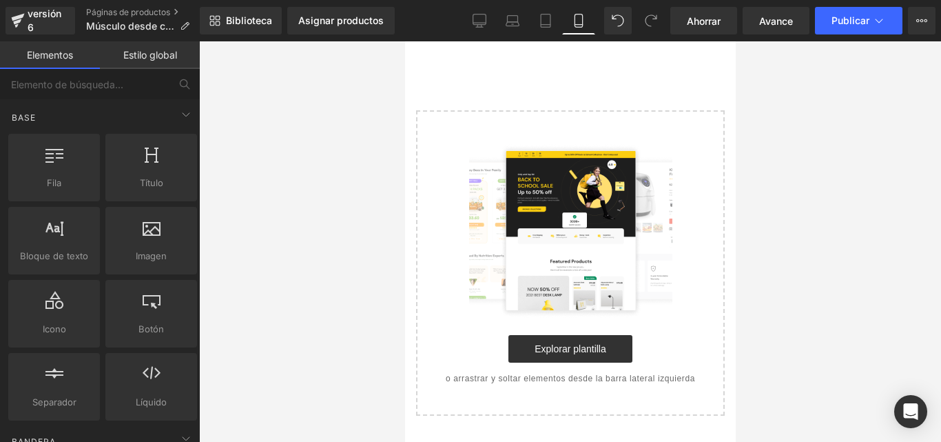
click at [234, 154] on div at bounding box center [570, 241] width 742 height 400
click at [689, 18] on font "Ahorrar" at bounding box center [704, 21] width 34 height 12
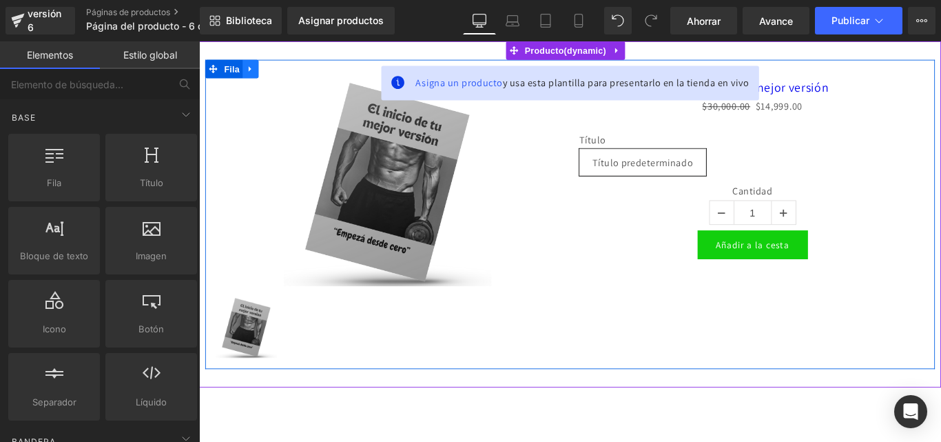
click at [262, 70] on icon at bounding box center [257, 73] width 10 height 10
click at [294, 70] on icon at bounding box center [293, 73] width 10 height 10
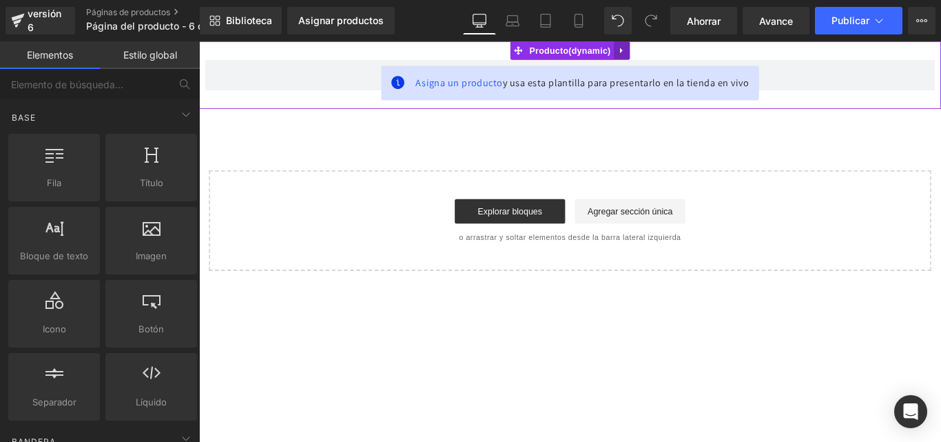
click at [682, 44] on link at bounding box center [674, 51] width 18 height 21
click at [687, 47] on icon at bounding box center [683, 52] width 10 height 10
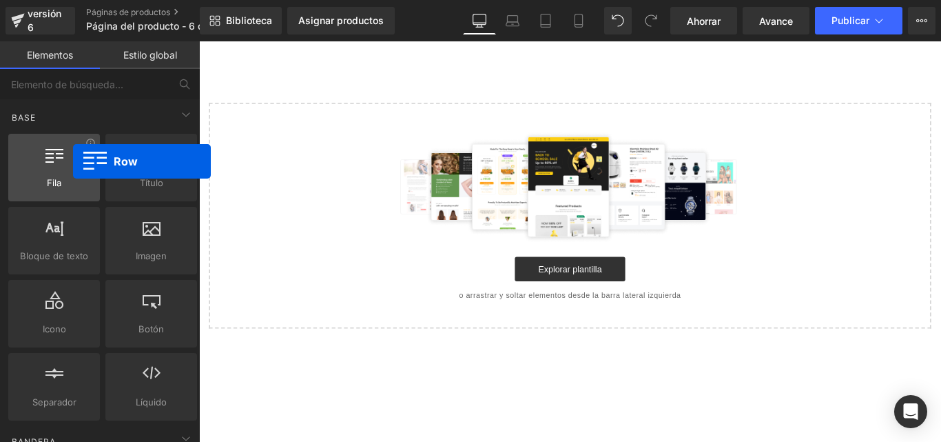
click at [73, 161] on div at bounding box center [53, 160] width 83 height 31
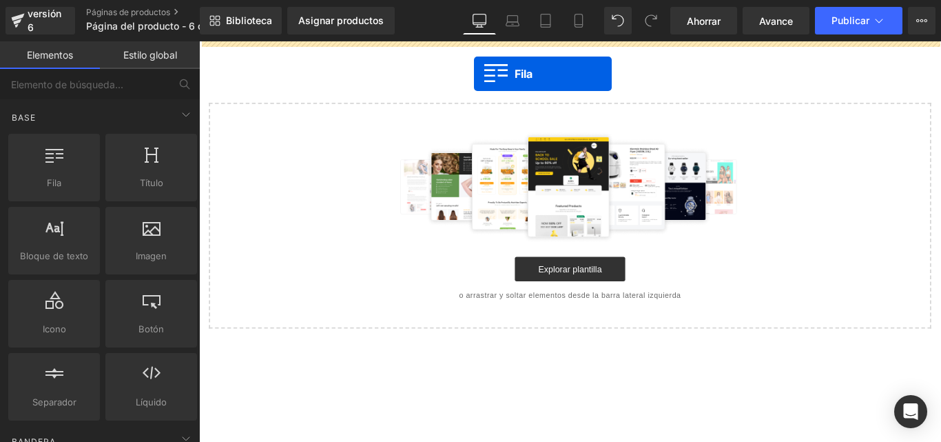
drag, startPoint x: 247, startPoint y: 221, endPoint x: 529, endPoint y: 68, distance: 320.1
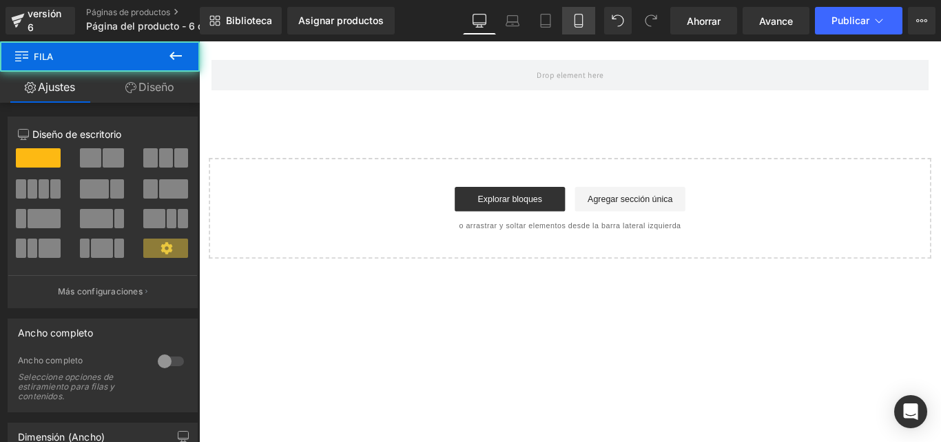
click at [578, 14] on icon at bounding box center [579, 20] width 8 height 13
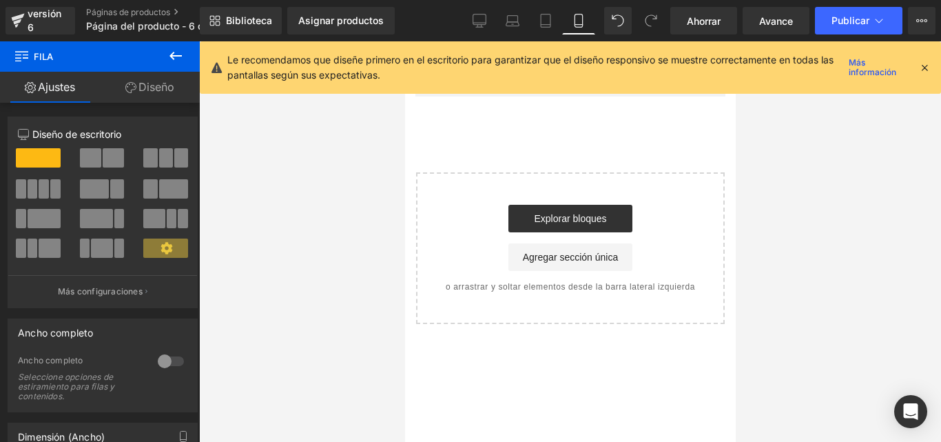
click at [924, 65] on icon at bounding box center [925, 67] width 12 height 12
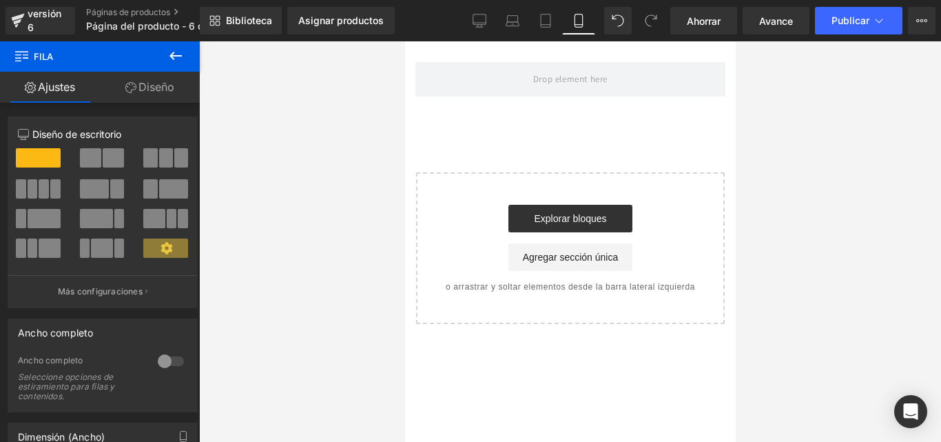
click at [170, 55] on icon at bounding box center [175, 56] width 17 height 17
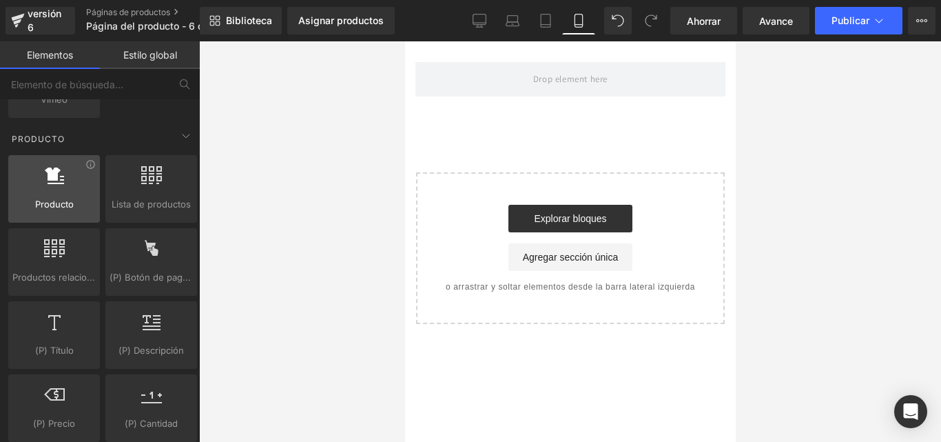
scroll to position [1172, 0]
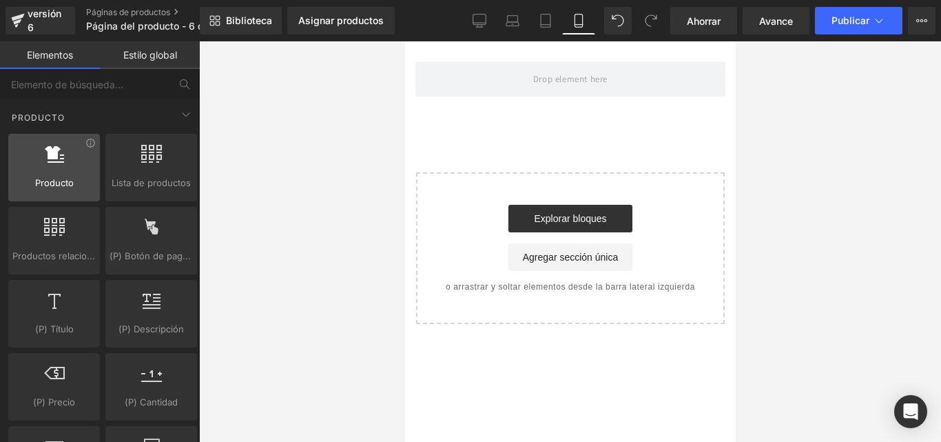
click at [57, 192] on div "Producto productos, bienes, vende" at bounding box center [54, 168] width 92 height 68
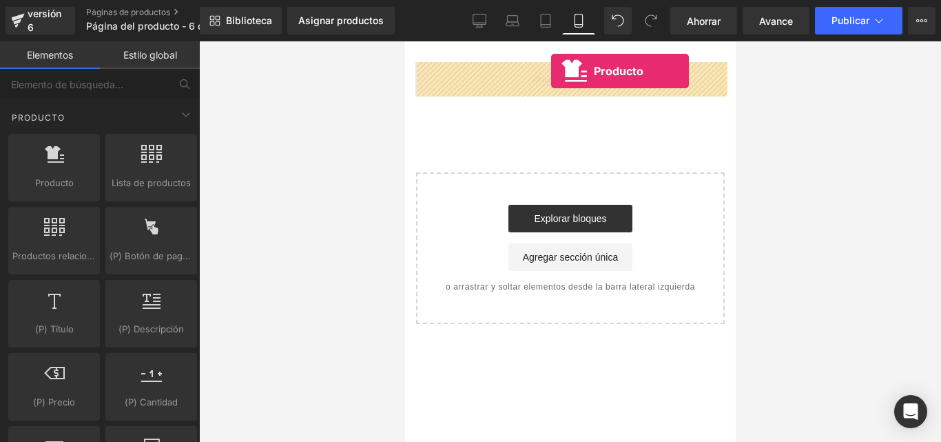
drag, startPoint x: 472, startPoint y: 216, endPoint x: 551, endPoint y: 71, distance: 164.7
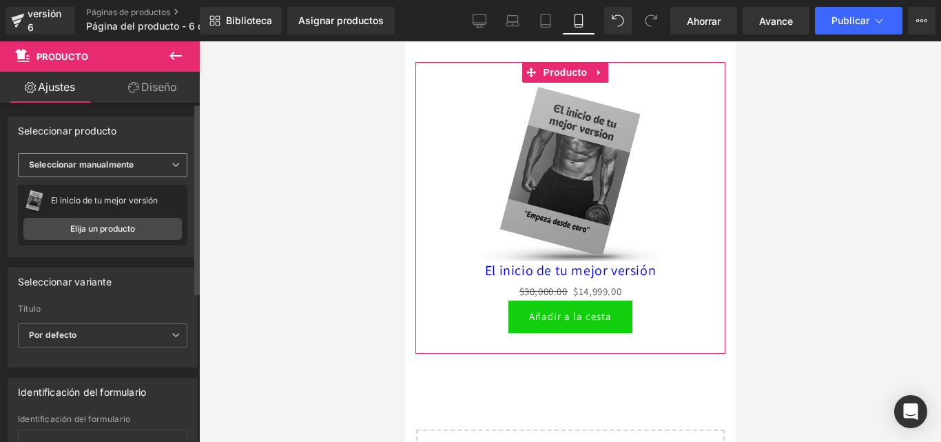
click at [174, 161] on icon at bounding box center [176, 165] width 8 height 8
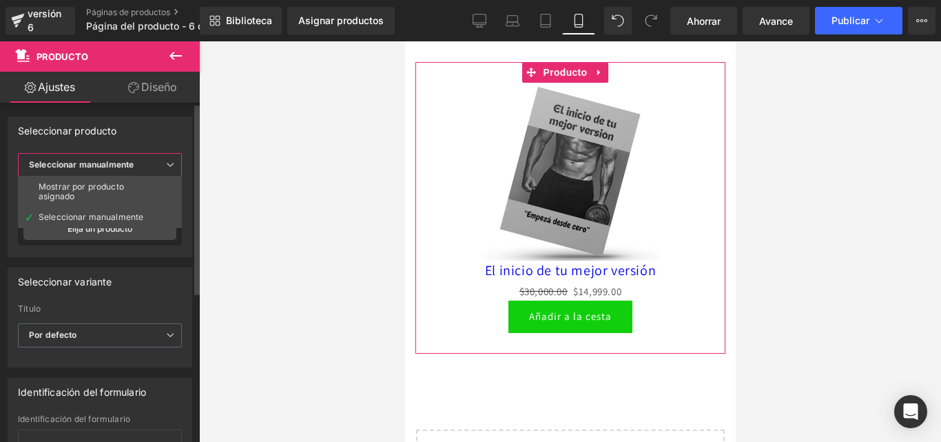
click at [174, 161] on icon at bounding box center [170, 165] width 8 height 8
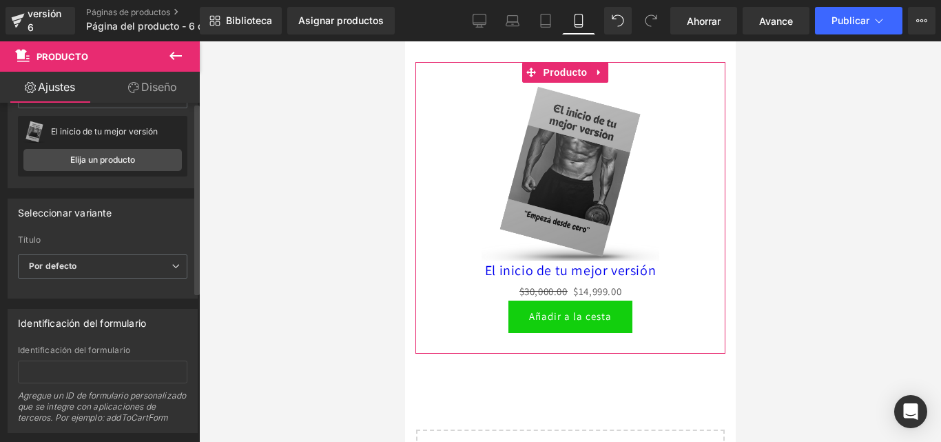
scroll to position [0, 0]
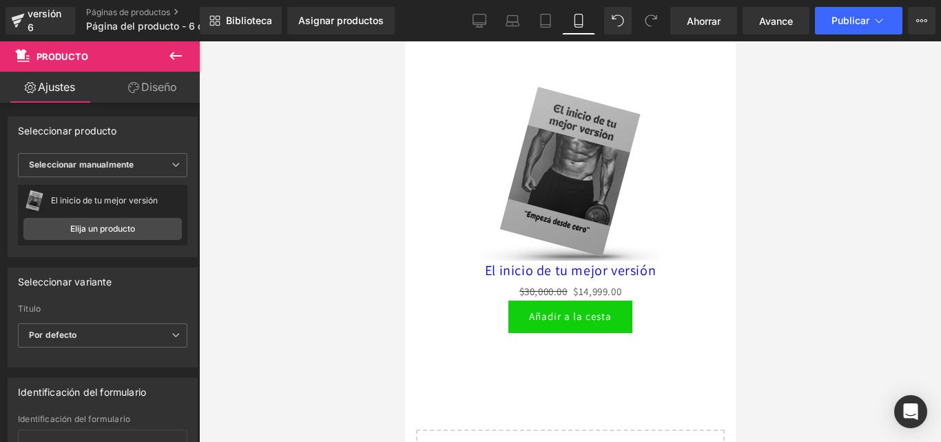
click at [180, 52] on icon at bounding box center [175, 56] width 17 height 17
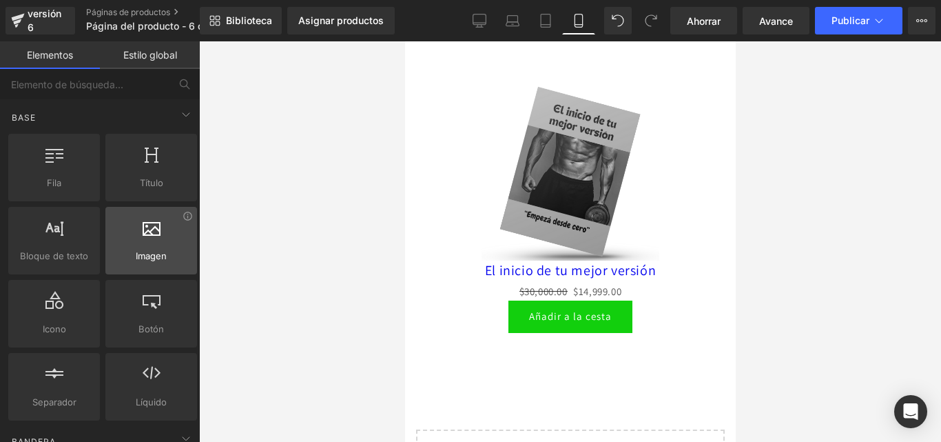
click at [147, 234] on icon at bounding box center [152, 227] width 18 height 18
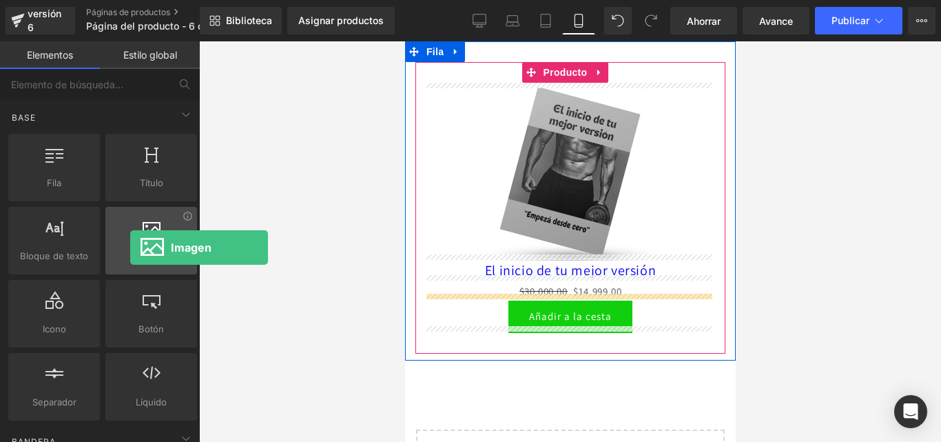
drag, startPoint x: 141, startPoint y: 241, endPoint x: 130, endPoint y: 247, distance: 12.1
click at [130, 247] on div at bounding box center [151, 233] width 83 height 31
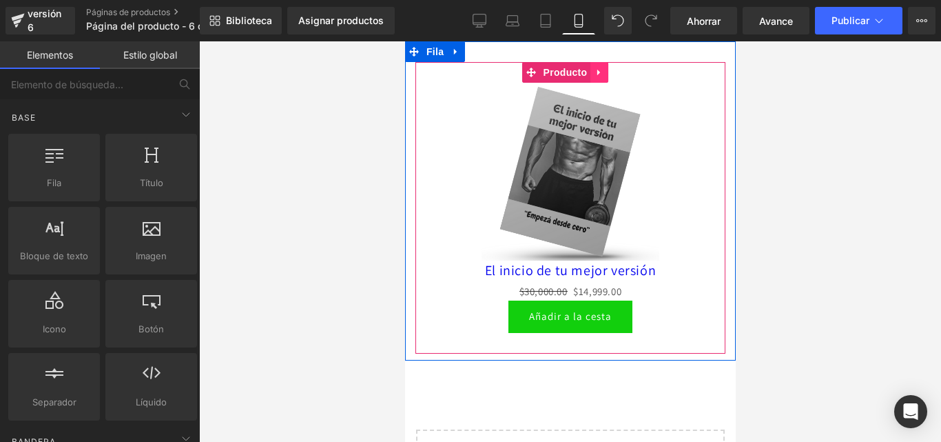
click at [602, 68] on icon at bounding box center [599, 73] width 10 height 10
click at [613, 68] on link at bounding box center [608, 72] width 18 height 21
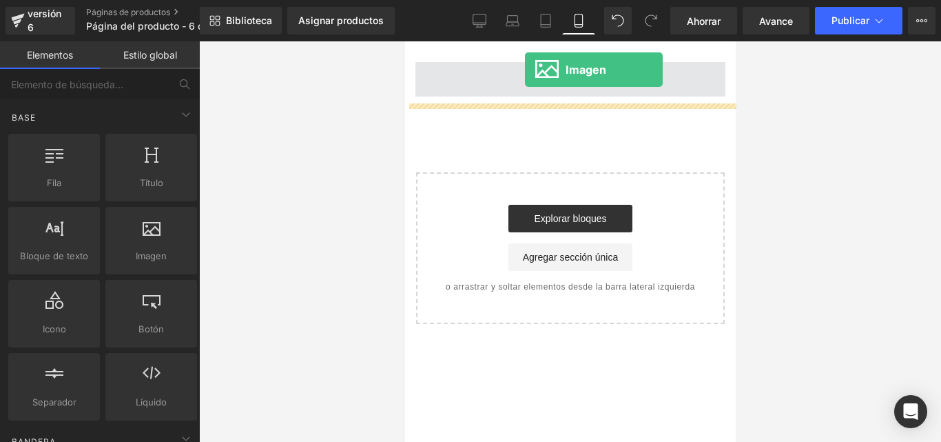
drag, startPoint x: 768, startPoint y: 237, endPoint x: 524, endPoint y: 70, distance: 295.9
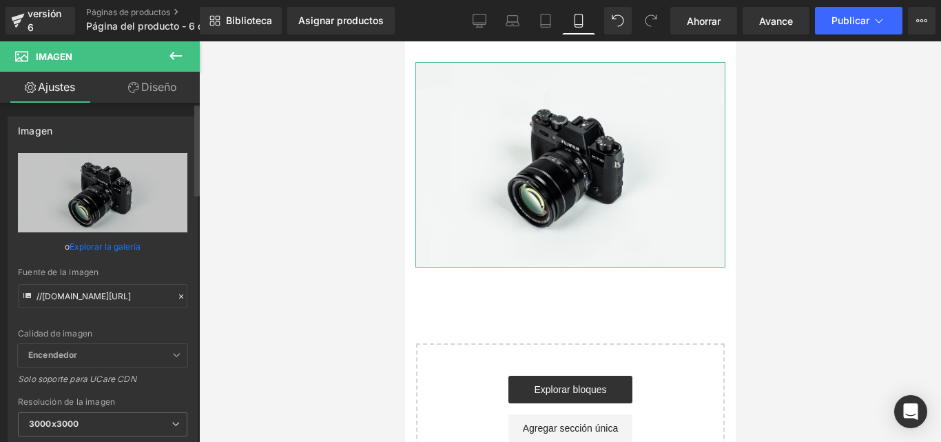
click at [179, 297] on icon at bounding box center [181, 296] width 4 height 4
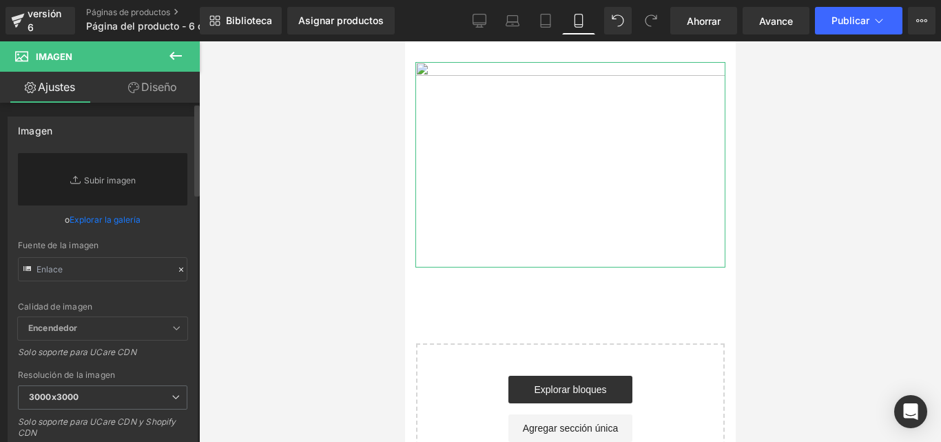
click at [140, 298] on div "Calidad de imagen Encendedor Más ligero Encendedor Encendedor Más ligero Solo s…" at bounding box center [103, 235] width 170 height 164
click at [141, 272] on input "text" at bounding box center [103, 269] width 170 height 24
paste input "https://i.postimg.cc/QxGpYz6h/Historia-de-Instagram-Sorteo-Atencion-Ropa-Minima…"
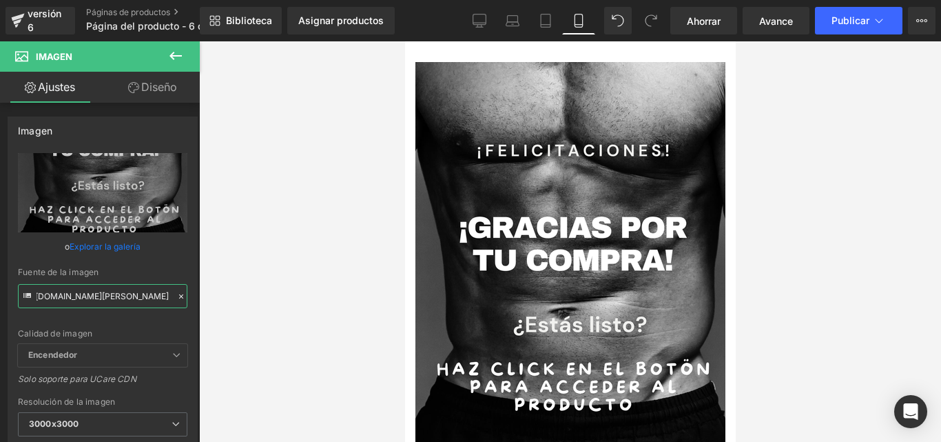
drag, startPoint x: 730, startPoint y: 158, endPoint x: 1141, endPoint y: 123, distance: 412.2
type input "https://i.postimg.cc/QxGpYz6h/Historia-de-Instagram-Sorteo-Atencion-Ropa-Minima…"
click at [695, 20] on font "Ahorrar" at bounding box center [704, 21] width 34 height 12
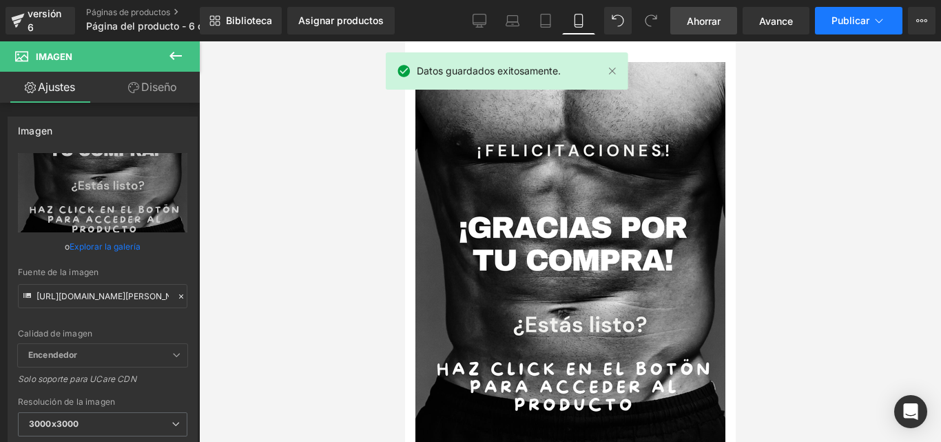
click at [896, 9] on button "Publicar" at bounding box center [859, 21] width 88 height 28
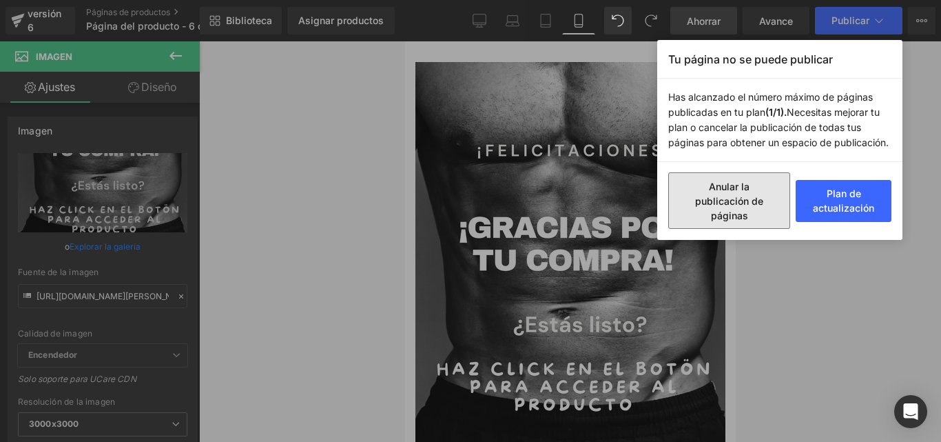
click at [758, 190] on button "Anular la publicación de páginas" at bounding box center [730, 200] width 122 height 57
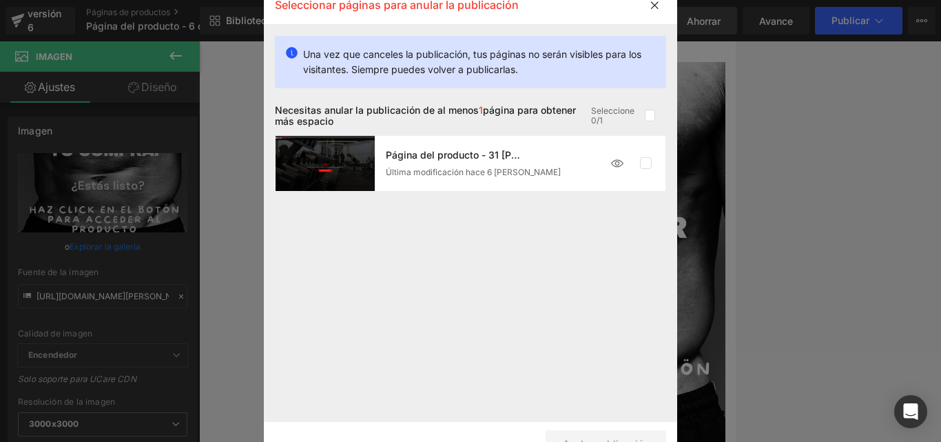
click at [485, 59] on font "Una vez que canceles la publicación, tus páginas no serán visibles para los vis…" at bounding box center [472, 61] width 338 height 27
click at [491, 159] on font "Página del producto - 31 [PERSON_NAME], 15:01:25" at bounding box center [505, 155] width 238 height 12
click at [493, 159] on font "Página del producto - 31 [PERSON_NAME], 15:01:25" at bounding box center [505, 155] width 238 height 12
click at [325, 159] on img at bounding box center [325, 163] width 99 height 55
click at [324, 168] on img at bounding box center [325, 163] width 99 height 55
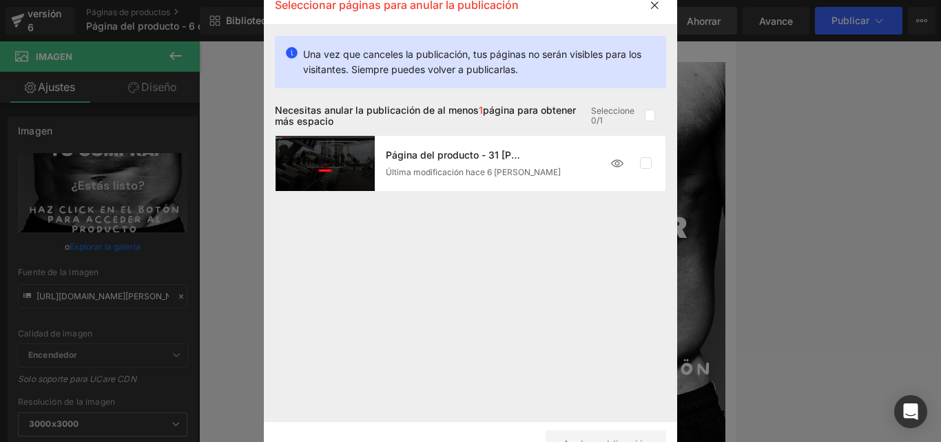
click at [524, 112] on font "página para obtener más espacio" at bounding box center [425, 115] width 301 height 23
click at [654, 10] on icon at bounding box center [655, 4] width 23 height 23
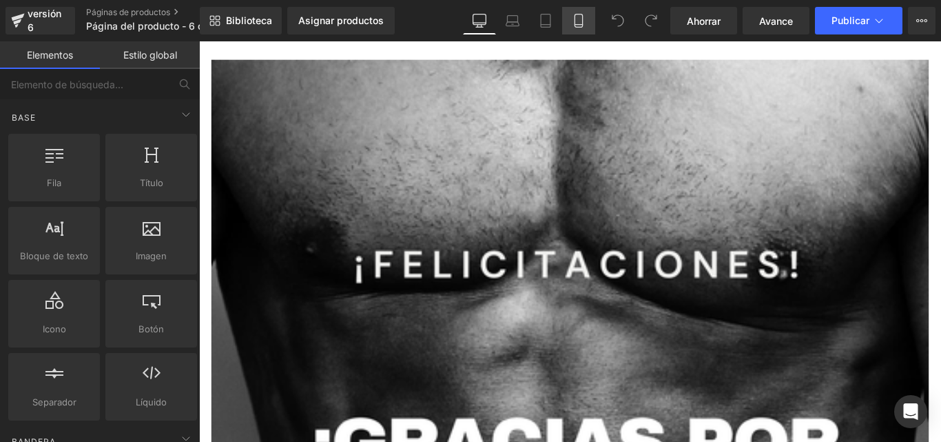
drag, startPoint x: 575, startPoint y: 11, endPoint x: 579, endPoint y: 26, distance: 14.9
click at [576, 11] on link "Móvil" at bounding box center [578, 21] width 33 height 28
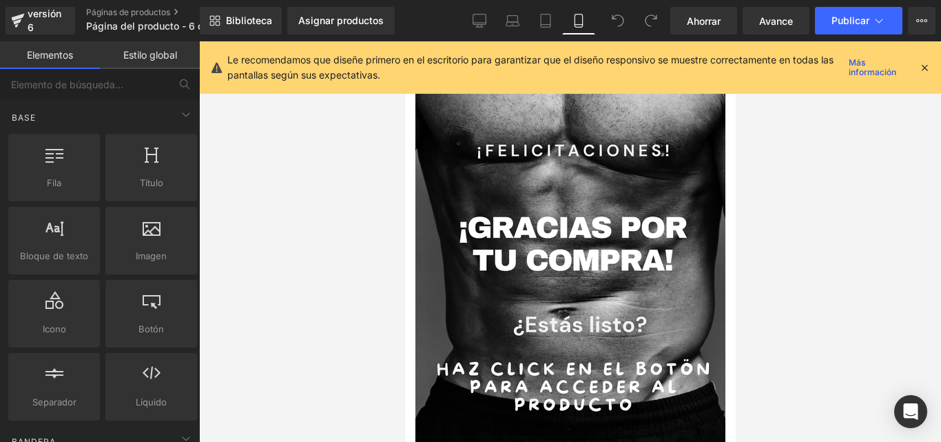
click at [924, 65] on icon at bounding box center [925, 67] width 12 height 12
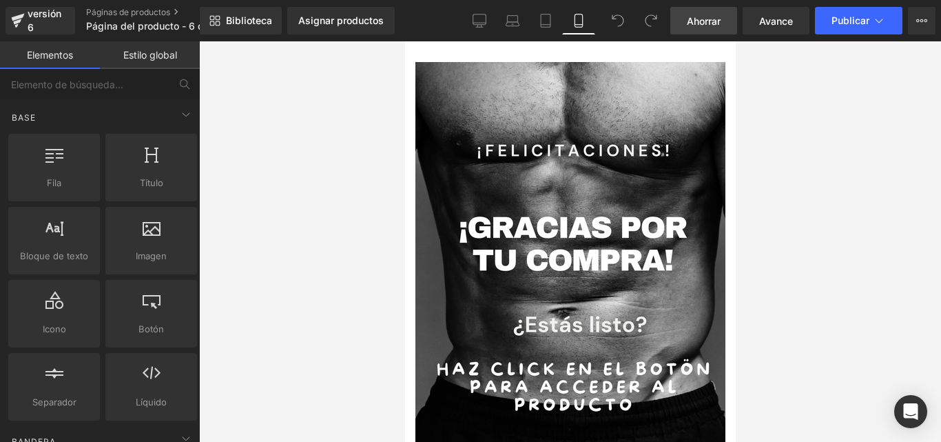
click at [695, 18] on font "Ahorrar" at bounding box center [704, 21] width 34 height 12
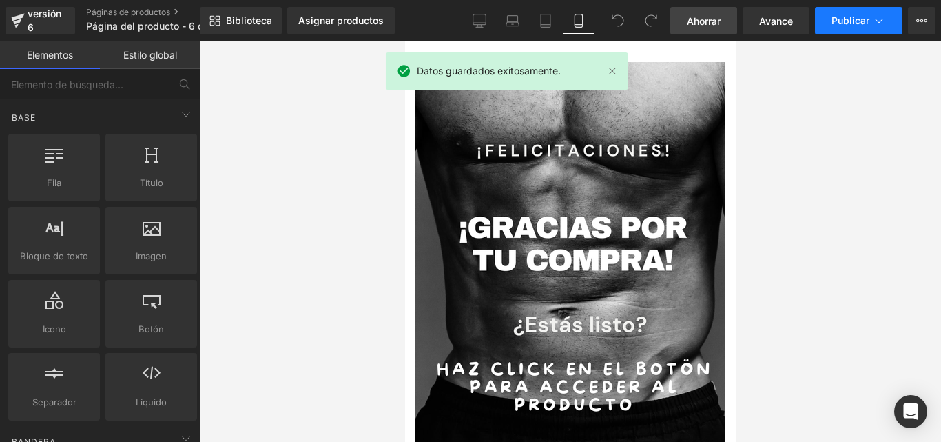
click at [863, 17] on font "Publicar" at bounding box center [851, 20] width 38 height 12
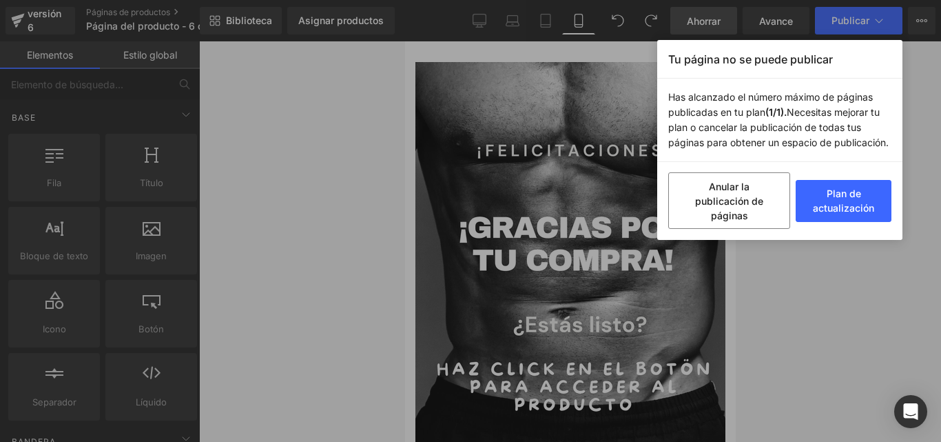
click at [509, 145] on div "Tu página no se puede publicar Has alcanzado el número máximo de páginas public…" at bounding box center [470, 221] width 941 height 442
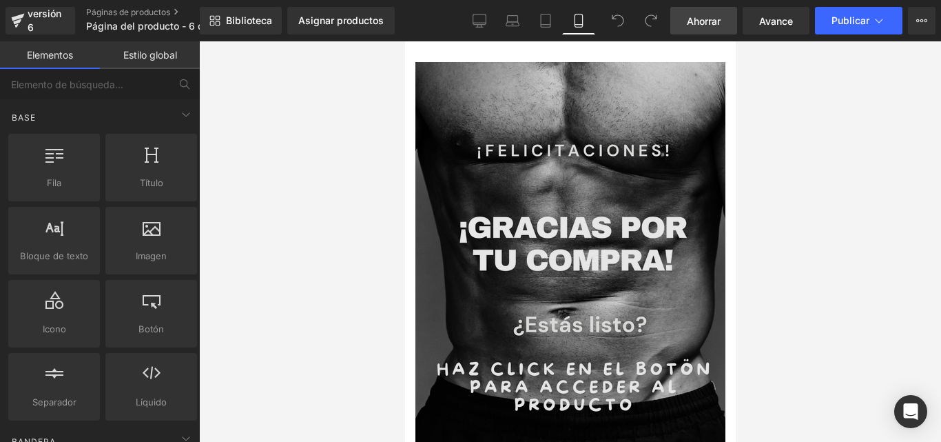
click at [593, 131] on img at bounding box center [570, 337] width 310 height 551
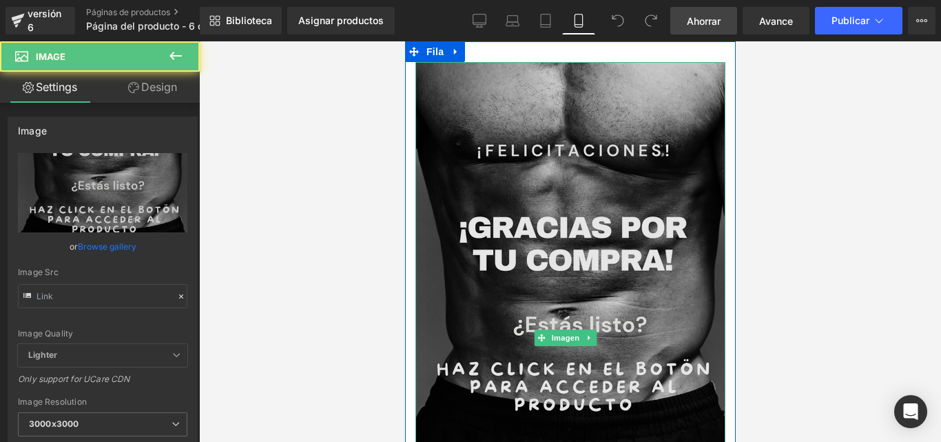
type input "https://i.postimg.cc/QxGpYz6h/Historia-de-Instagram-Sorteo-Atencion-Ropa-Minima…"
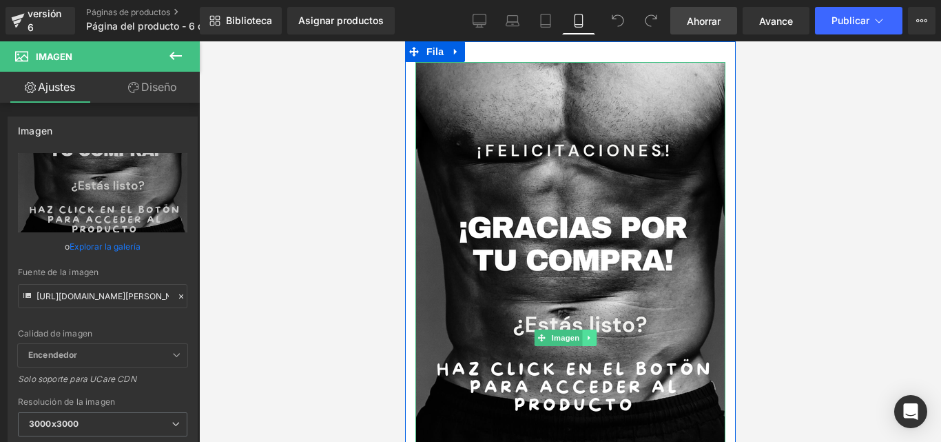
click at [591, 334] on icon at bounding box center [589, 338] width 8 height 8
click at [599, 334] on icon at bounding box center [596, 338] width 8 height 8
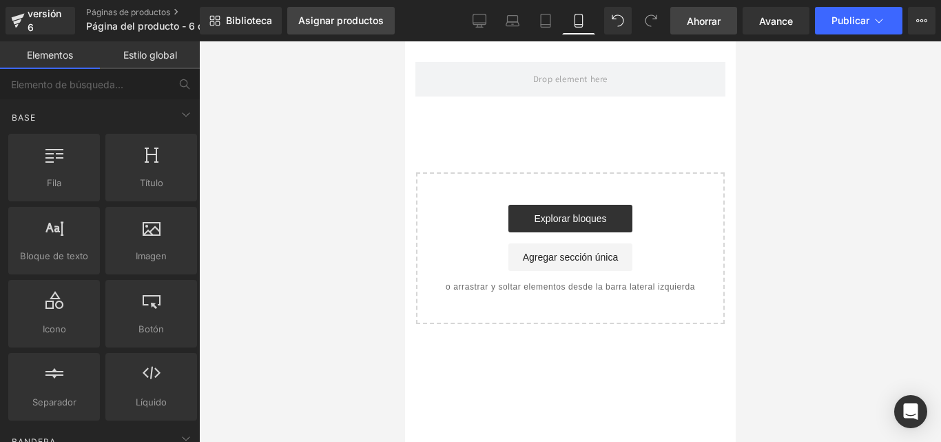
click at [340, 23] on font "Asignar productos" at bounding box center [340, 20] width 85 height 12
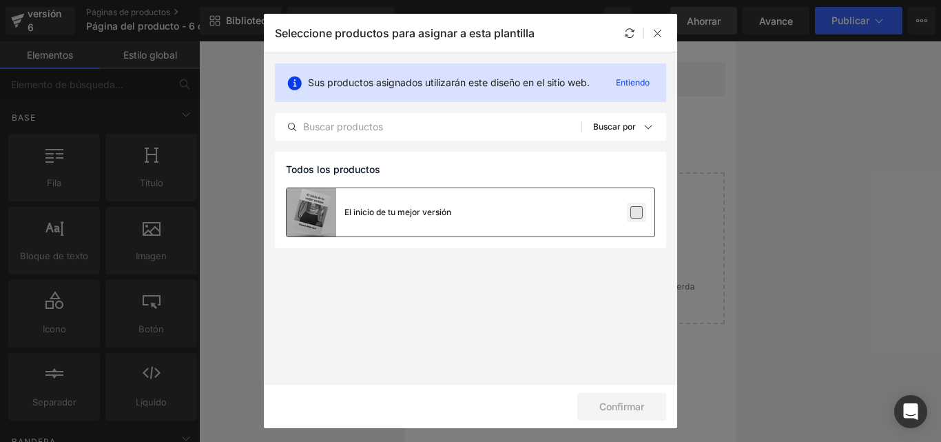
click at [635, 209] on label at bounding box center [637, 212] width 12 height 12
click at [637, 212] on input "checkbox" at bounding box center [637, 212] width 0 height 0
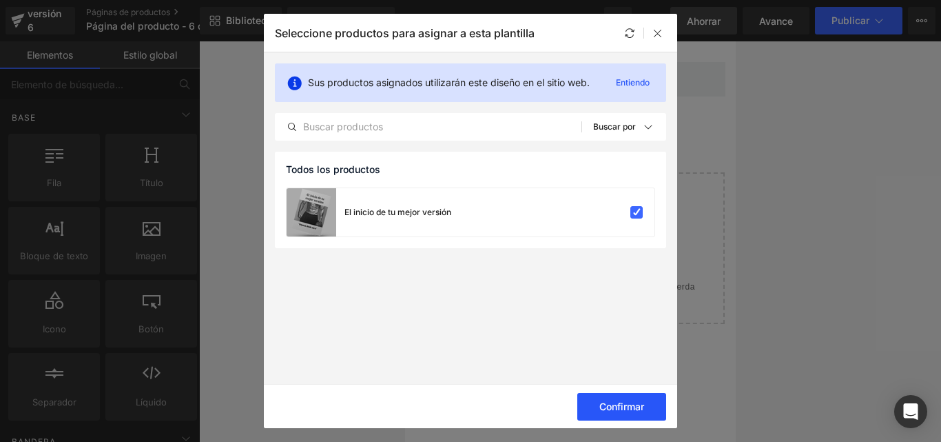
click at [627, 407] on font "Confirmar" at bounding box center [622, 406] width 45 height 12
click at [640, 410] on body "Ir directamente al contenido Fila Seleccione su diseño" at bounding box center [570, 241] width 331 height 400
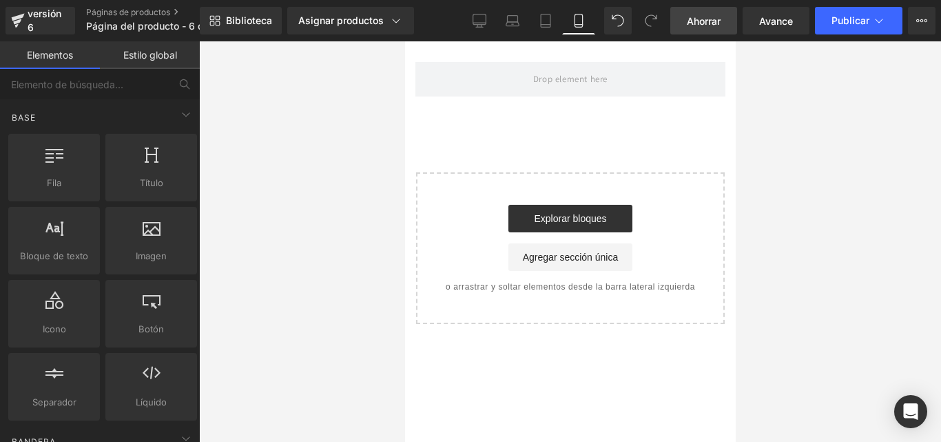
click at [617, 145] on div "Fila Seleccione su diseño" at bounding box center [570, 182] width 331 height 283
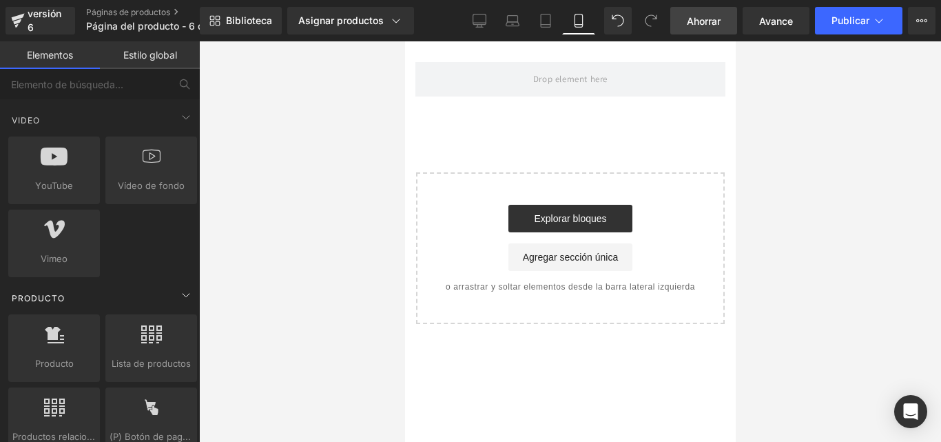
scroll to position [1034, 0]
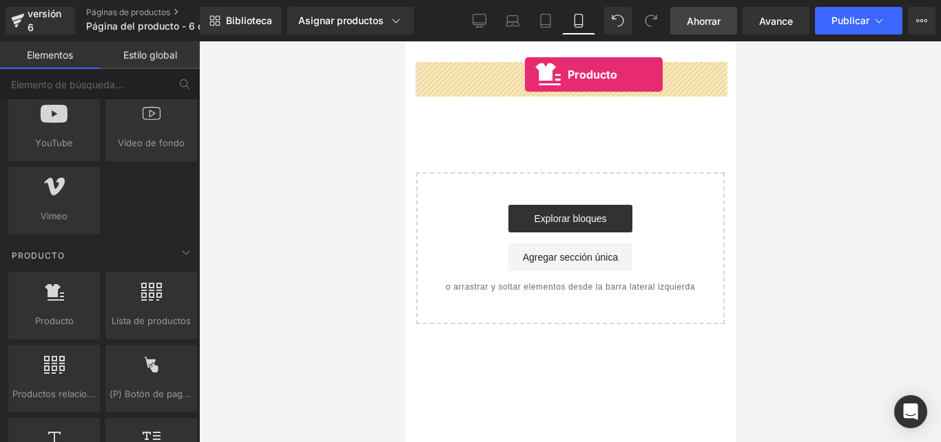
drag, startPoint x: 469, startPoint y: 360, endPoint x: 525, endPoint y: 68, distance: 297.0
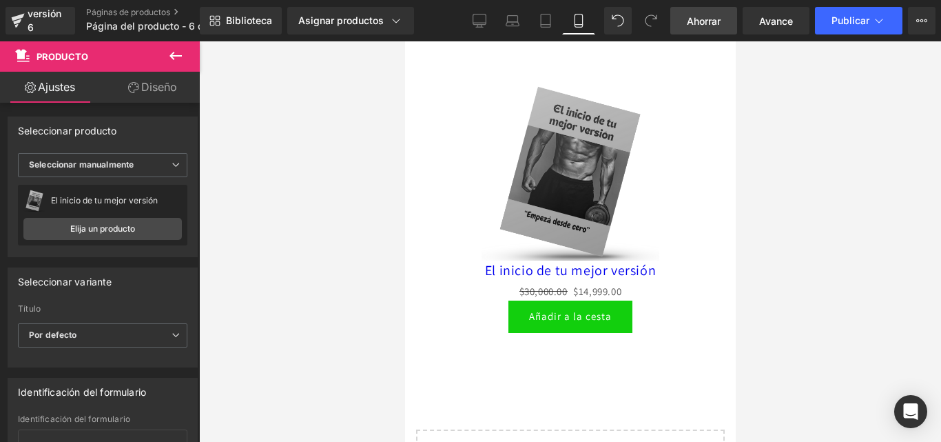
click at [893, 163] on div at bounding box center [570, 241] width 742 height 400
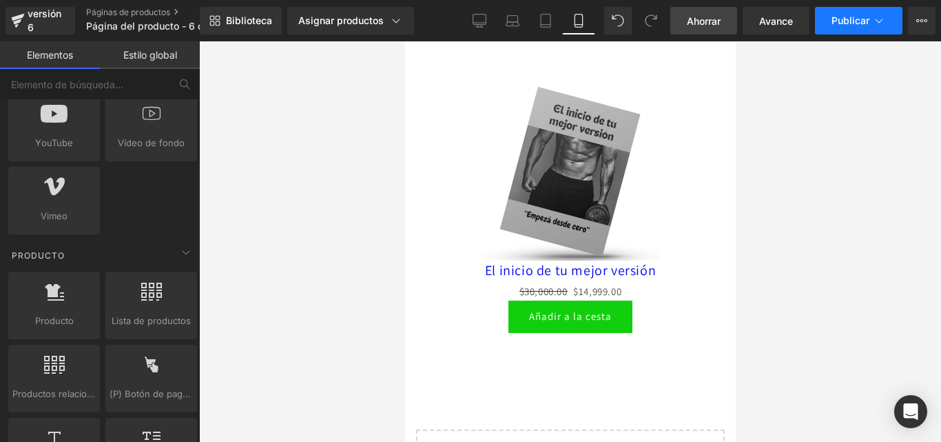
click at [870, 20] on button "Publicar" at bounding box center [859, 21] width 88 height 28
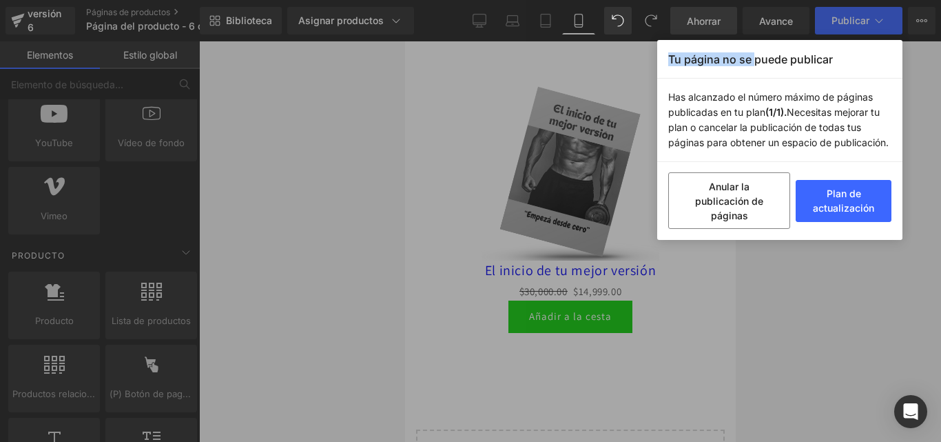
drag, startPoint x: 757, startPoint y: 74, endPoint x: 649, endPoint y: 112, distance: 114.9
click at [649, 112] on div "Tu página no se puede publicar Has alcanzado el número máximo de páginas public…" at bounding box center [470, 221] width 941 height 442
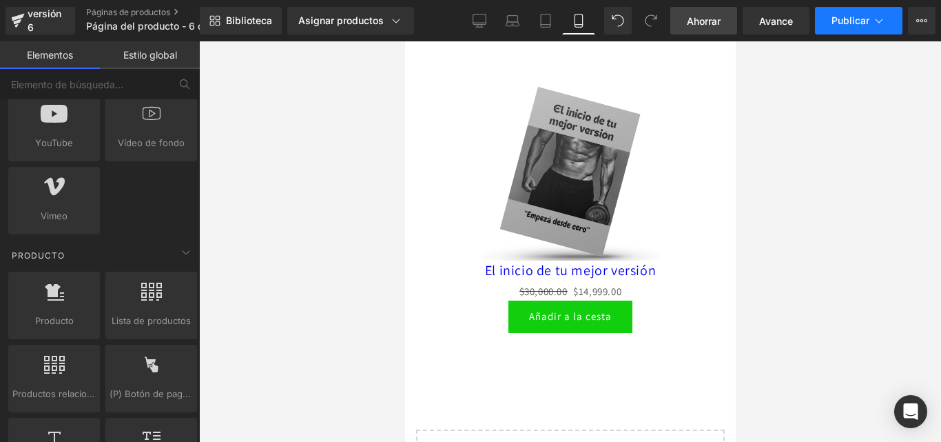
click at [848, 29] on button "Publicar" at bounding box center [859, 21] width 88 height 28
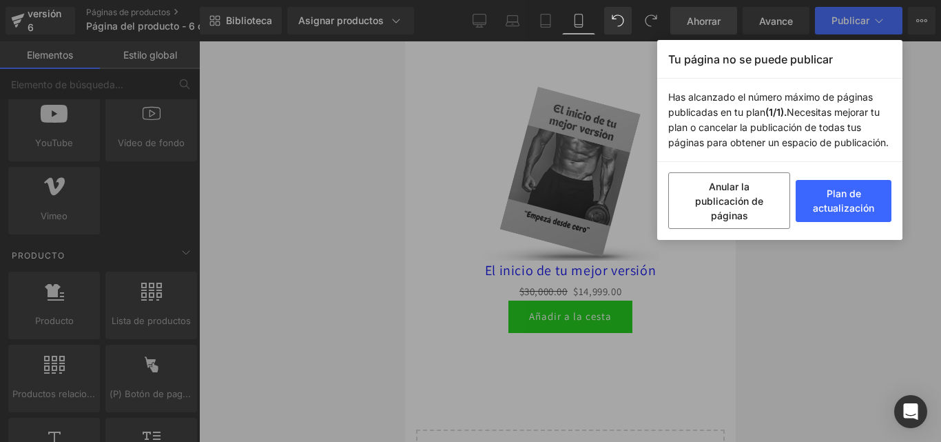
click at [558, 131] on div "Tu página no se puede publicar Has alcanzado el número máximo de páginas public…" at bounding box center [470, 221] width 941 height 442
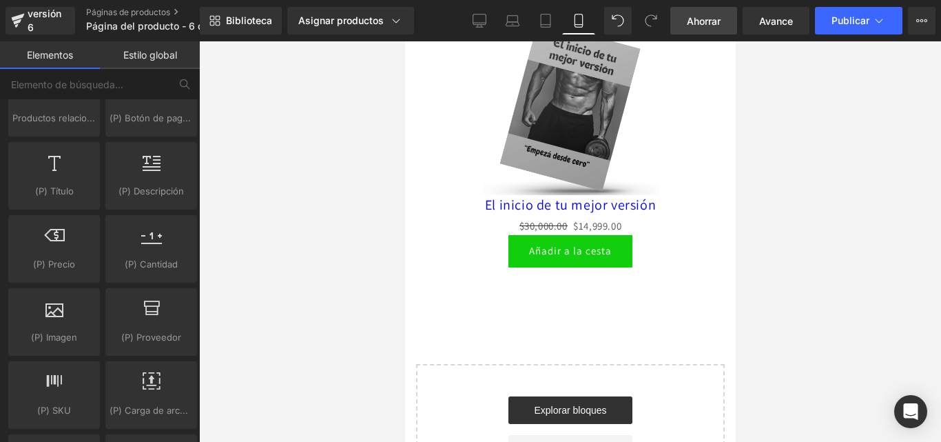
scroll to position [0, 0]
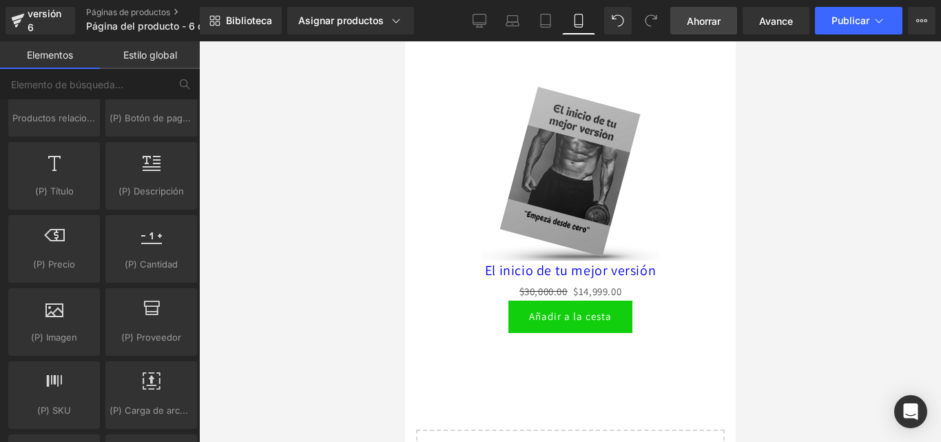
drag, startPoint x: 834, startPoint y: 31, endPoint x: 855, endPoint y: 26, distance: 21.4
click at [847, 28] on button "Publicar" at bounding box center [859, 21] width 88 height 28
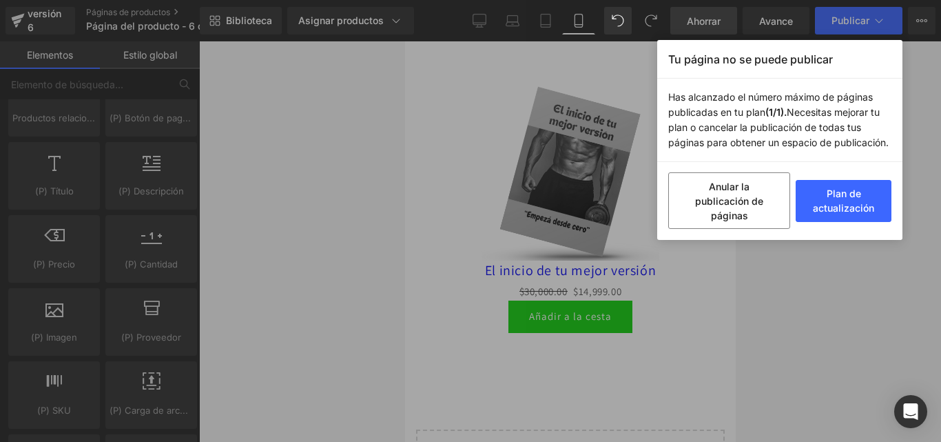
drag, startPoint x: 932, startPoint y: 63, endPoint x: 882, endPoint y: 64, distance: 50.3
click at [934, 64] on div "Tu página no se puede publicar Has alcanzado el número máximo de páginas public…" at bounding box center [470, 221] width 941 height 442
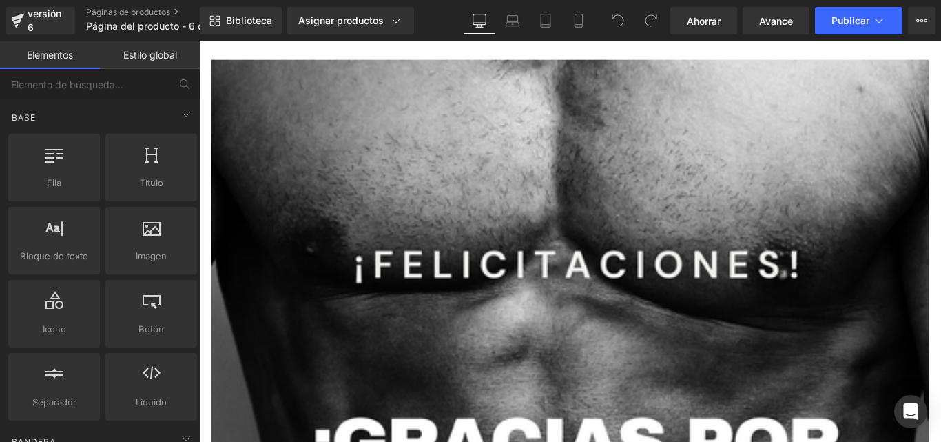
click at [436, 10] on div "Asignar productos Vista previa del producto El inicio de tu mejor versión Admin…" at bounding box center [368, 21] width 172 height 28
click at [579, 19] on icon at bounding box center [579, 21] width 14 height 14
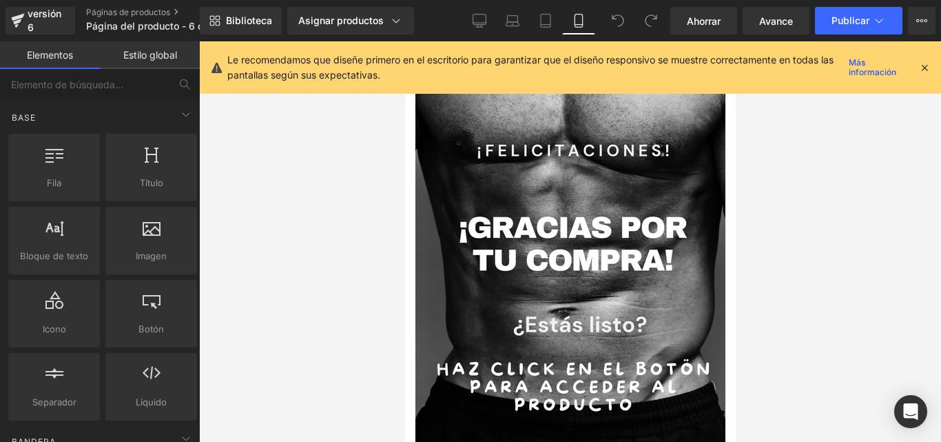
click at [926, 65] on icon at bounding box center [925, 67] width 12 height 12
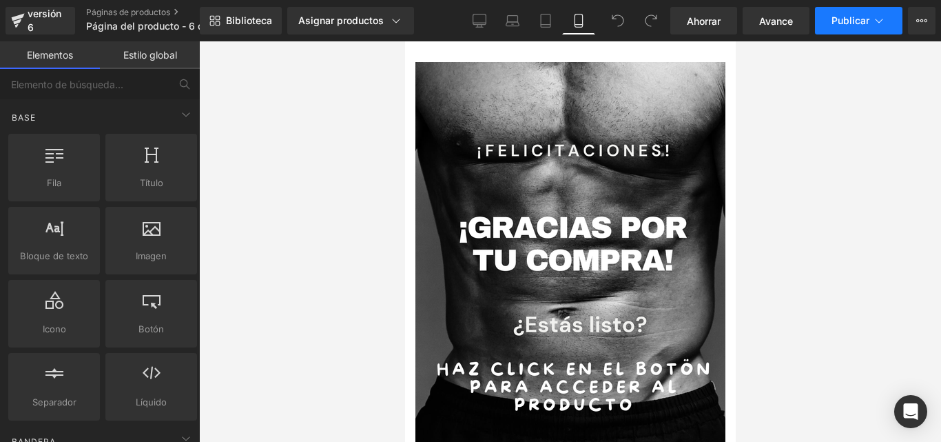
click at [851, 17] on font "Publicar" at bounding box center [851, 20] width 38 height 12
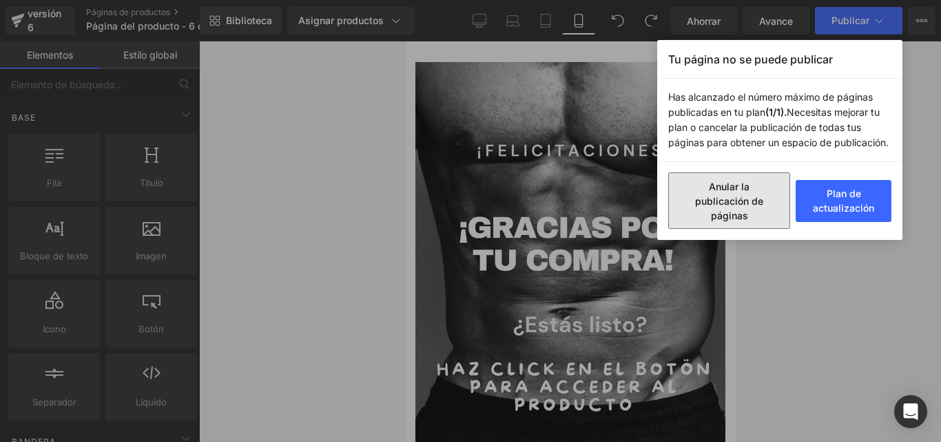
click at [733, 195] on button "Anular la publicación de páginas" at bounding box center [730, 200] width 122 height 57
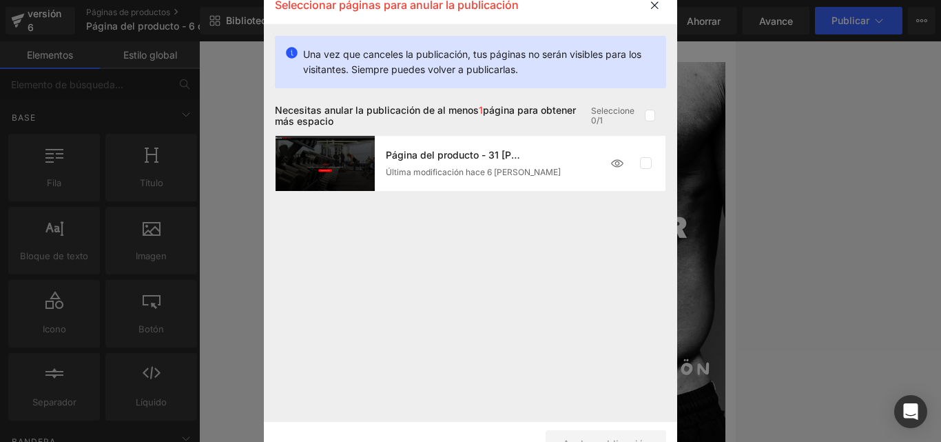
click at [394, 60] on p "Una vez que canceles la publicación, tus páginas no serán visibles para los vis…" at bounding box center [479, 62] width 352 height 30
click at [654, 116] on label at bounding box center [650, 116] width 10 height 12
click at [650, 116] on input "checkbox" at bounding box center [650, 116] width 0 height 0
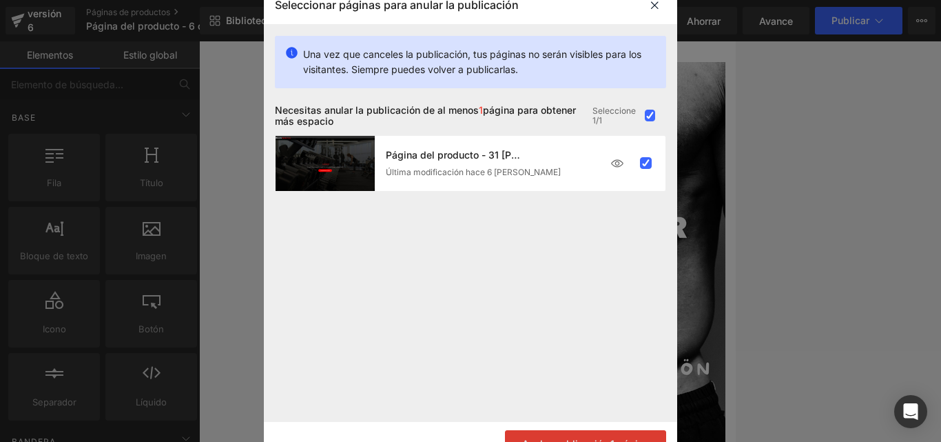
click at [595, 436] on button "Anular publicación 1 página" at bounding box center [585, 444] width 161 height 28
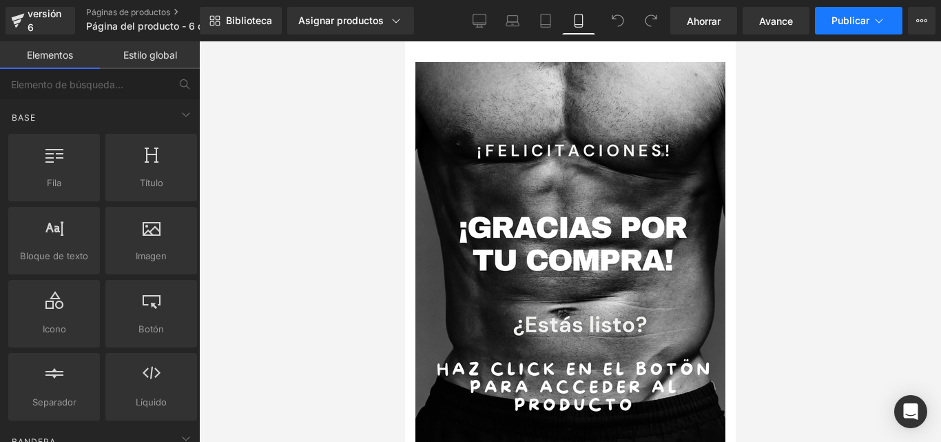
click at [881, 24] on icon at bounding box center [880, 21] width 14 height 14
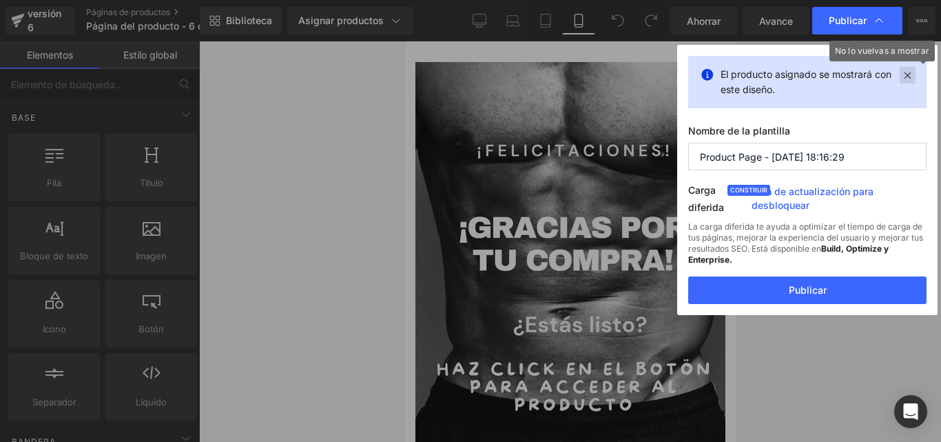
click at [908, 79] on icon at bounding box center [908, 75] width 16 height 17
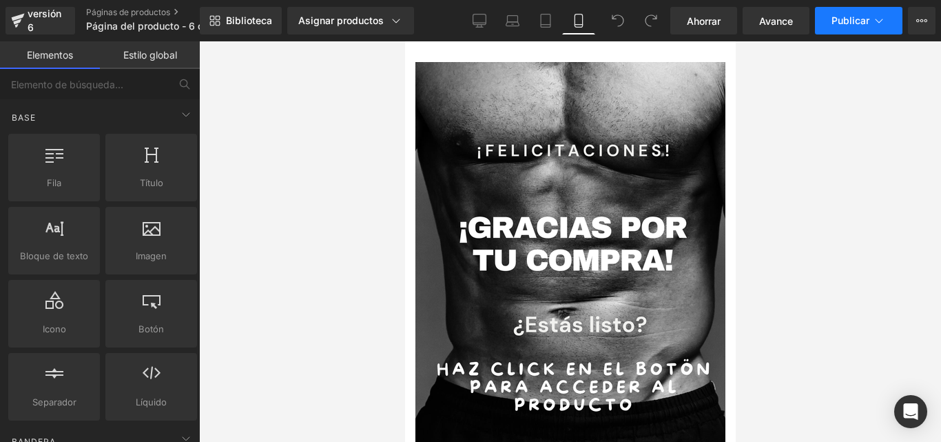
click at [841, 32] on button "Publicar" at bounding box center [859, 21] width 88 height 28
